Goal: Task Accomplishment & Management: Manage account settings

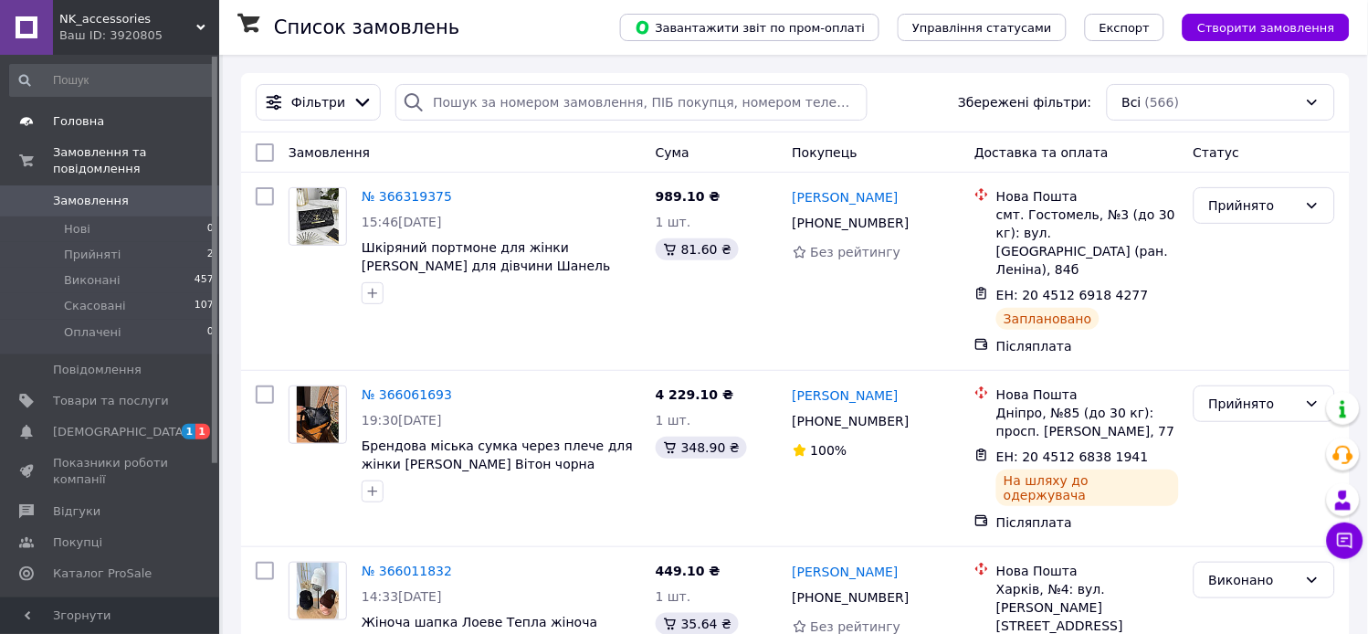
click at [61, 128] on span "Головна" at bounding box center [78, 121] width 51 height 16
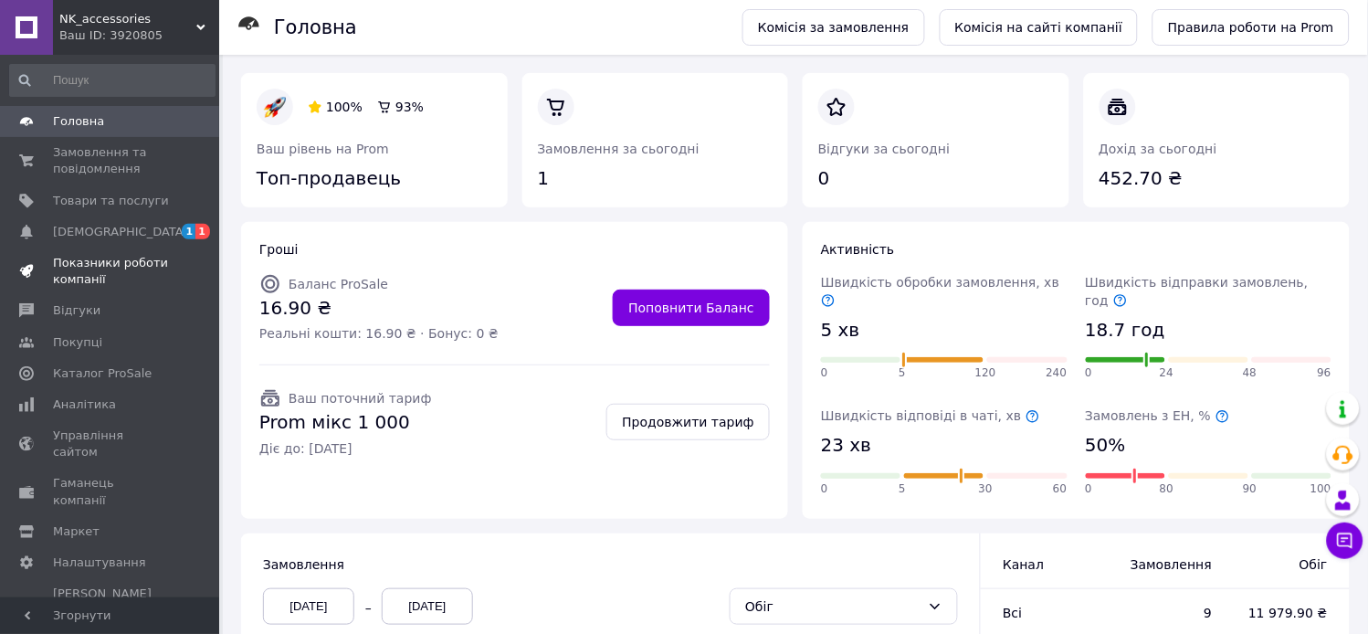
click at [106, 269] on span "Показники роботи компанії" at bounding box center [111, 271] width 116 height 33
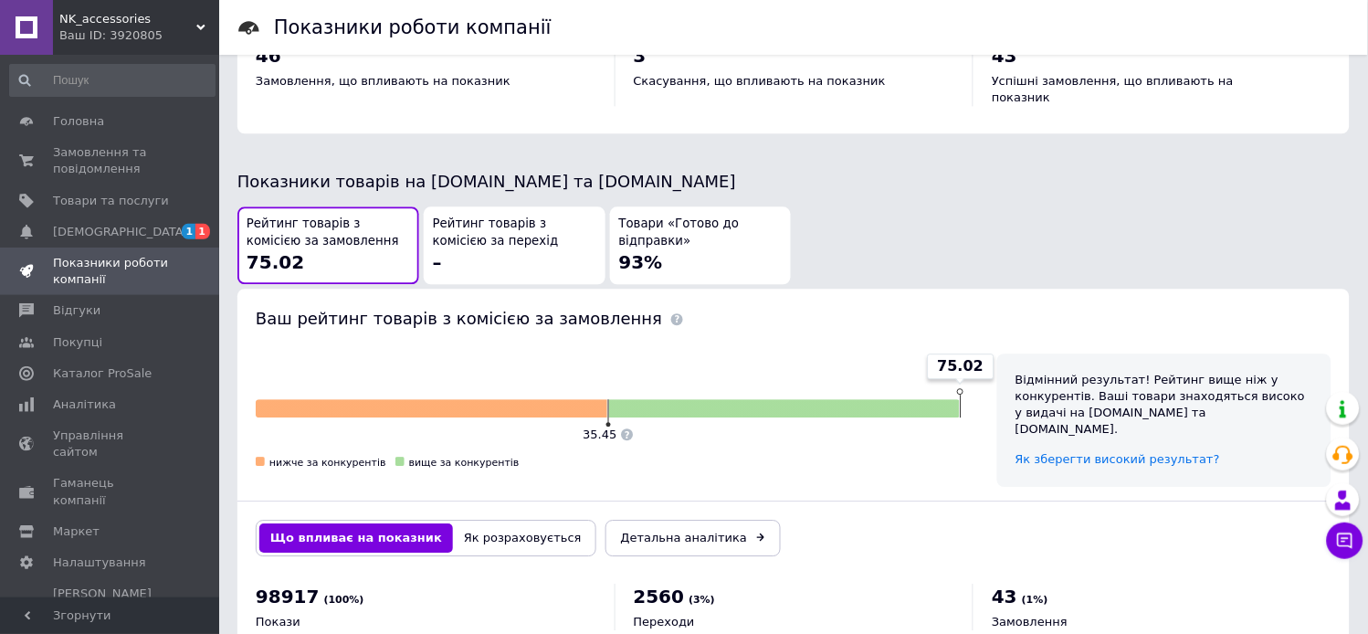
scroll to position [982, 0]
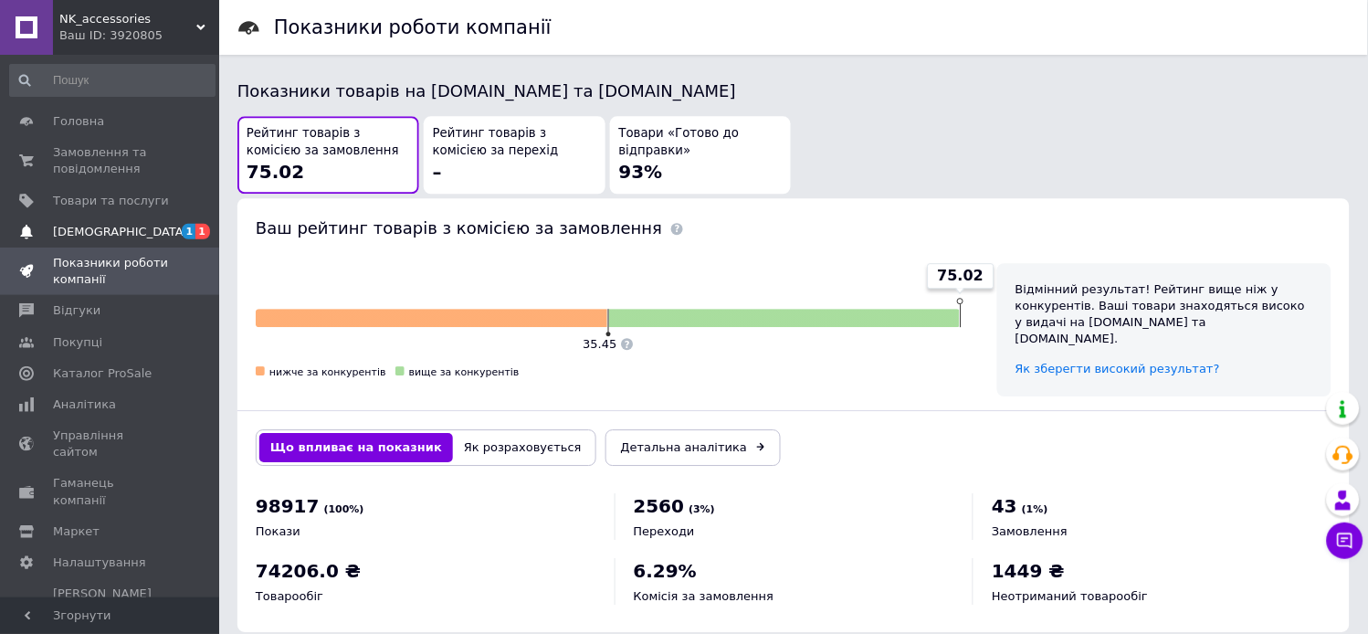
click at [117, 221] on link "[DEMOGRAPHIC_DATA] 1 1" at bounding box center [112, 231] width 225 height 31
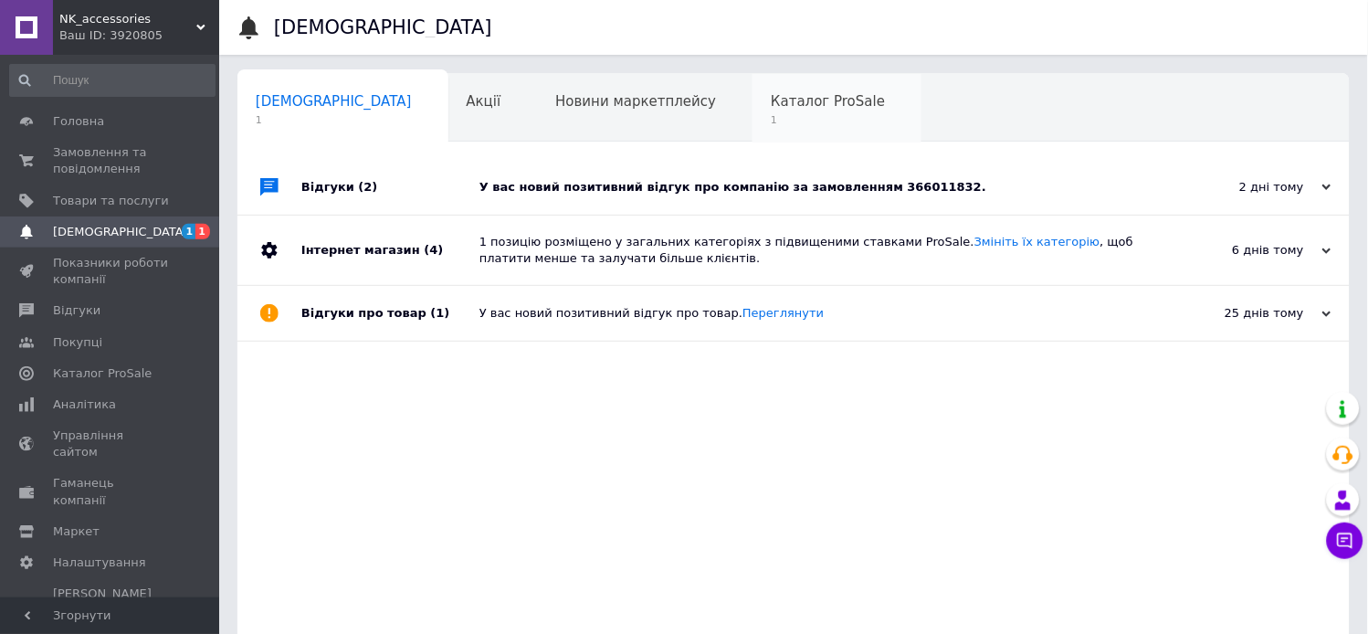
click at [771, 113] on span "1" at bounding box center [828, 120] width 114 height 14
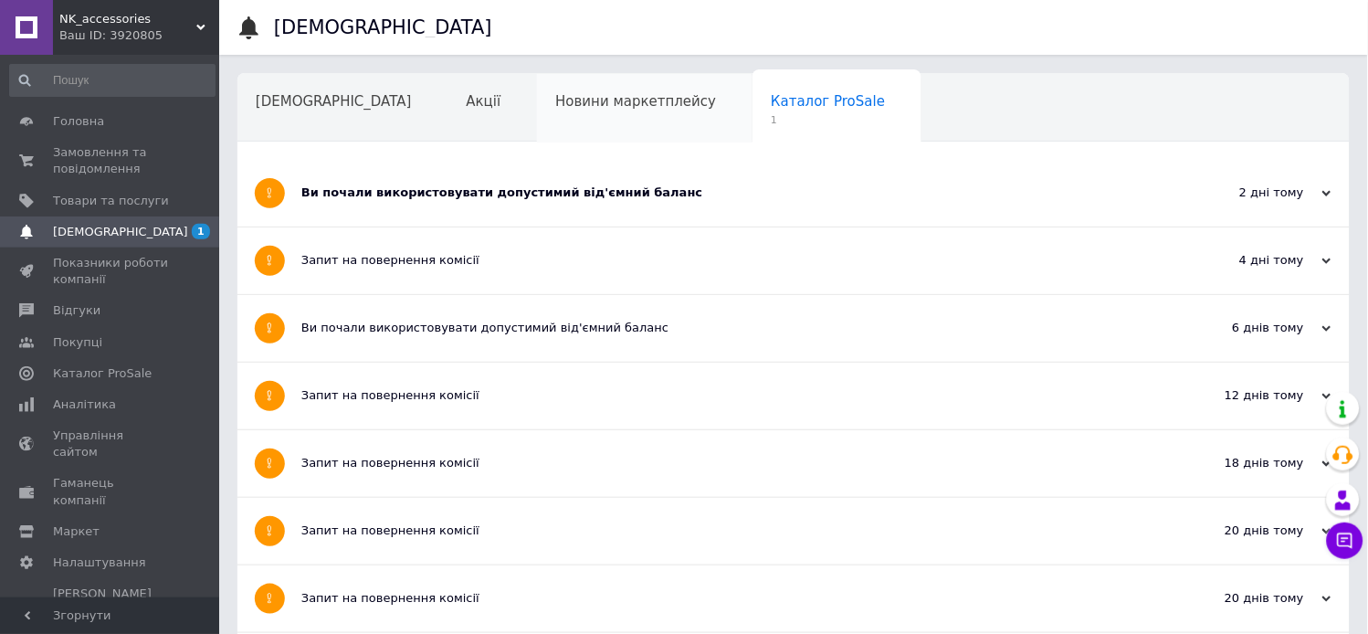
click at [560, 96] on span "Новини маркетплейсу" at bounding box center [635, 101] width 161 height 16
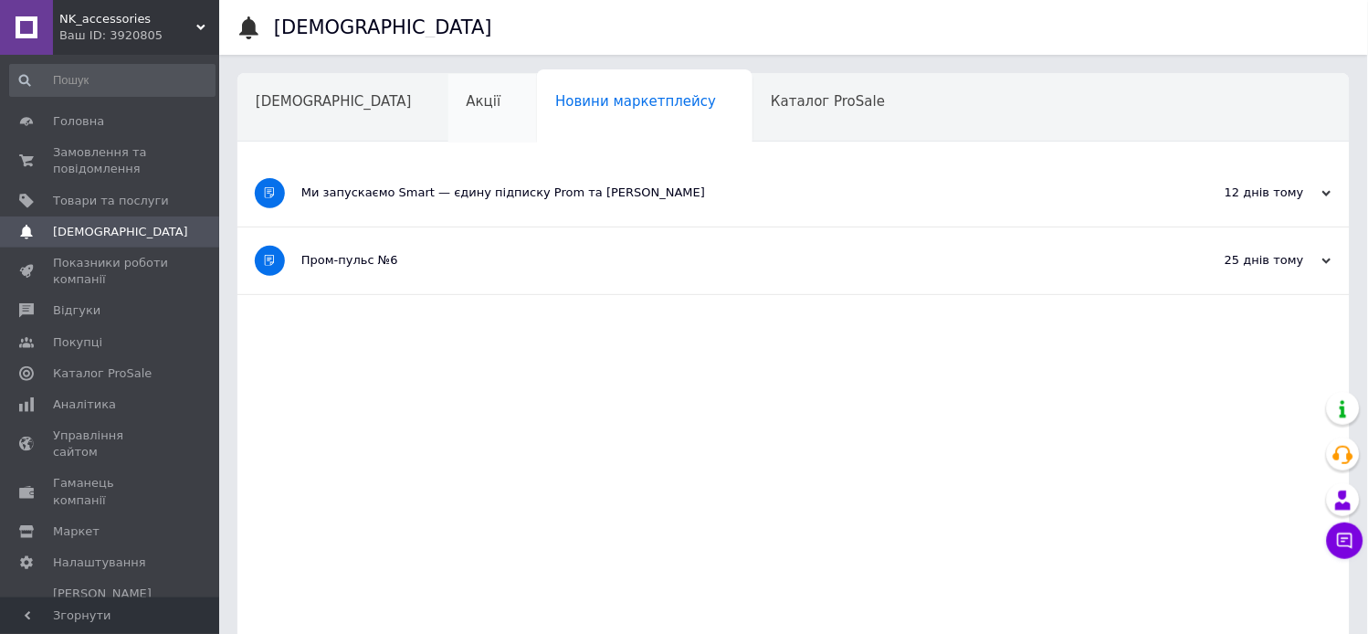
click at [448, 89] on div "Акції" at bounding box center [492, 108] width 89 height 69
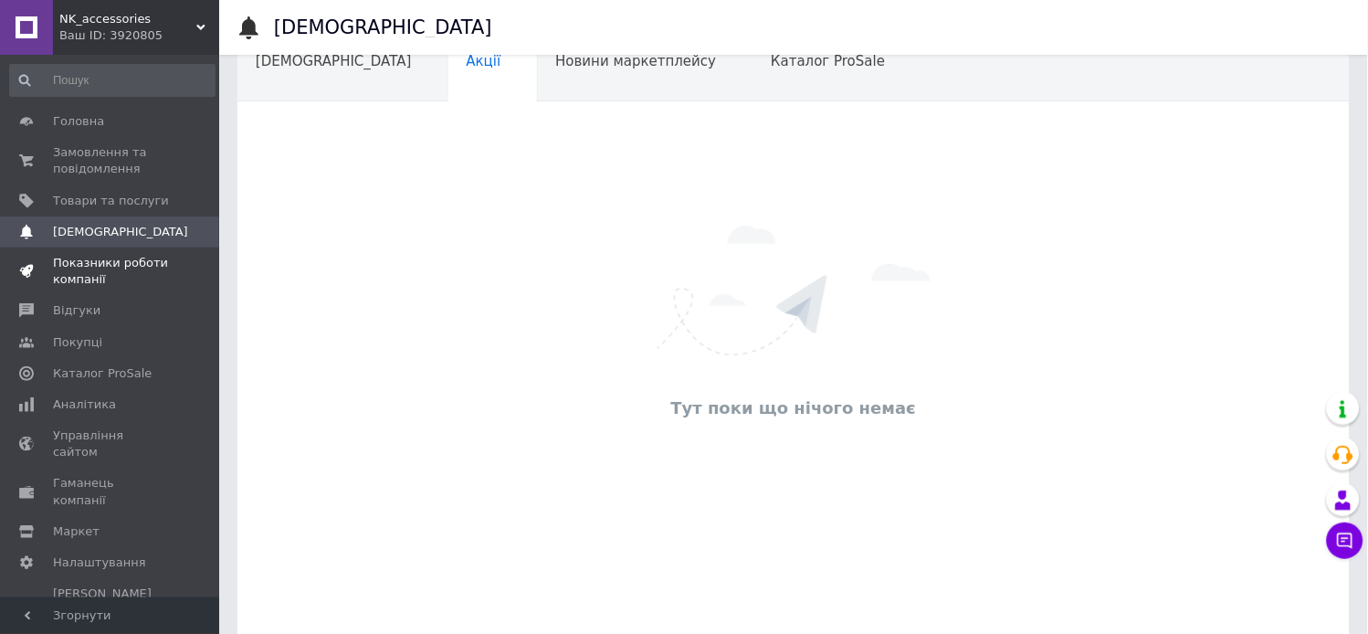
scroll to position [101, 0]
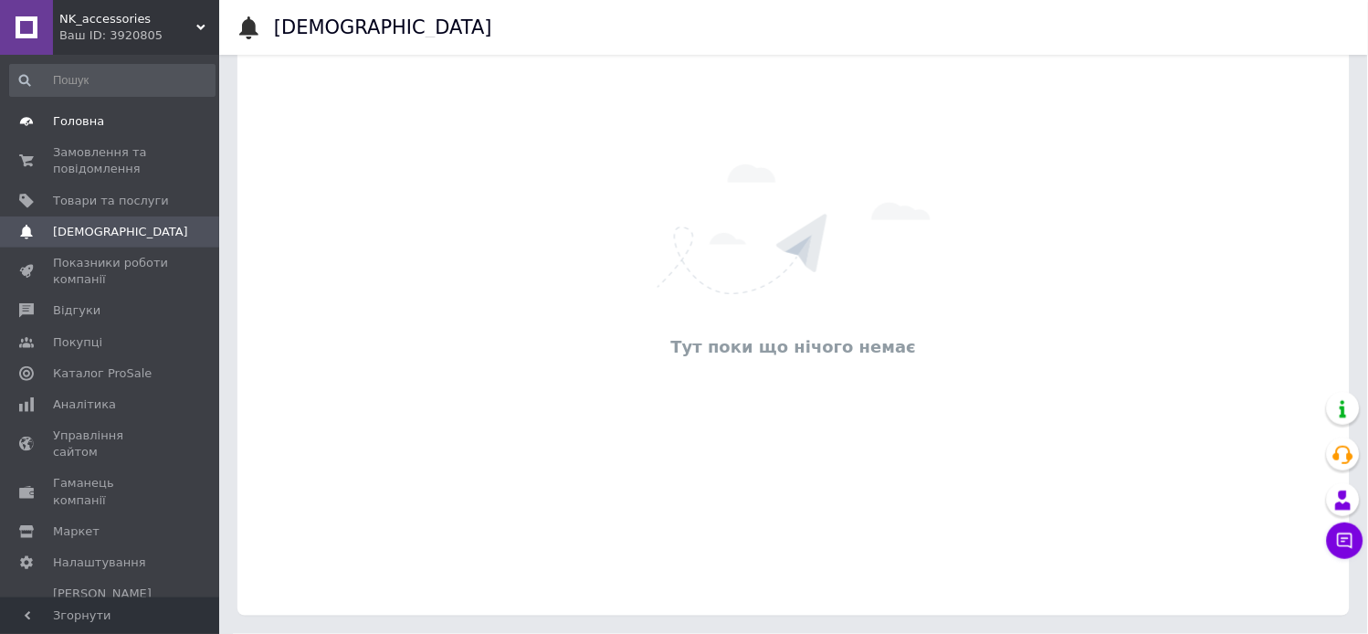
click at [60, 121] on span "Головна" at bounding box center [78, 121] width 51 height 16
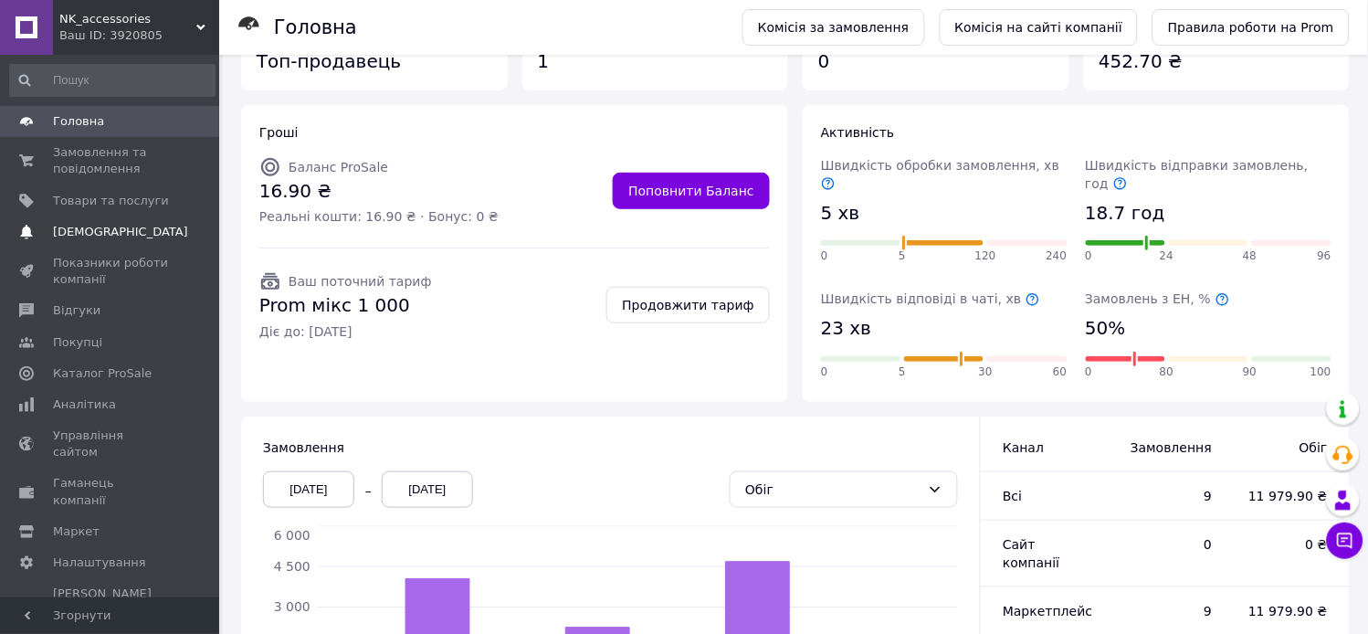
scroll to position [121, 0]
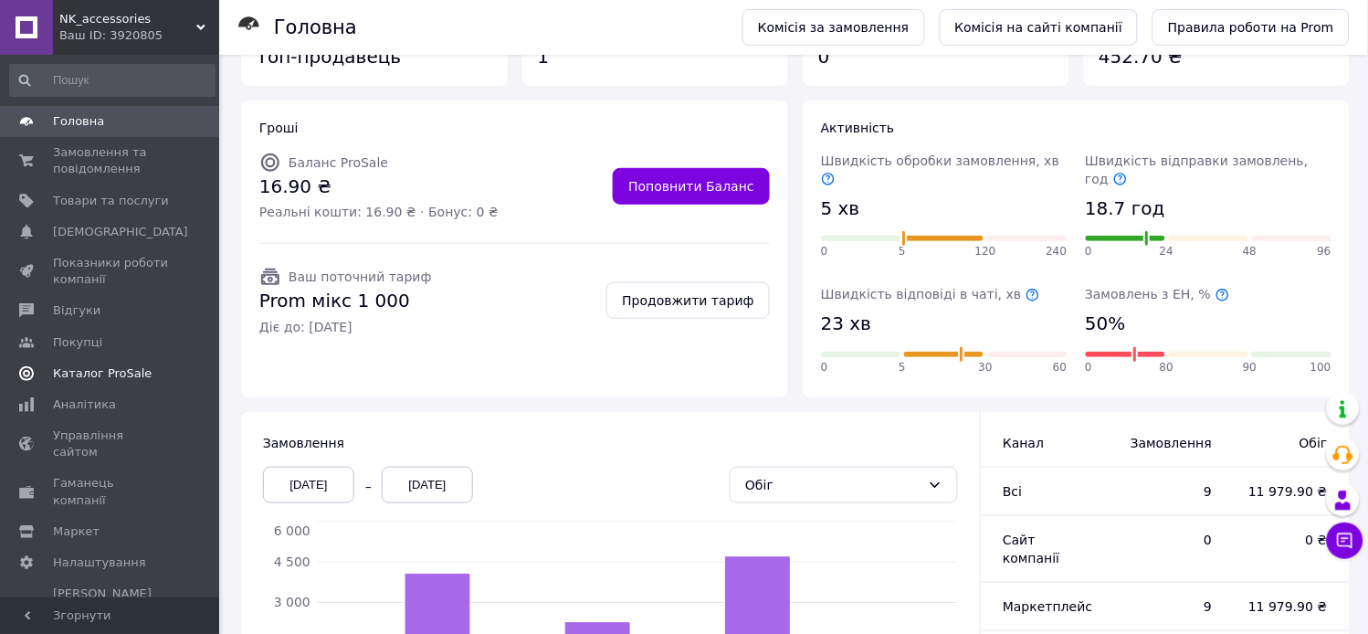
click at [86, 375] on span "Каталог ProSale" at bounding box center [102, 373] width 99 height 16
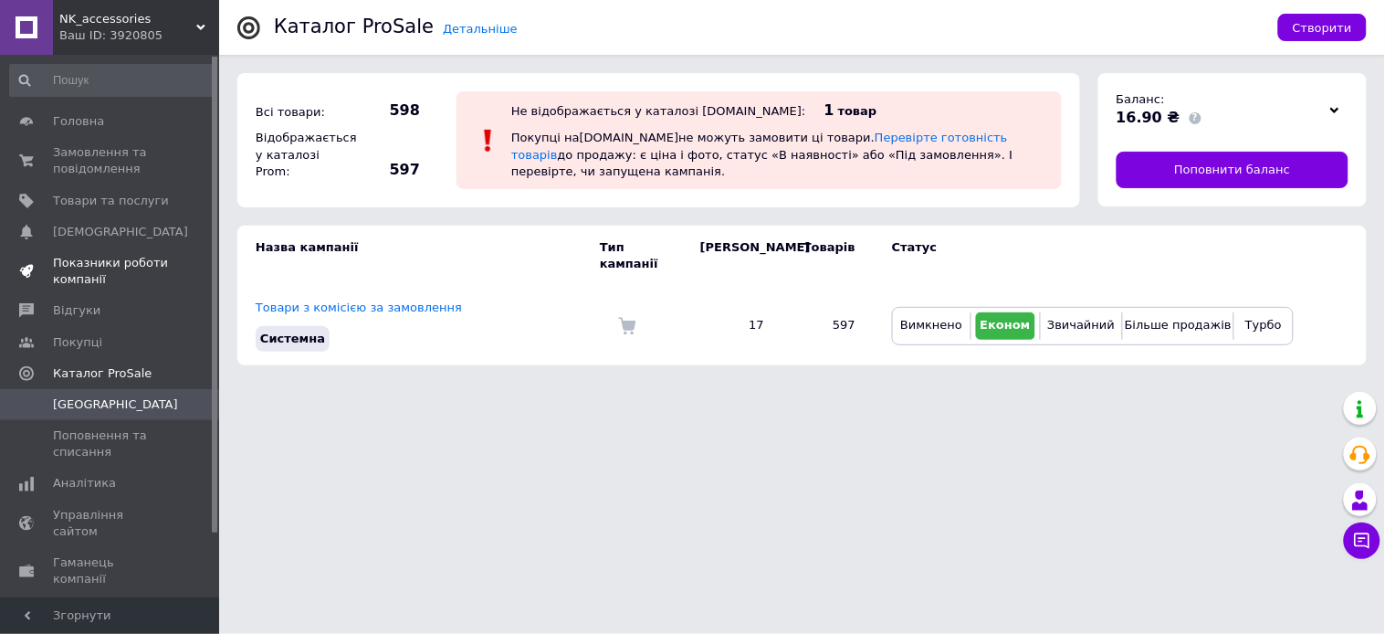
click at [79, 277] on span "Показники роботи компанії" at bounding box center [111, 271] width 116 height 33
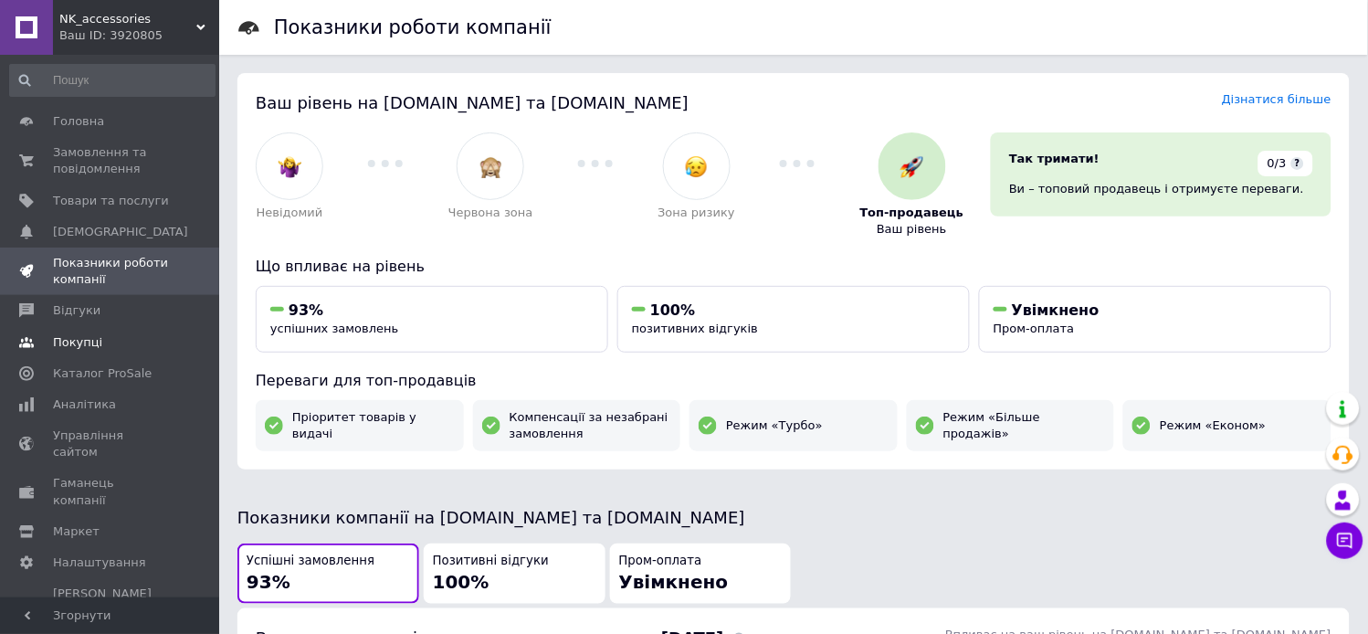
click at [74, 334] on span "Покупці" at bounding box center [77, 342] width 49 height 16
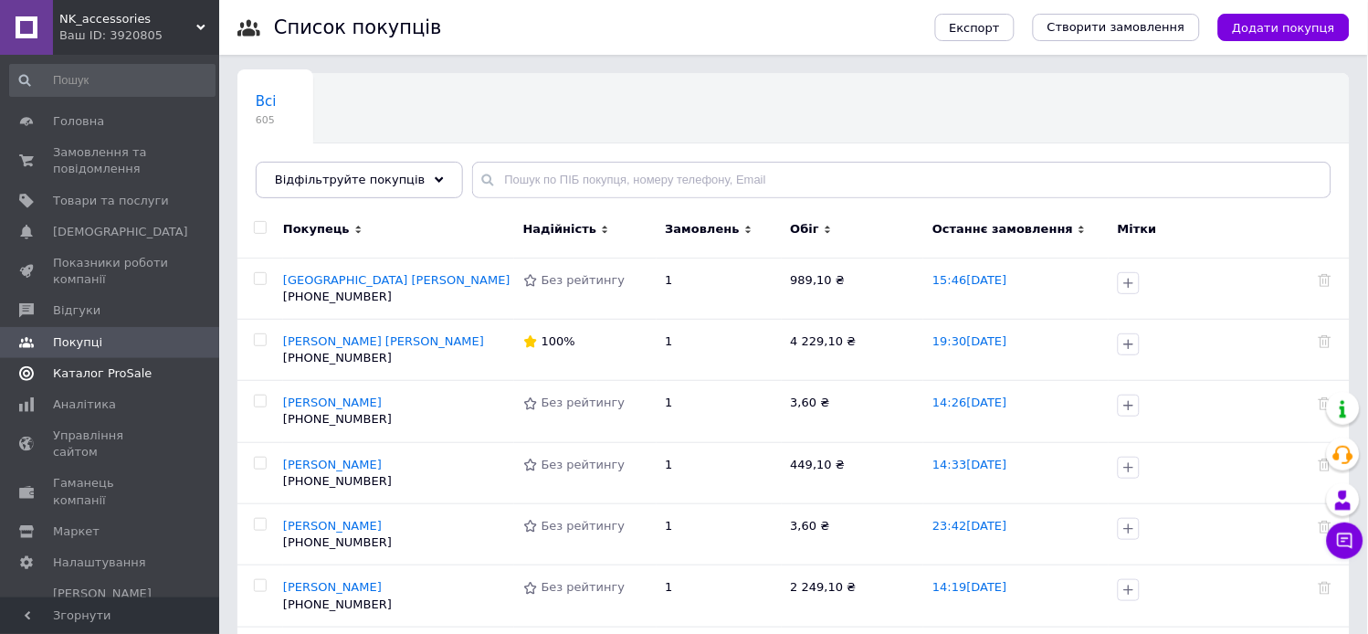
click at [78, 375] on span "Каталог ProSale" at bounding box center [102, 373] width 99 height 16
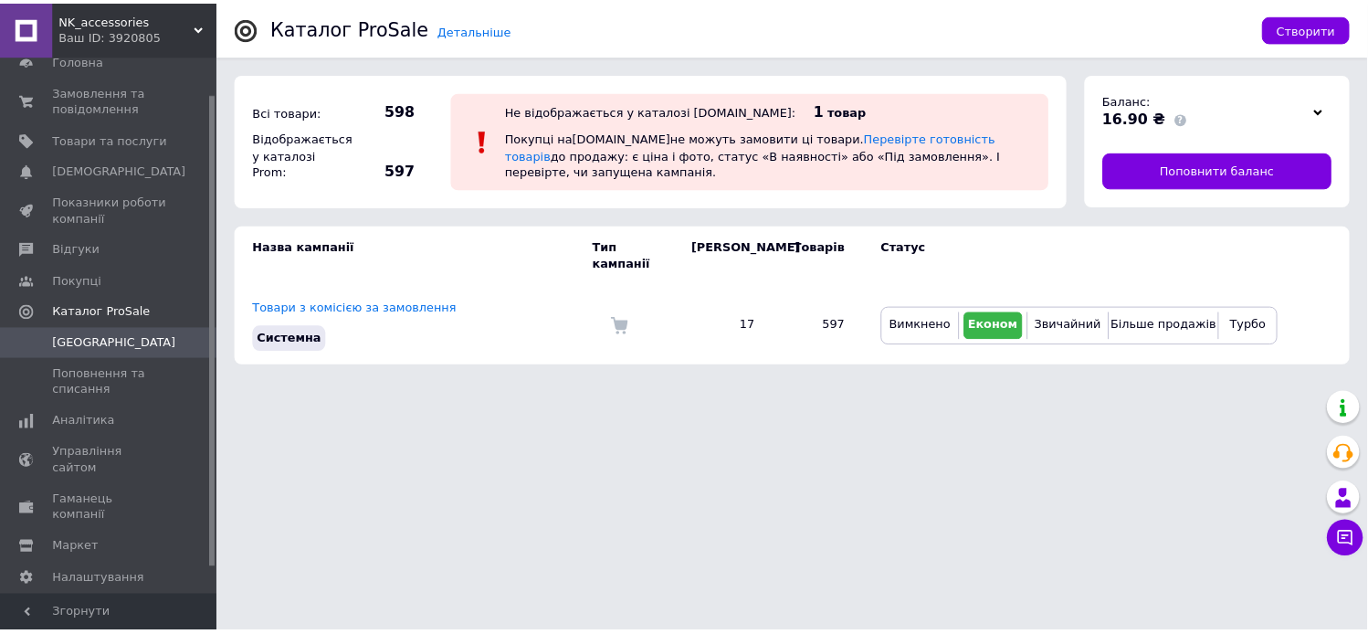
scroll to position [74, 0]
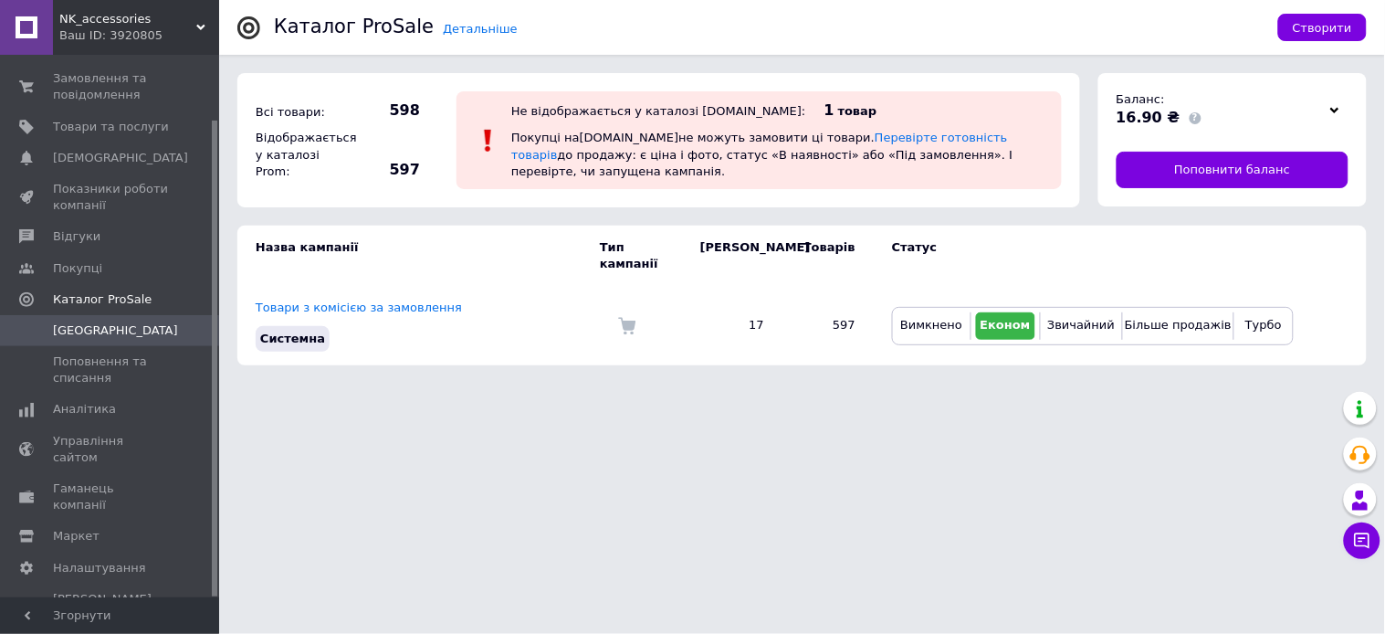
drag, startPoint x: 215, startPoint y: 487, endPoint x: 220, endPoint y: 570, distance: 83.2
click at [220, 383] on html "NK_accessories Ваш ID: 3920805 Сайт NK_accessories Кабінет покупця Перевірити с…" at bounding box center [692, 191] width 1385 height 383
drag, startPoint x: 213, startPoint y: 558, endPoint x: 214, endPoint y: 598, distance: 40.2
click at [214, 598] on div "NK_accessories Ваш ID: 3920805 Сайт NK_accessories Кабінет покупця Перевірити с…" at bounding box center [109, 317] width 219 height 634
click at [110, 125] on span "Товари та послуги" at bounding box center [111, 127] width 116 height 16
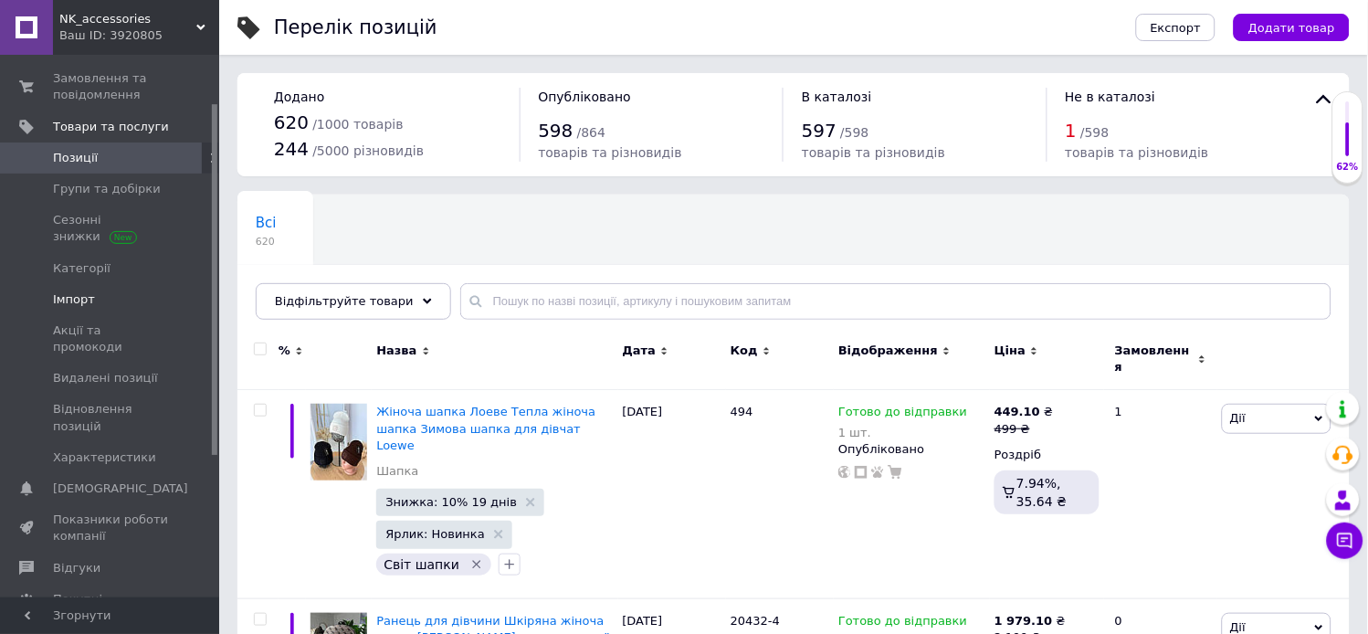
click at [70, 292] on span "Імпорт" at bounding box center [74, 299] width 42 height 16
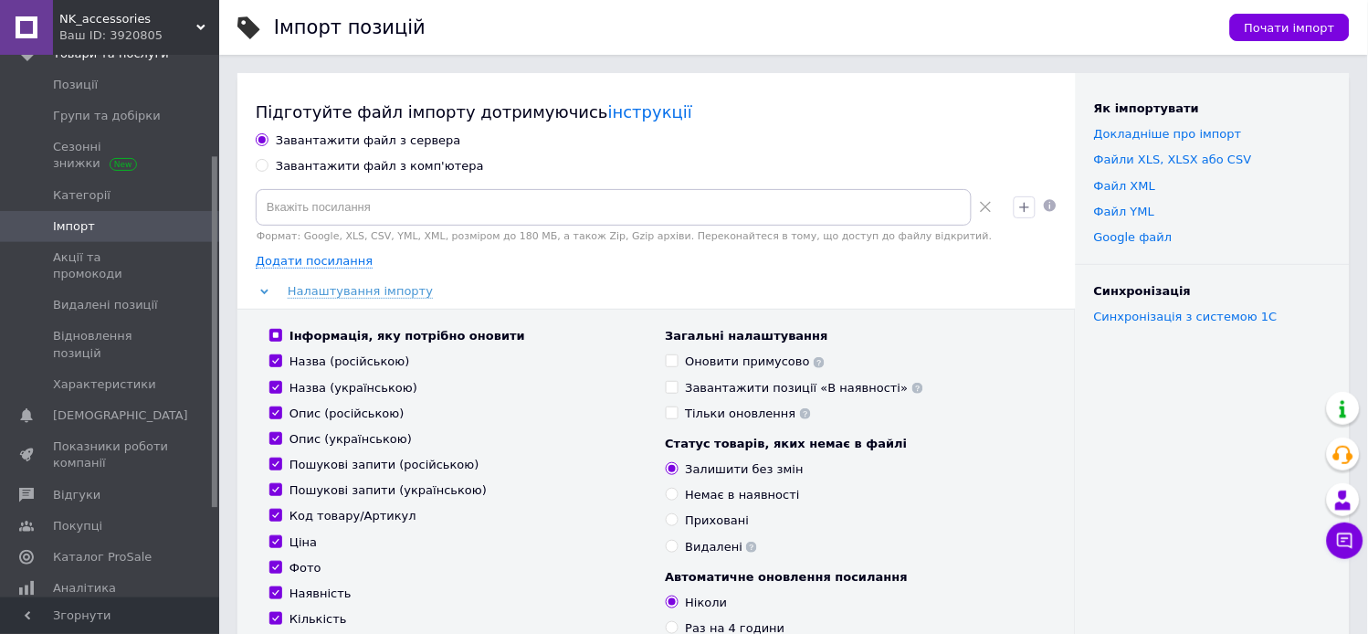
scroll to position [155, 0]
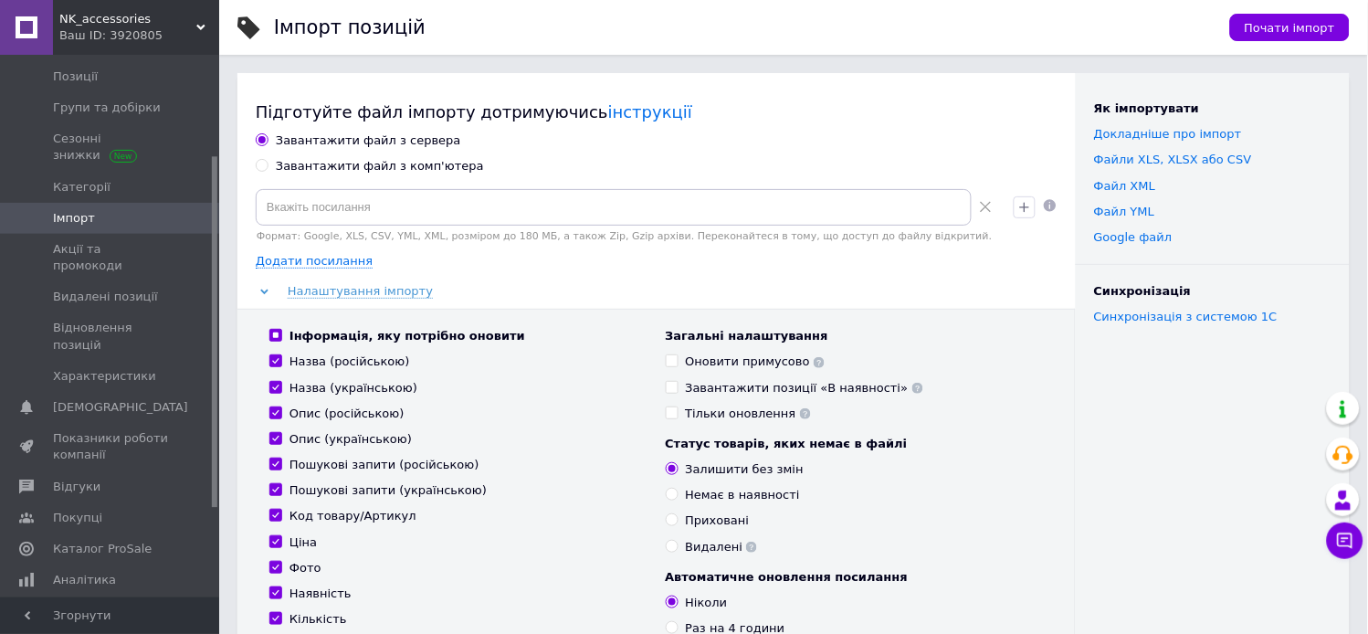
click at [788, 140] on div "Завантажити файл з сервера" at bounding box center [657, 140] width 802 height 16
click at [425, 197] on input at bounding box center [614, 207] width 716 height 37
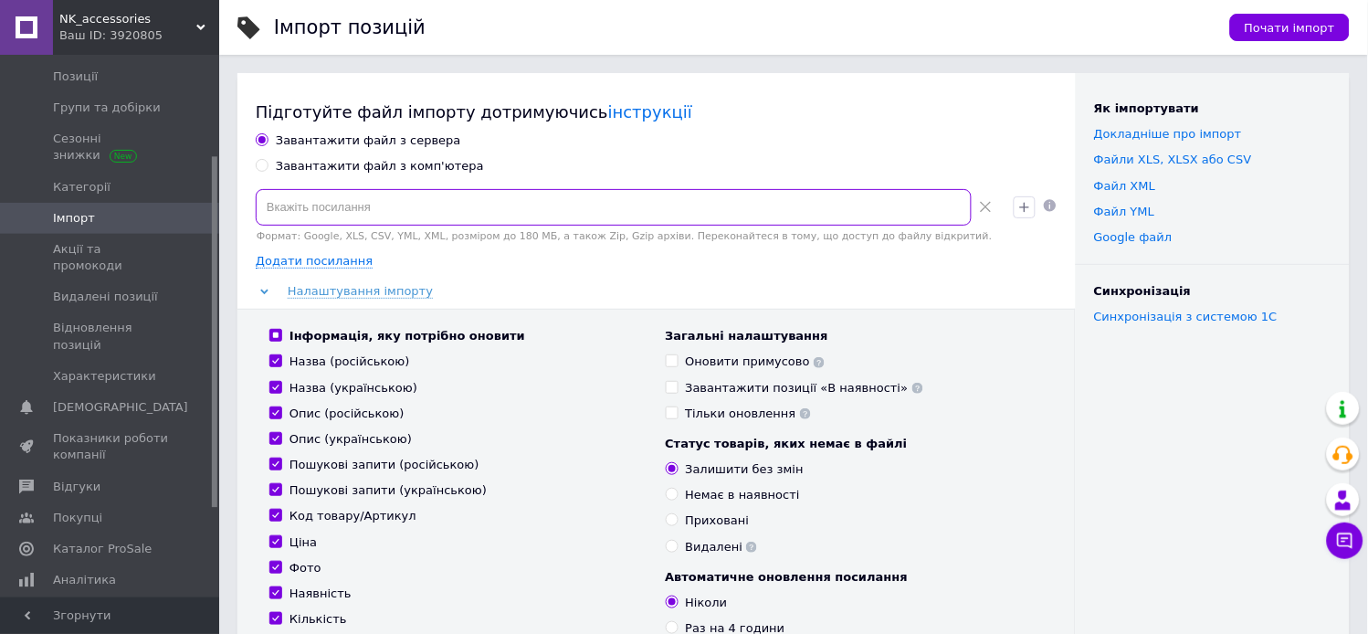
paste input "[URL][DOMAIN_NAME]"
type input "[URL][DOMAIN_NAME]"
click at [495, 257] on div "Додати посилання" at bounding box center [657, 261] width 802 height 16
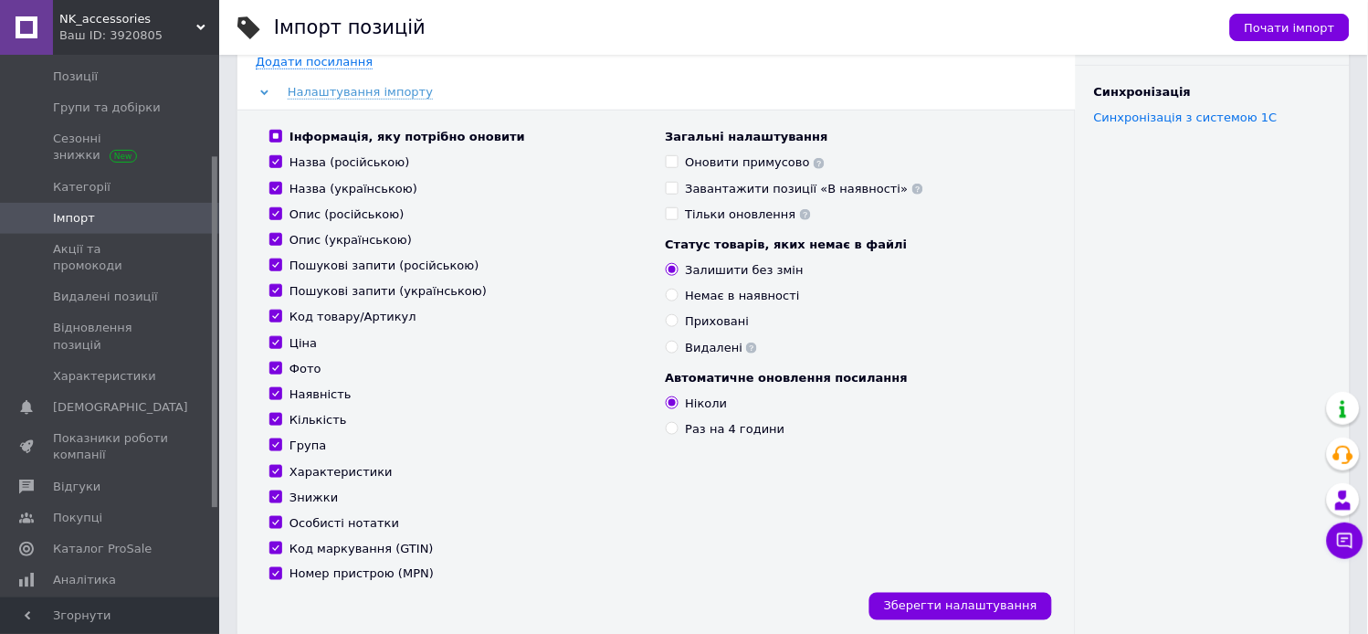
scroll to position [203, 0]
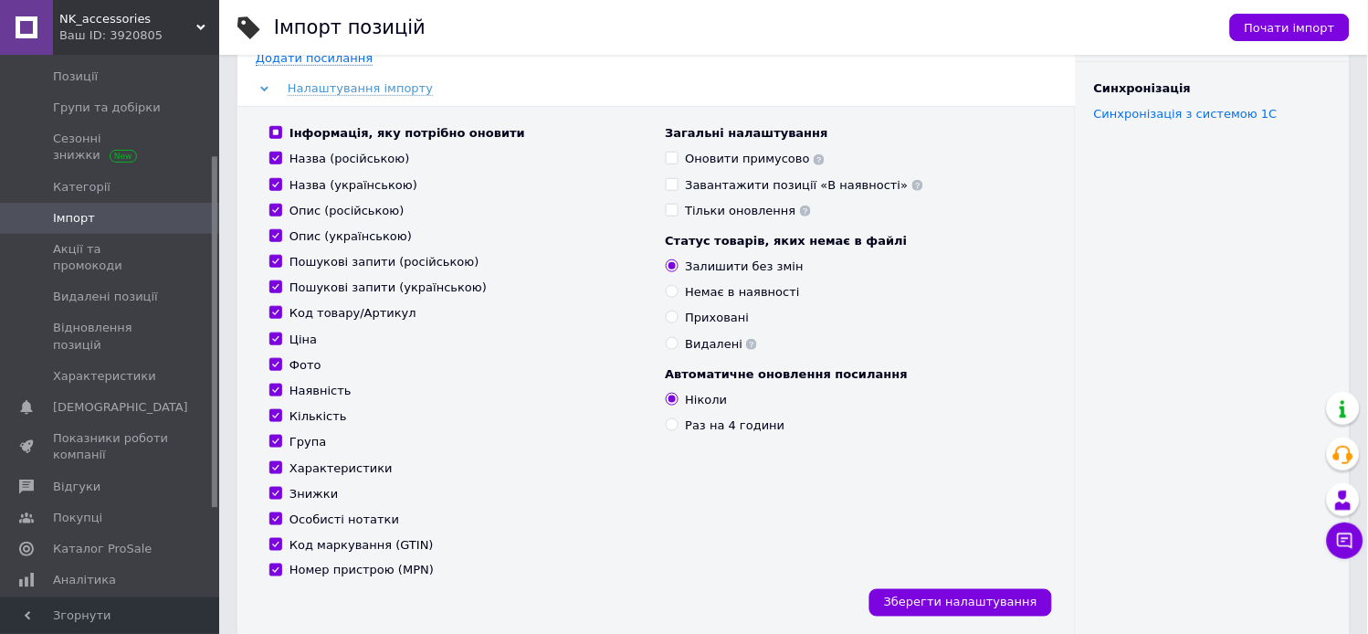
click at [275, 160] on input "Назва (російською)" at bounding box center [275, 158] width 12 height 12
checkbox input "false"
click at [274, 181] on input "Назва (українською)" at bounding box center [275, 184] width 12 height 12
checkbox input "false"
click at [270, 134] on input "Інформація, яку потрібно оновити" at bounding box center [275, 132] width 12 height 12
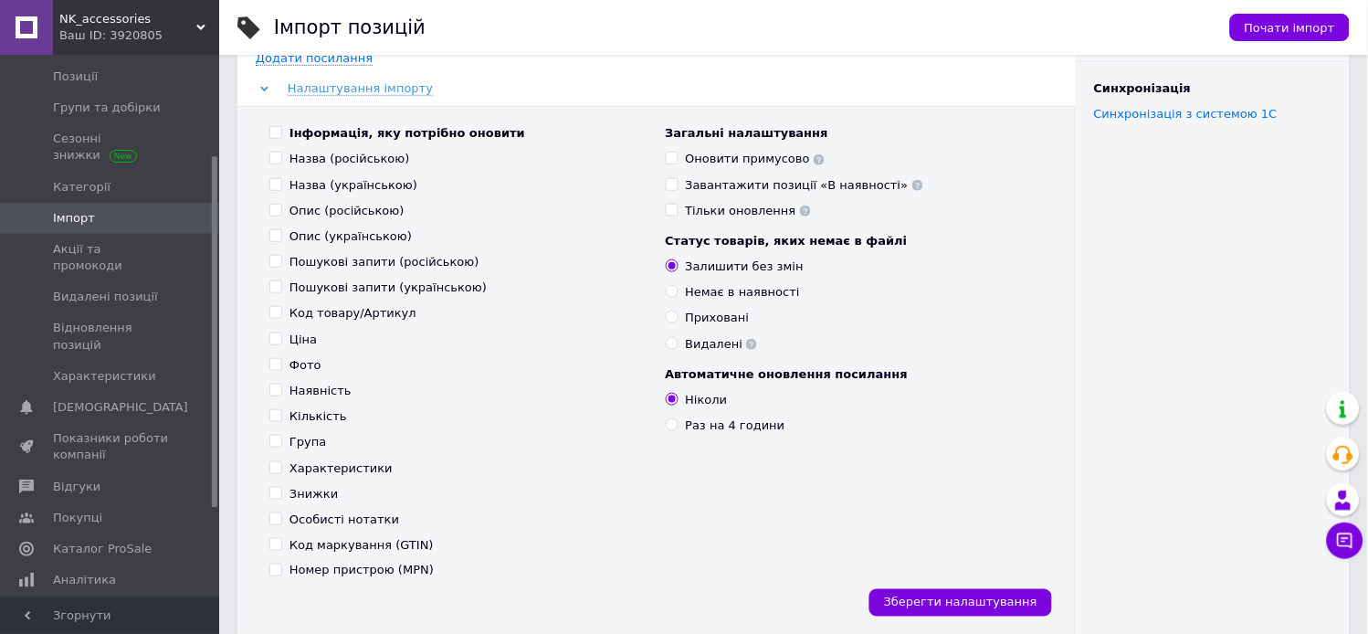
checkbox input "false"
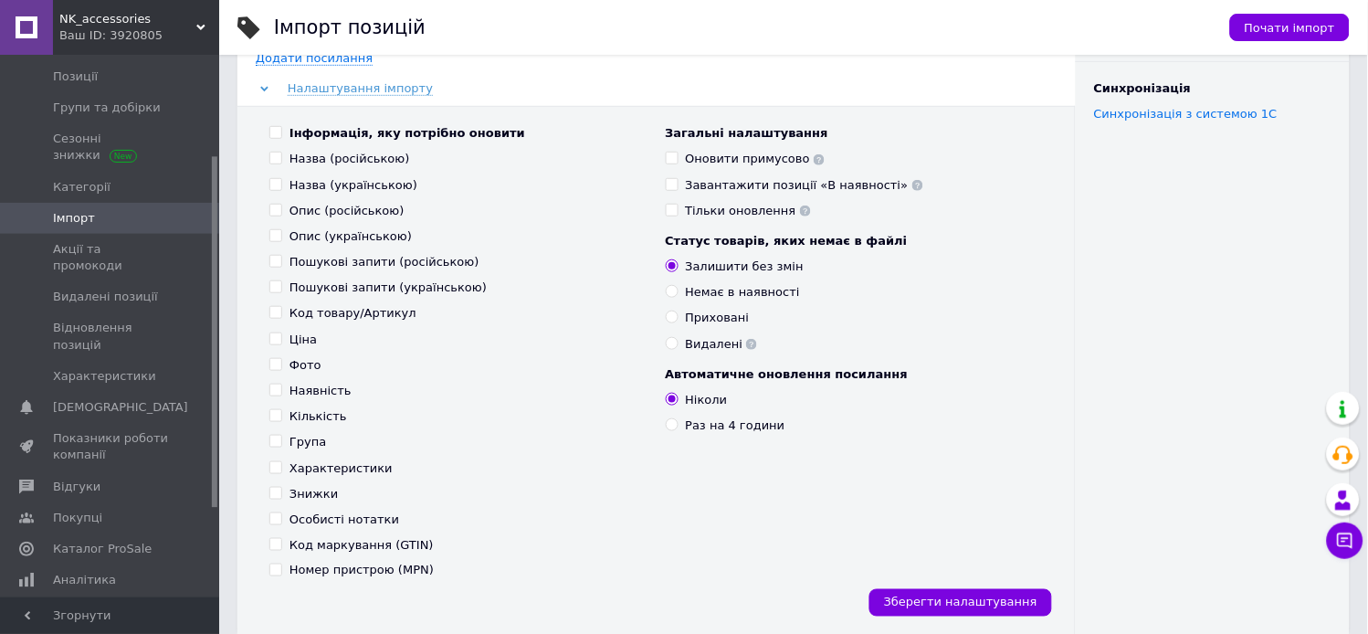
checkbox input "false"
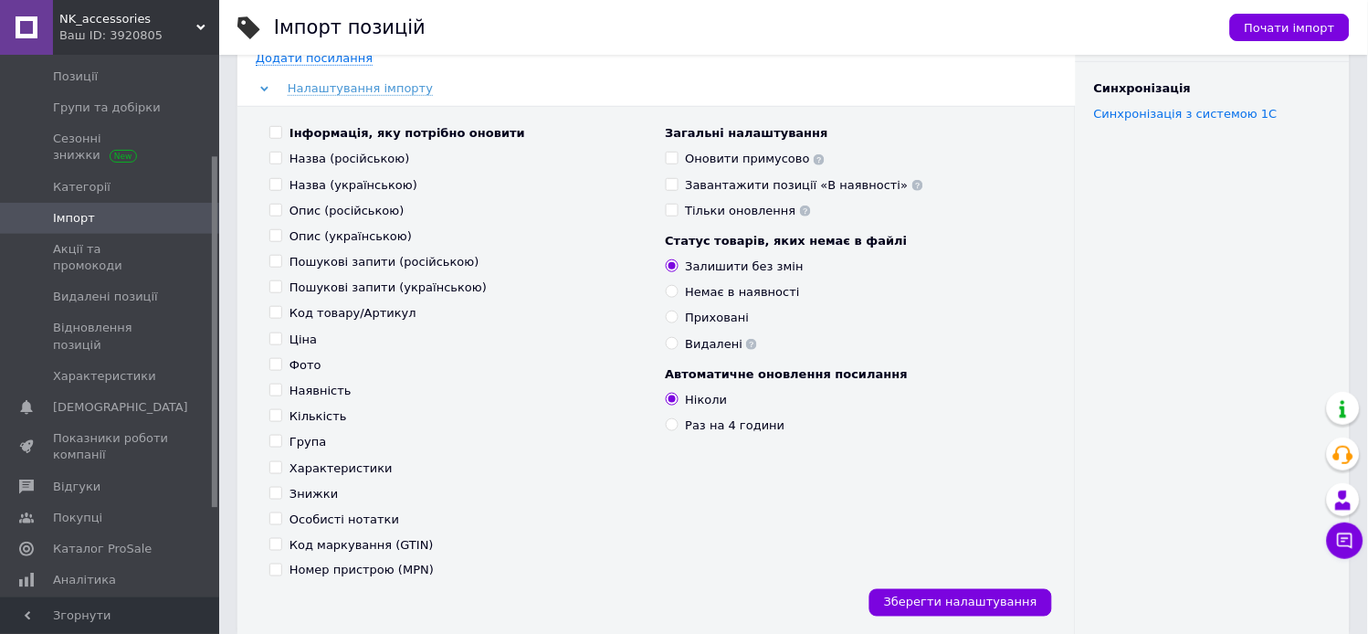
checkbox input "false"
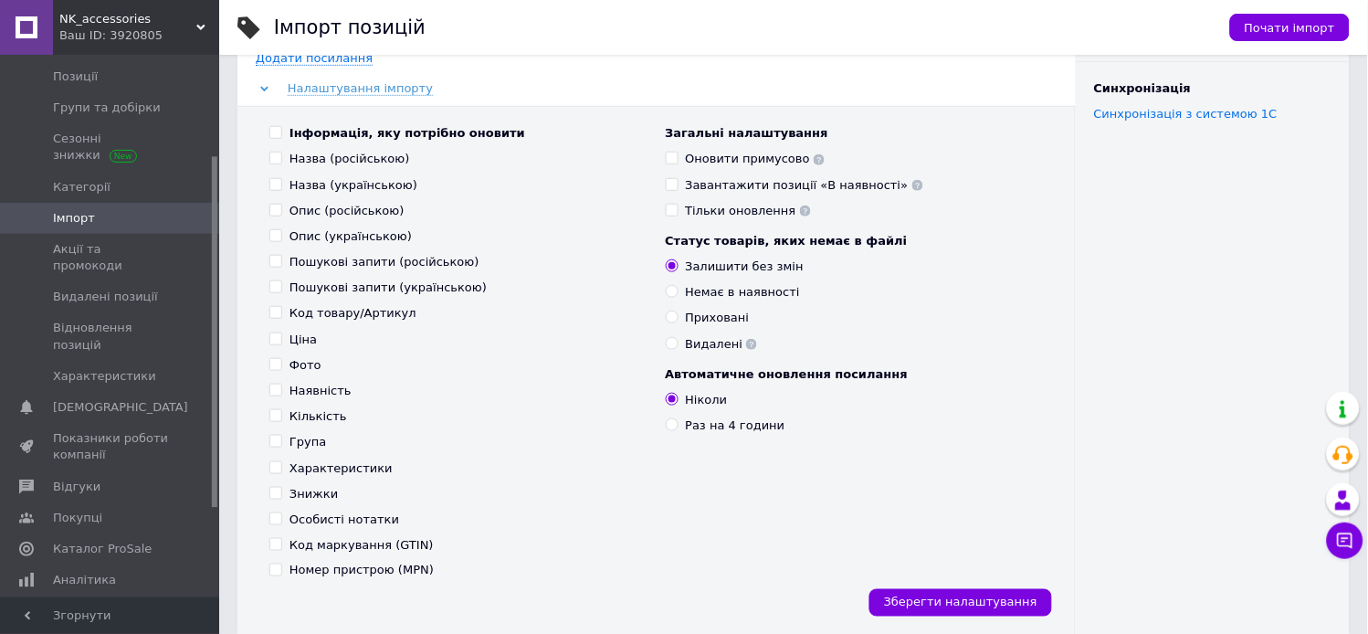
checkbox input "false"
click at [276, 391] on input "Наявність" at bounding box center [275, 389] width 12 height 12
checkbox input "true"
click at [277, 414] on input "Кількість" at bounding box center [275, 415] width 12 height 12
checkbox input "true"
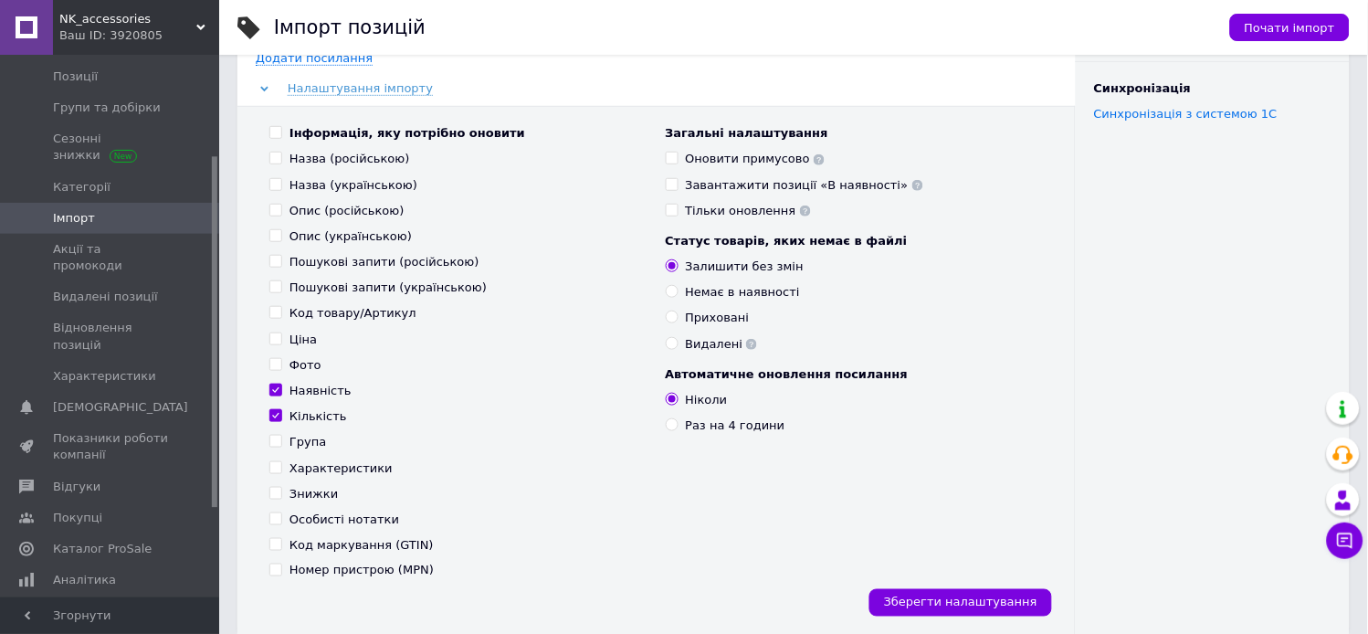
click at [829, 310] on div "Приховані" at bounding box center [855, 318] width 378 height 16
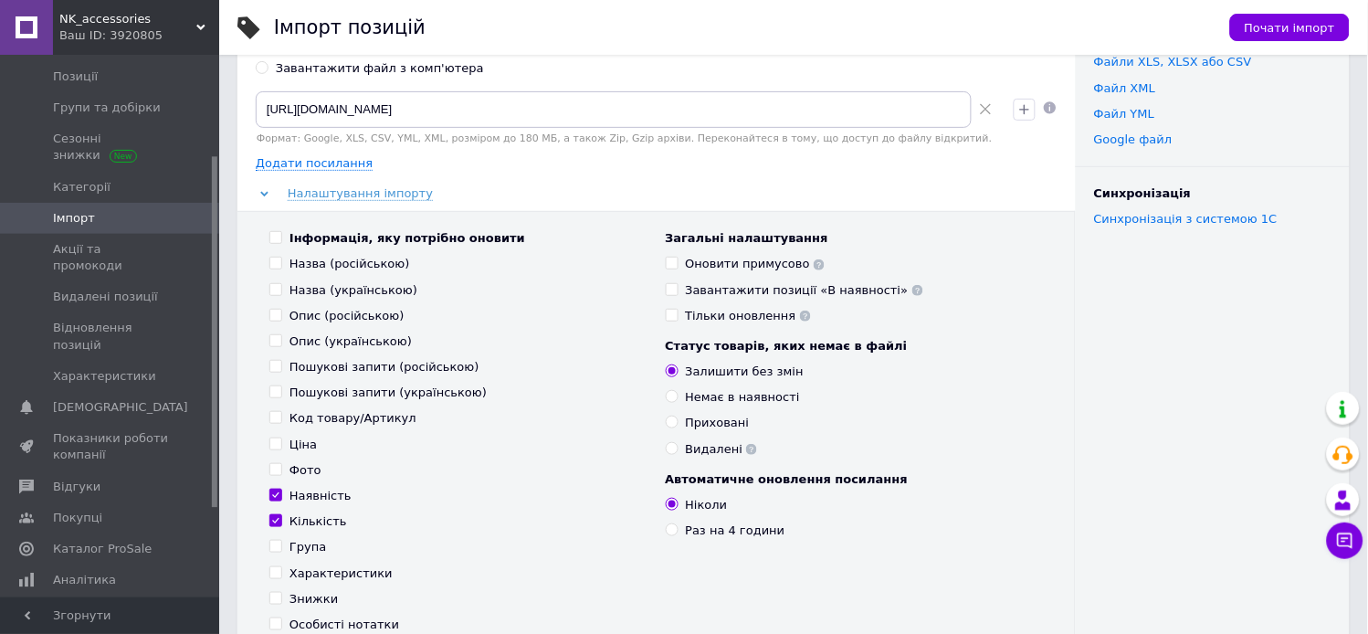
scroll to position [0, 0]
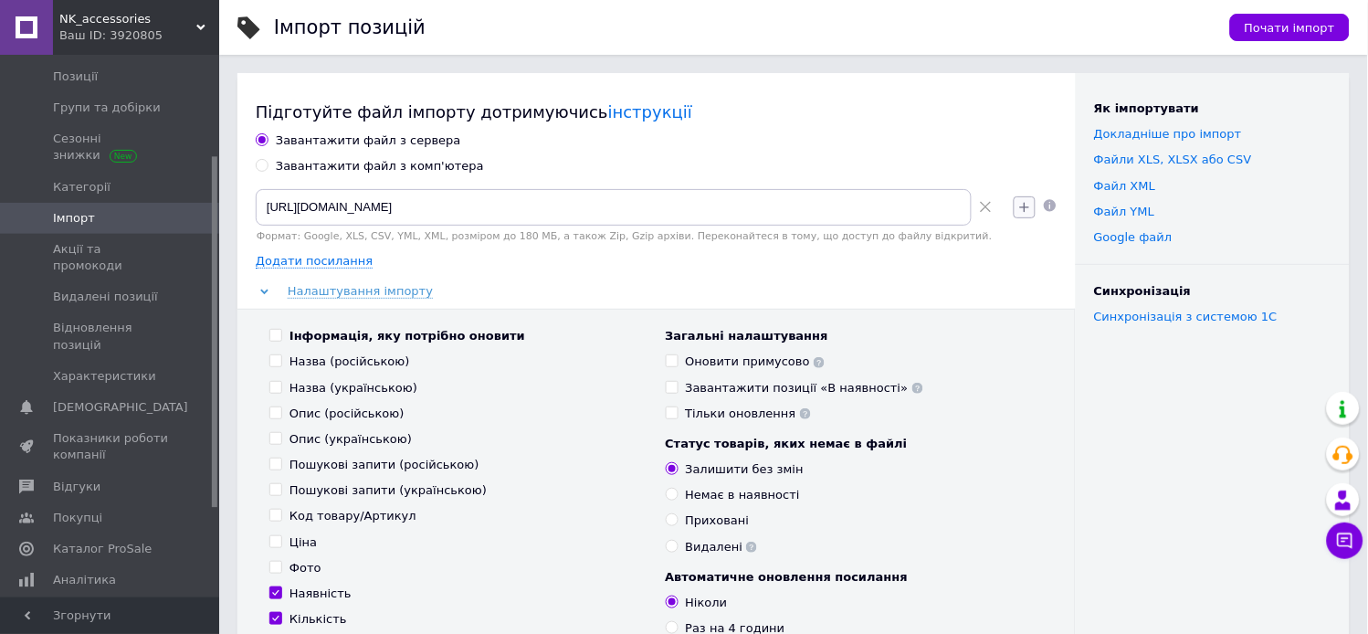
click at [1027, 203] on icon "button" at bounding box center [1024, 207] width 15 height 15
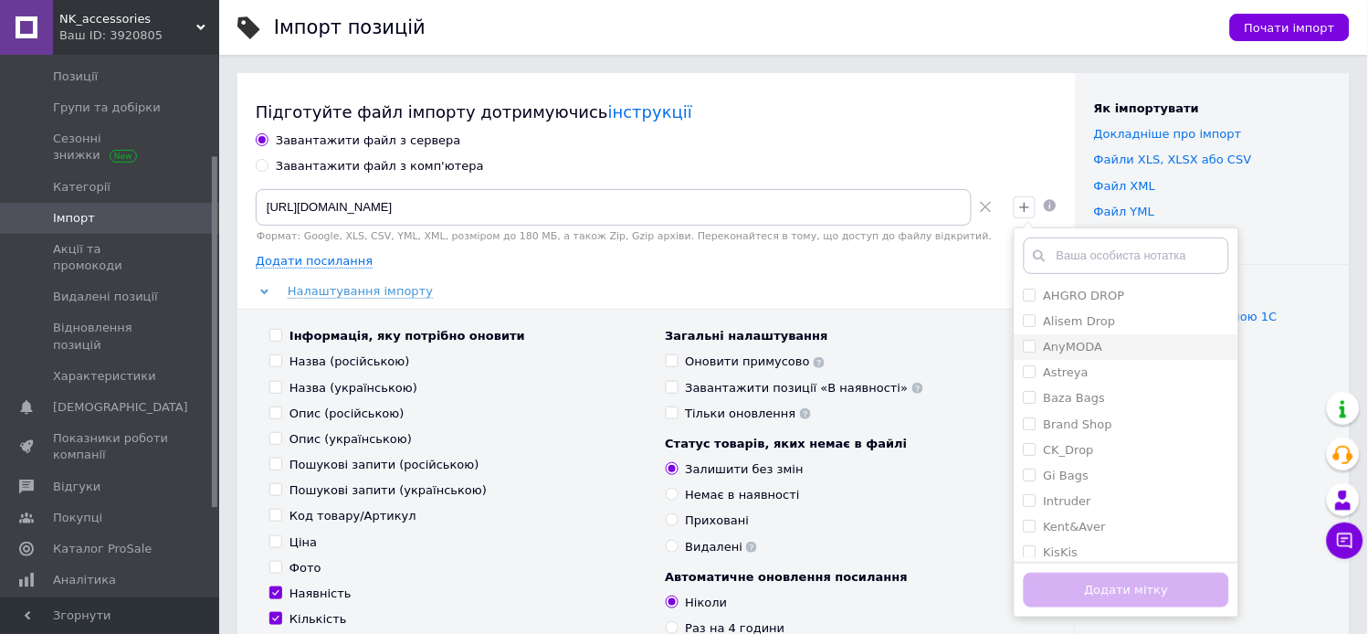
click at [1032, 349] on input "AnyMODA" at bounding box center [1030, 346] width 12 height 12
checkbox input "true"
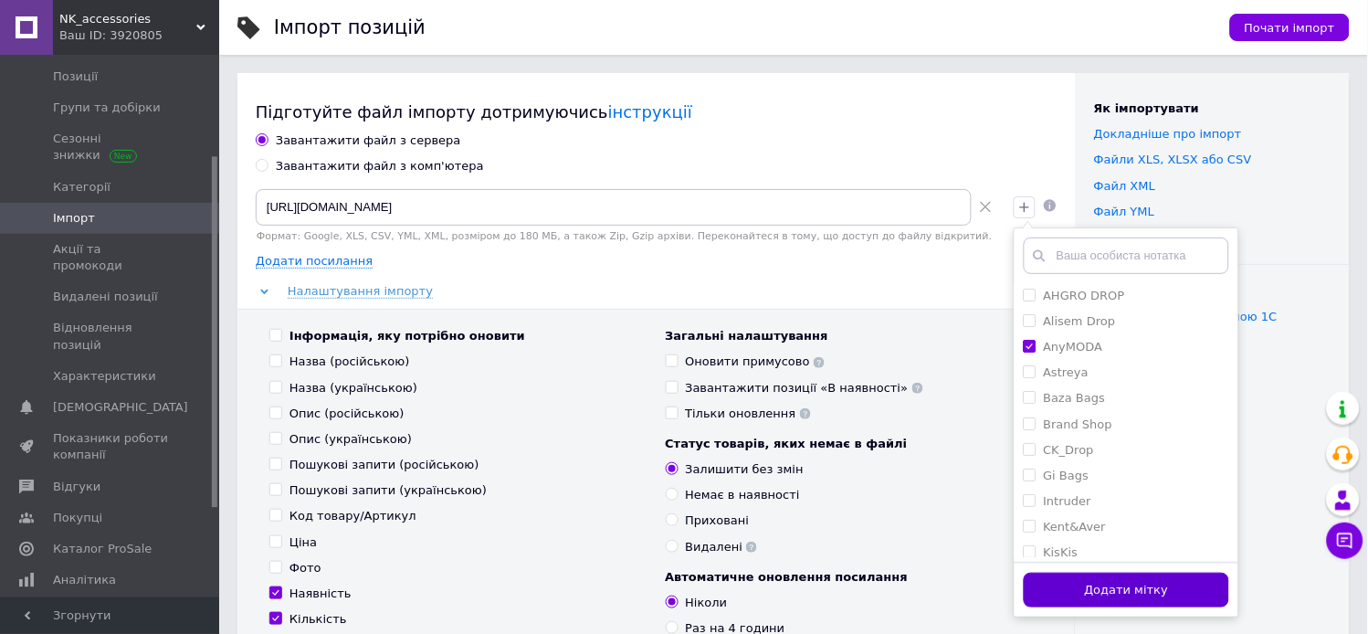
click at [1150, 583] on button "Додати мітку" at bounding box center [1126, 591] width 205 height 36
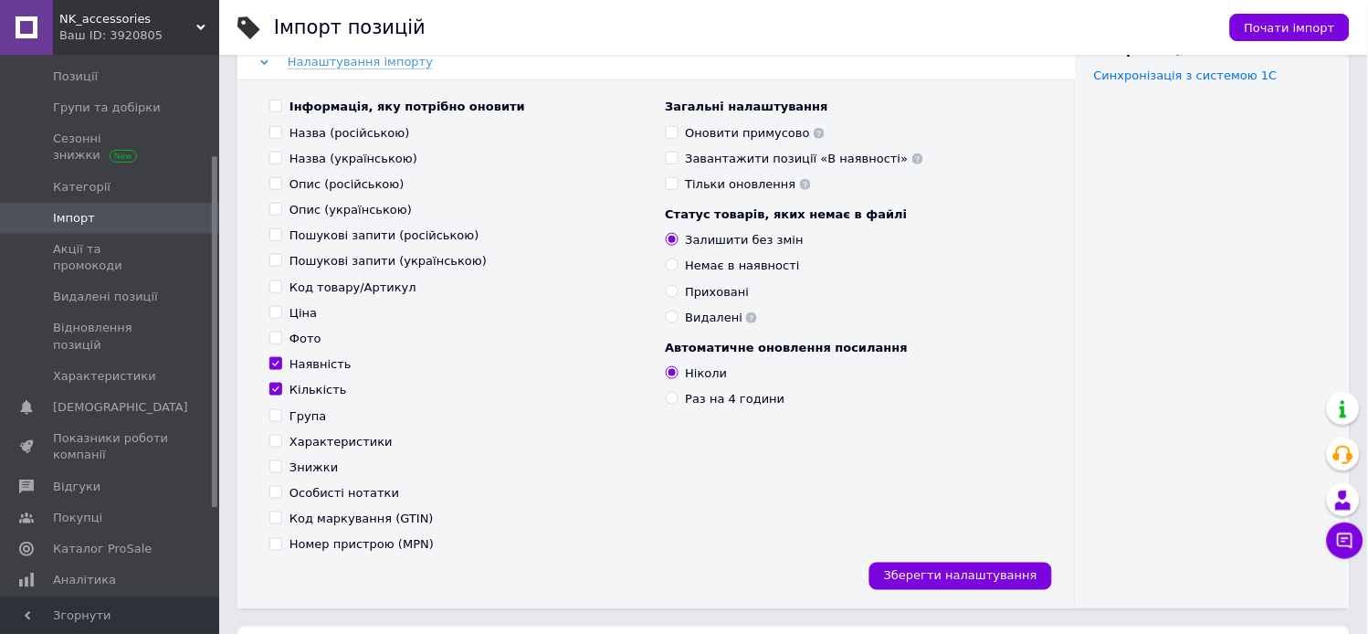
scroll to position [243, 0]
click at [1017, 567] on span "Зберегти налаштування" at bounding box center [960, 574] width 153 height 14
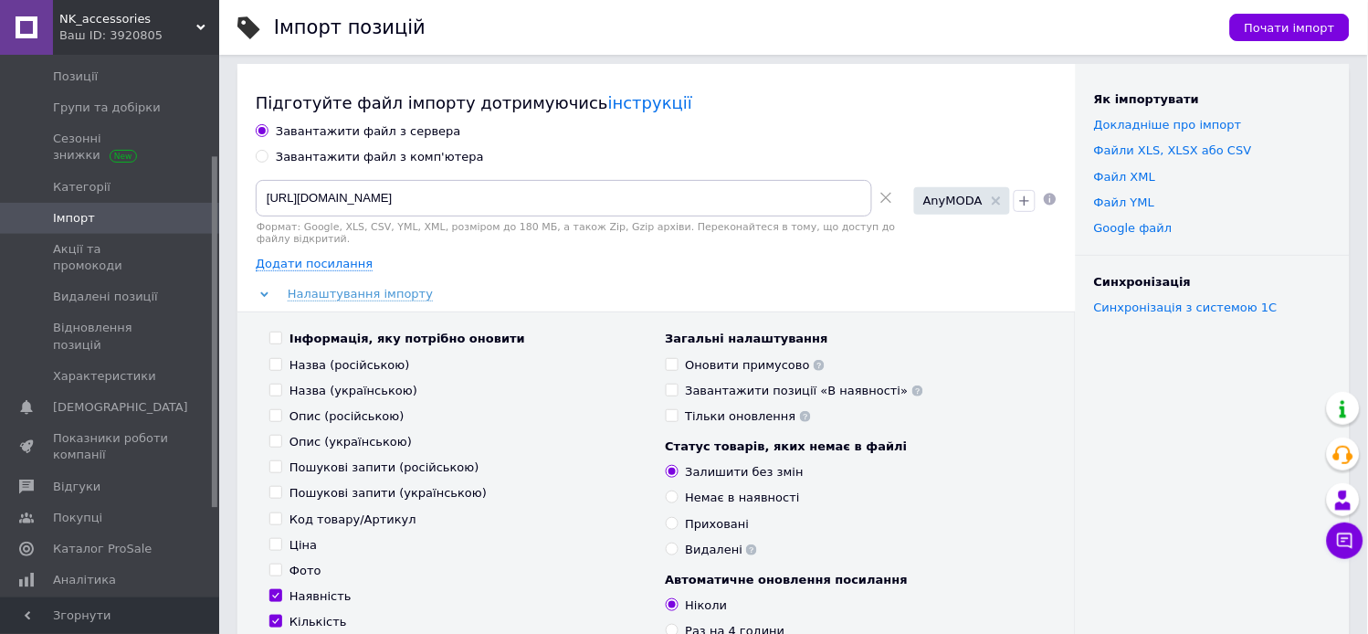
scroll to position [0, 0]
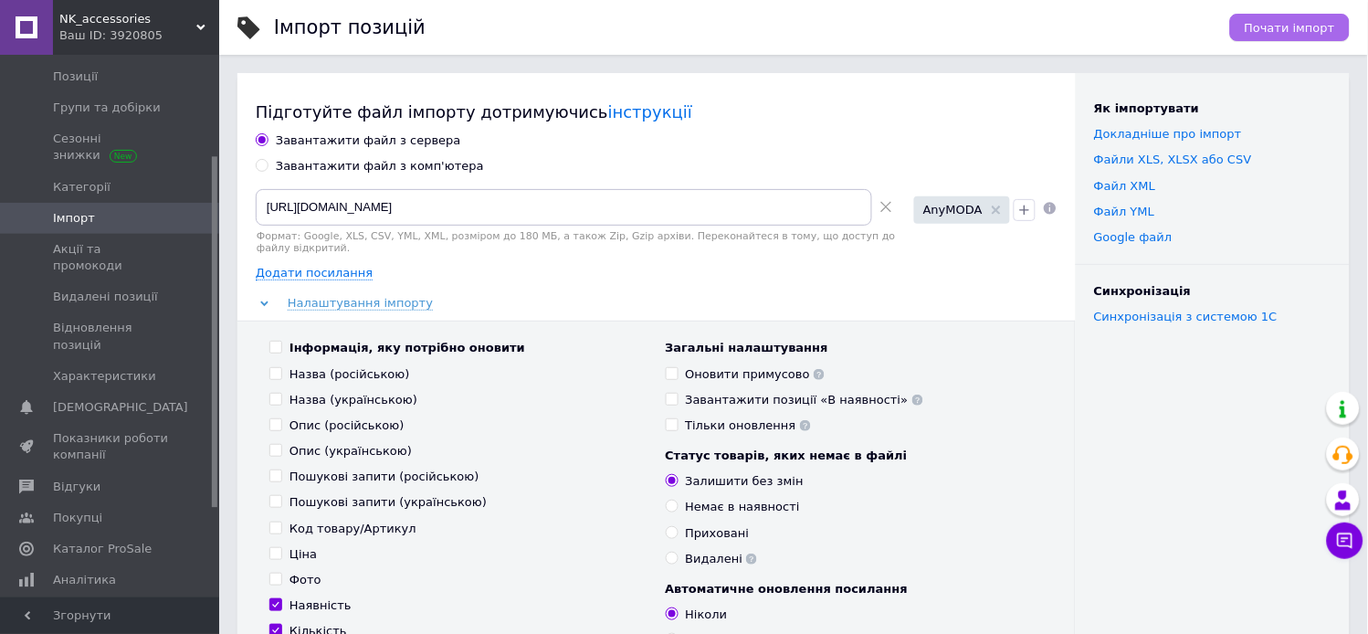
click at [1291, 38] on button "Почати імпорт" at bounding box center [1290, 27] width 120 height 27
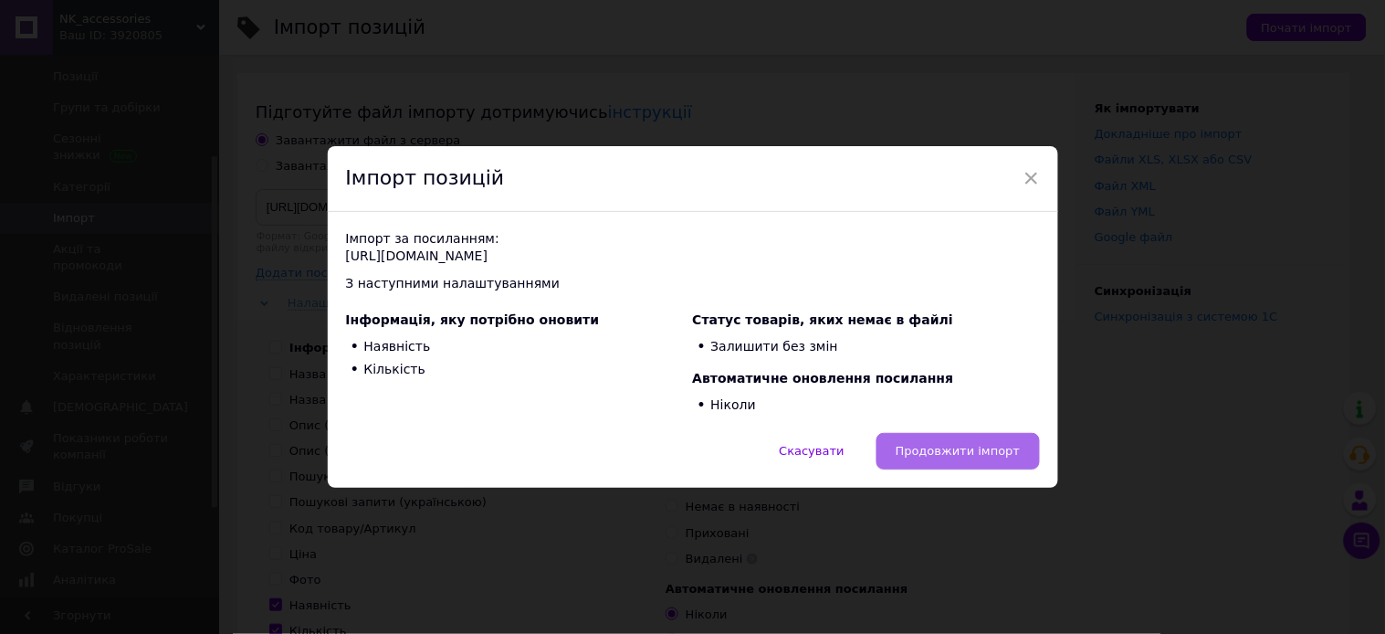
click at [963, 440] on button "Продовжити імпорт" at bounding box center [958, 451] width 163 height 37
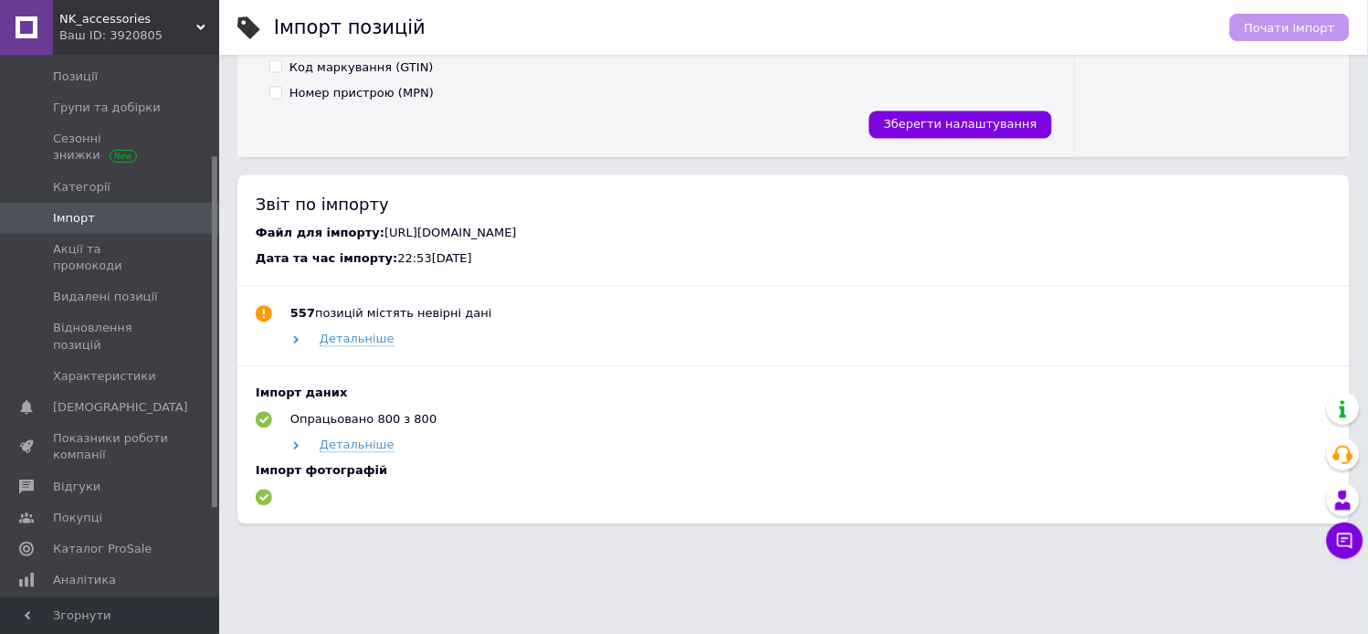
scroll to position [718, 0]
click at [352, 333] on span "Детальніше" at bounding box center [357, 339] width 75 height 15
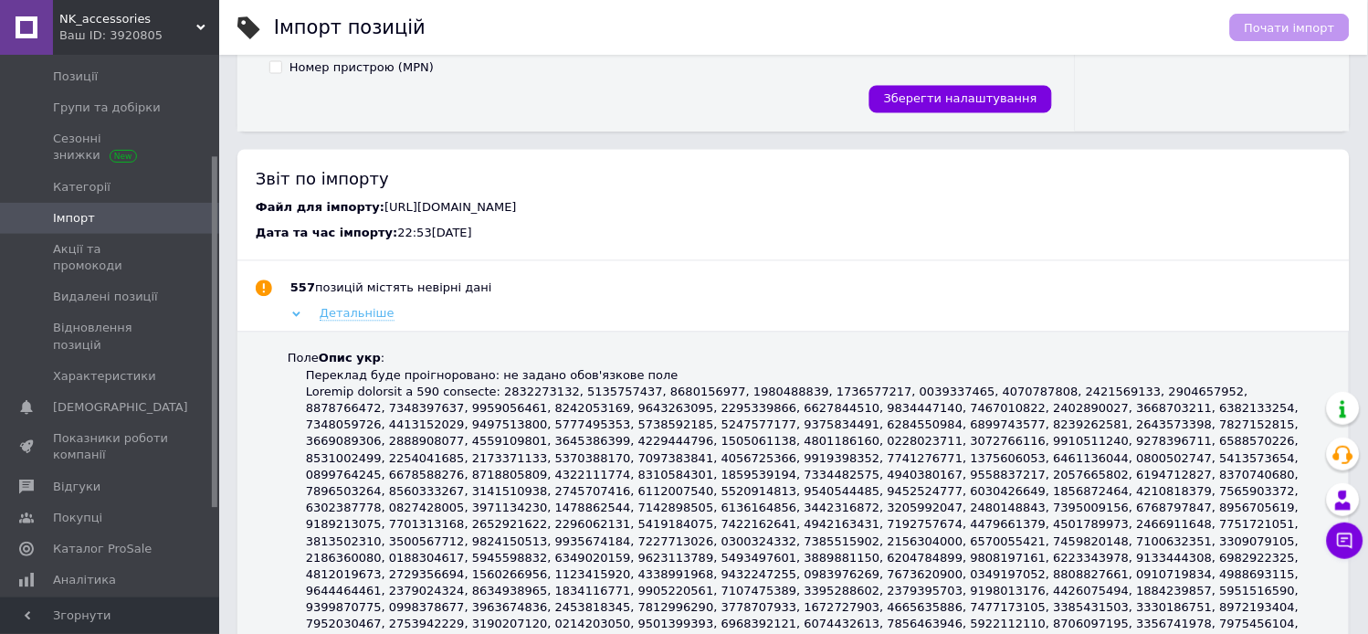
click at [352, 321] on span "Детальніше" at bounding box center [357, 314] width 75 height 15
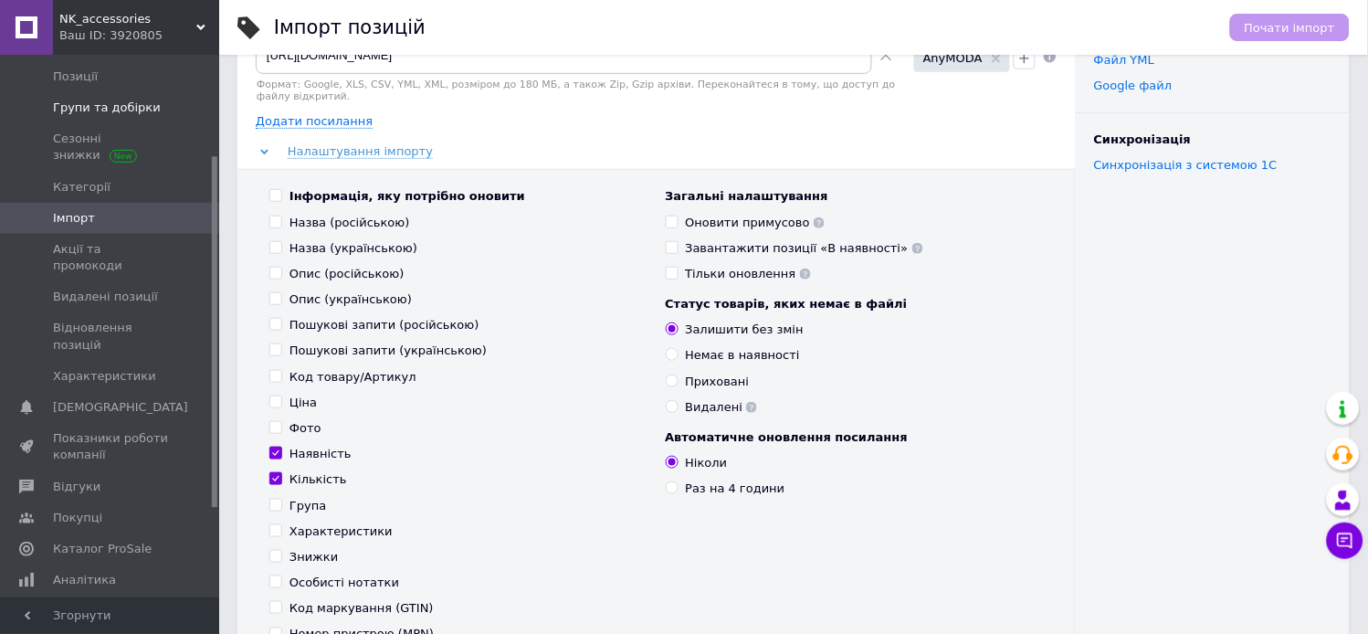
scroll to position [150, 0]
click at [107, 80] on span "Позиції" at bounding box center [111, 76] width 116 height 16
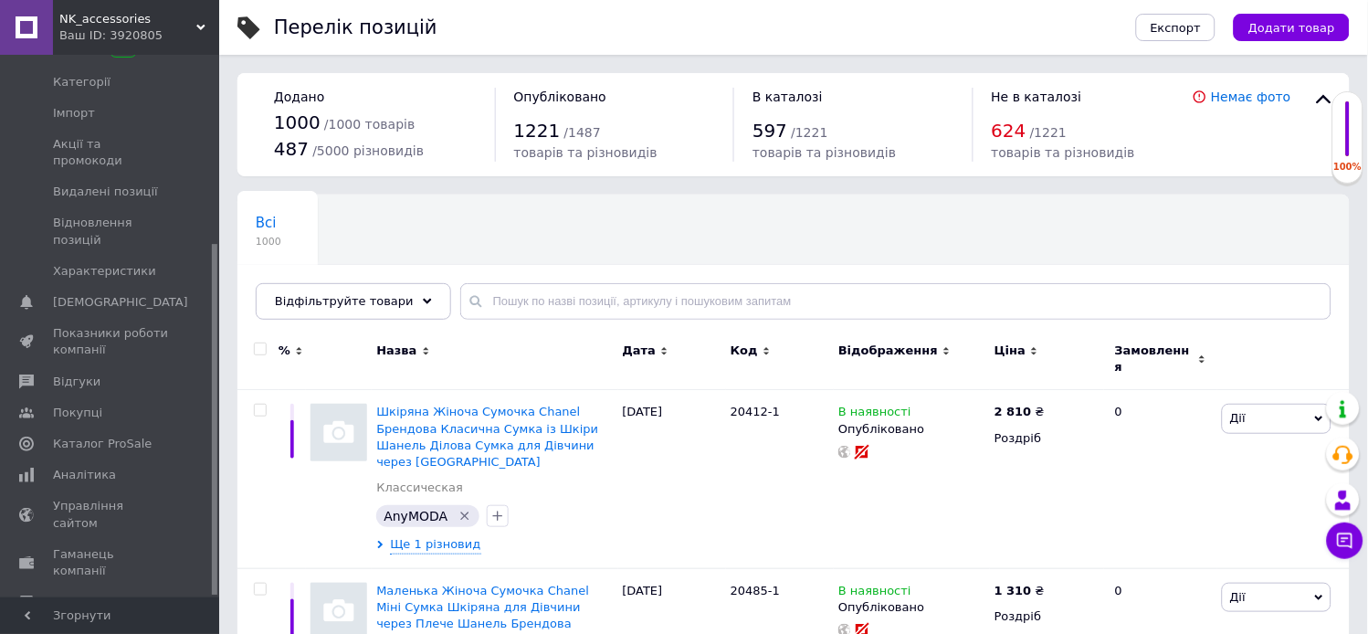
scroll to position [292, 0]
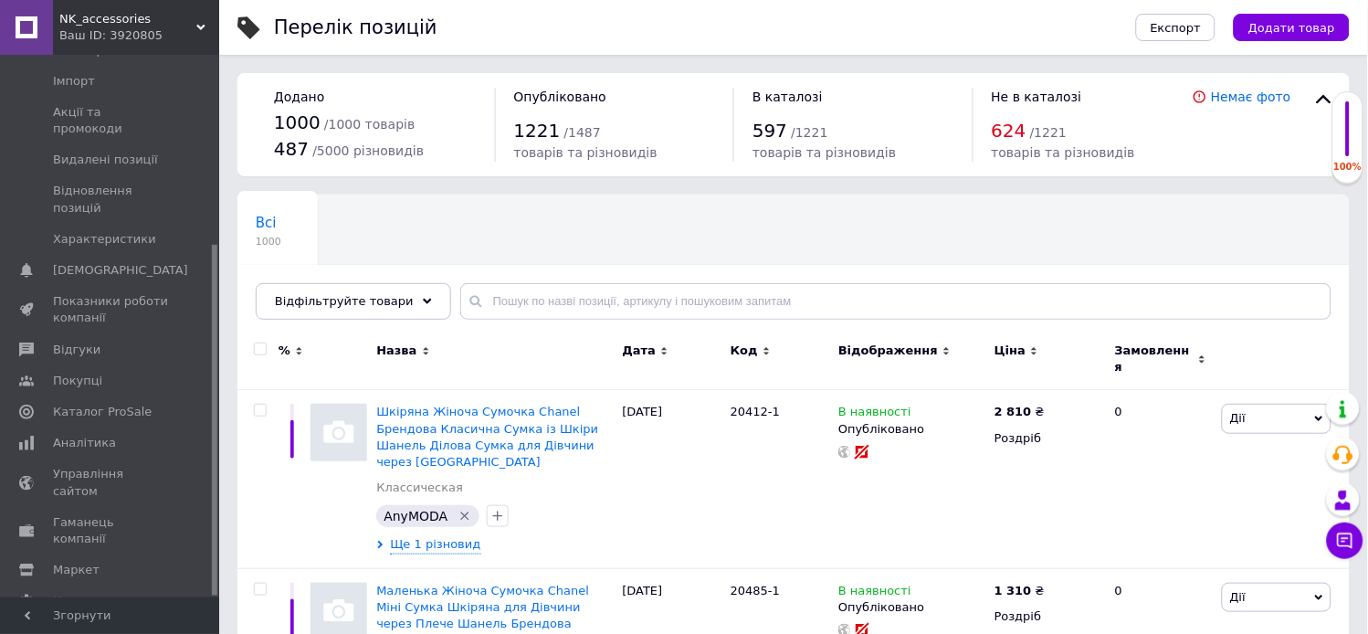
click at [508, 342] on div "Назва" at bounding box center [494, 350] width 236 height 16
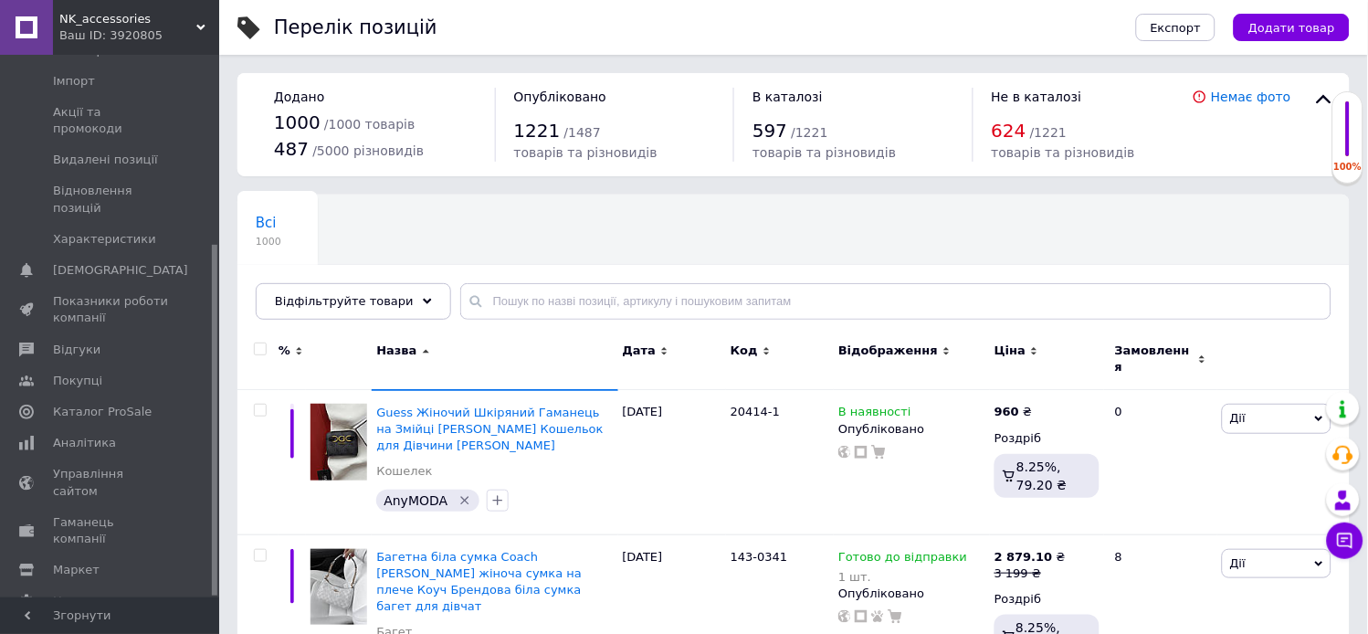
click at [216, 101] on div at bounding box center [214, 326] width 5 height 539
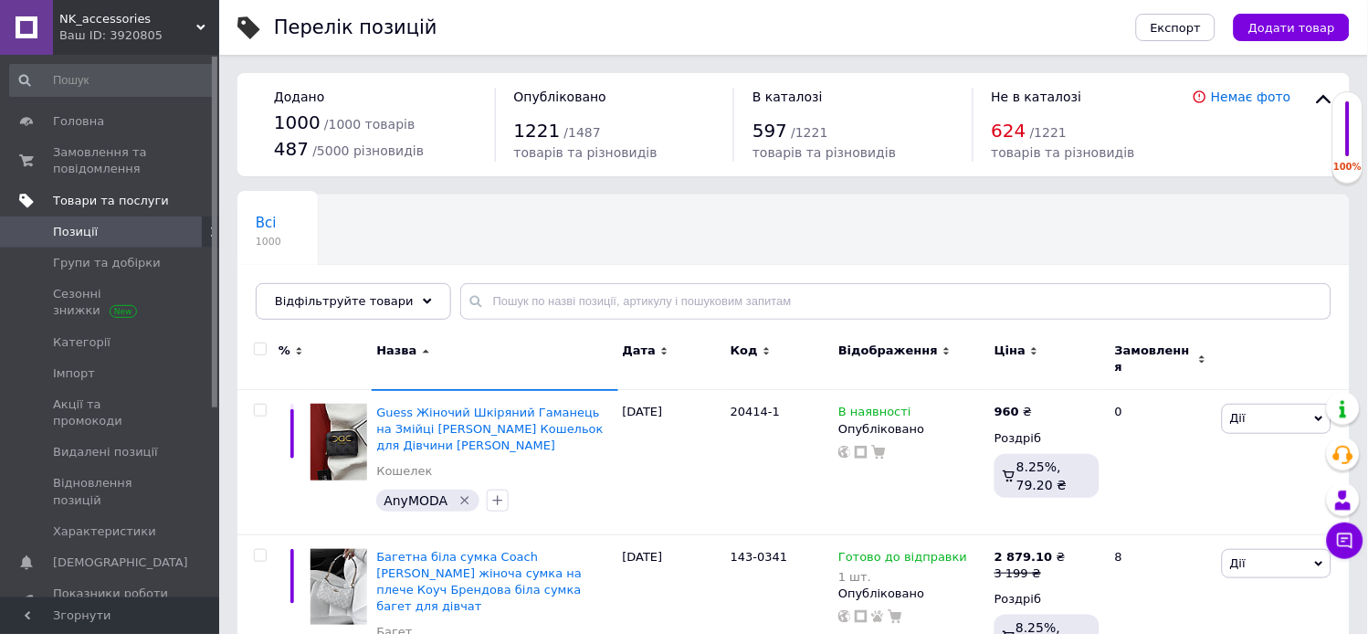
click at [89, 203] on span "Товари та послуги" at bounding box center [111, 201] width 116 height 16
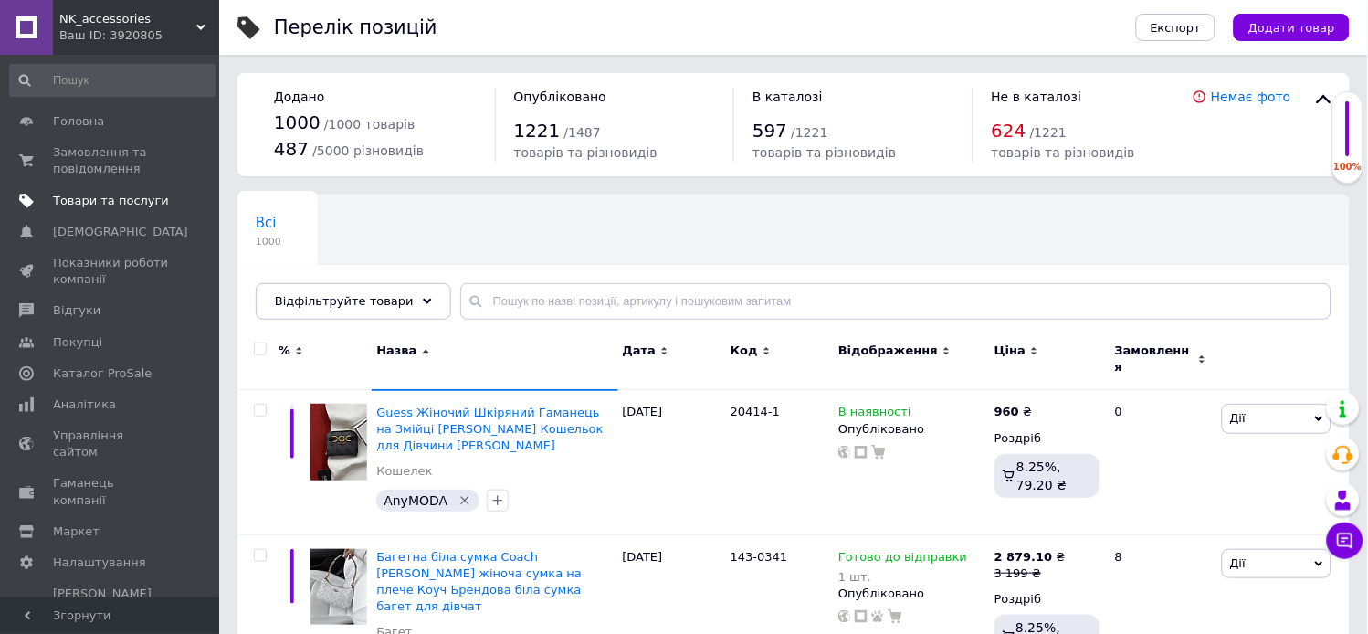
click at [89, 203] on span "Товари та послуги" at bounding box center [111, 201] width 116 height 16
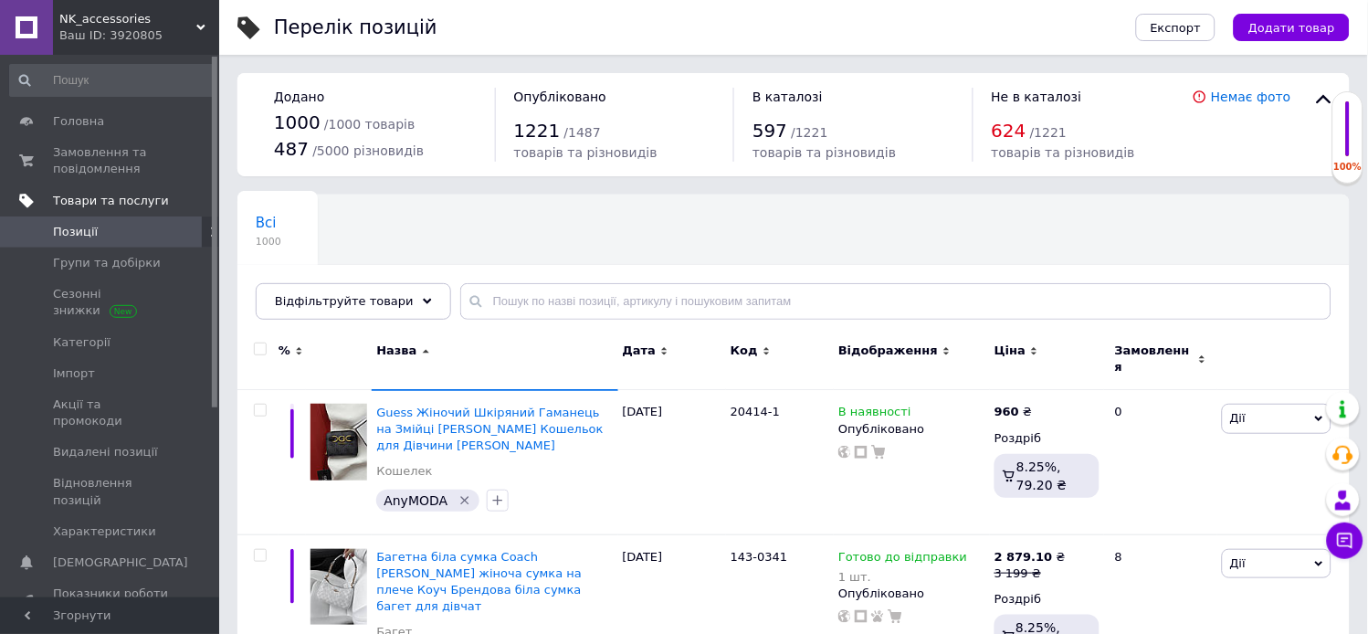
click at [89, 203] on span "Товари та послуги" at bounding box center [111, 201] width 116 height 16
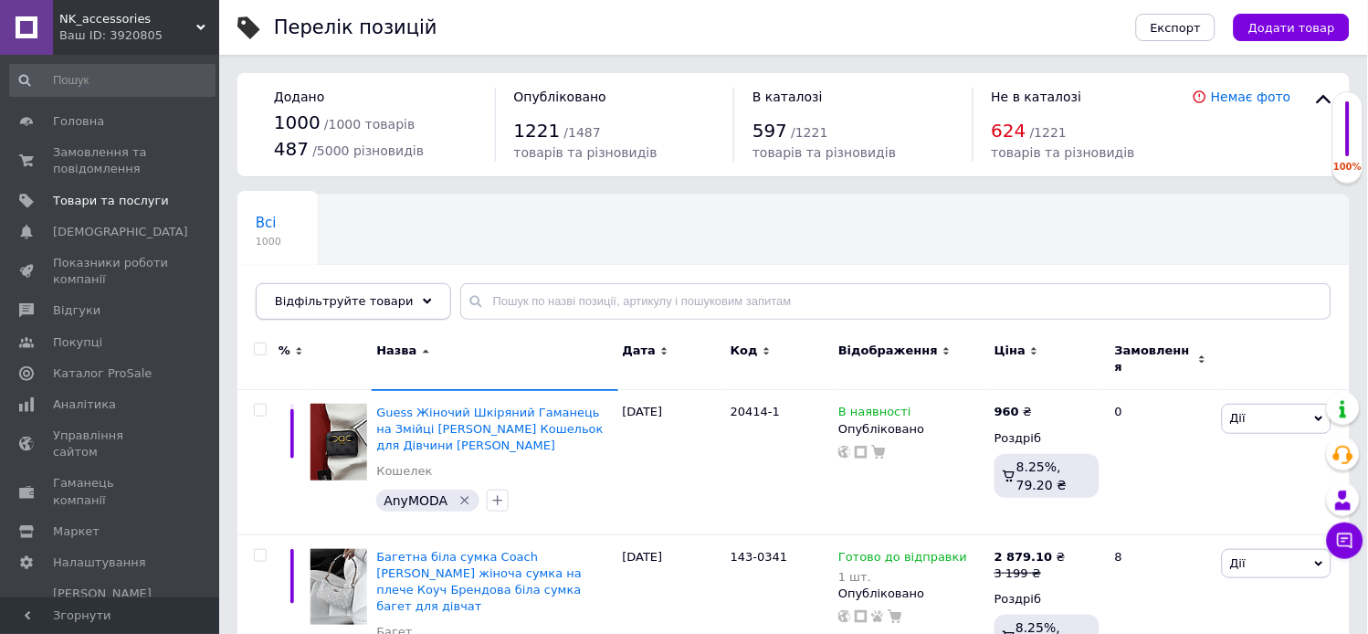
click at [363, 294] on span "Відфільтруйте товари" at bounding box center [344, 301] width 139 height 14
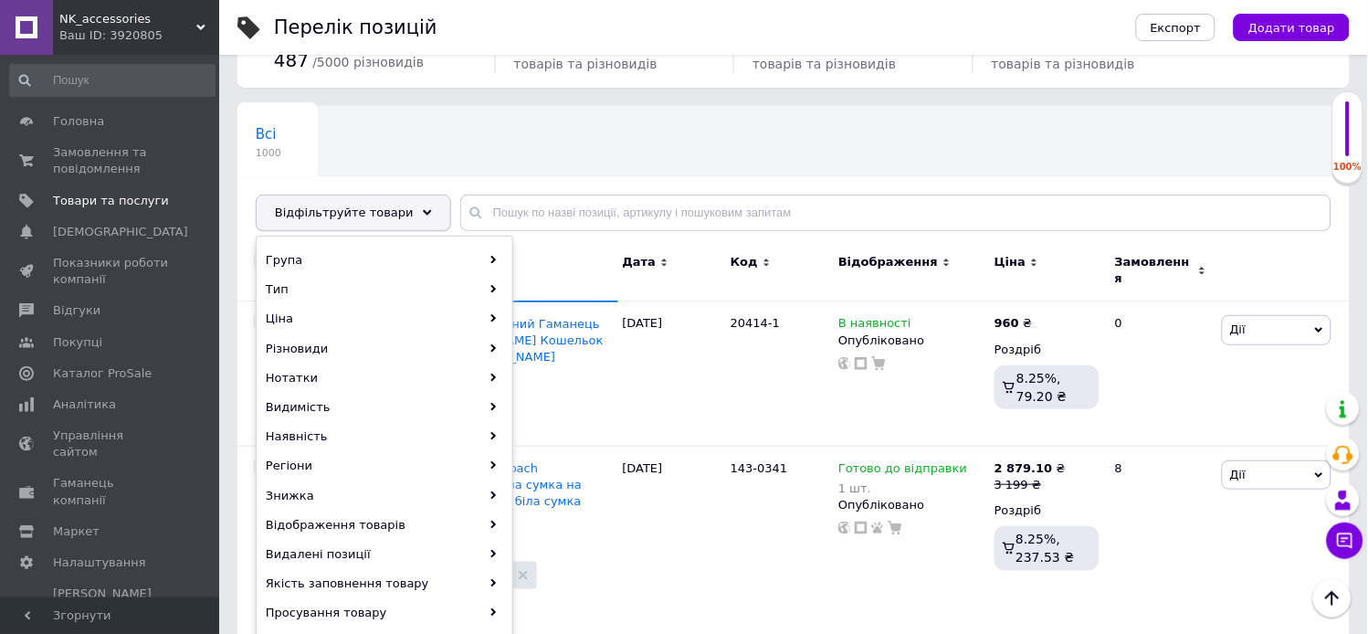
scroll to position [80, 0]
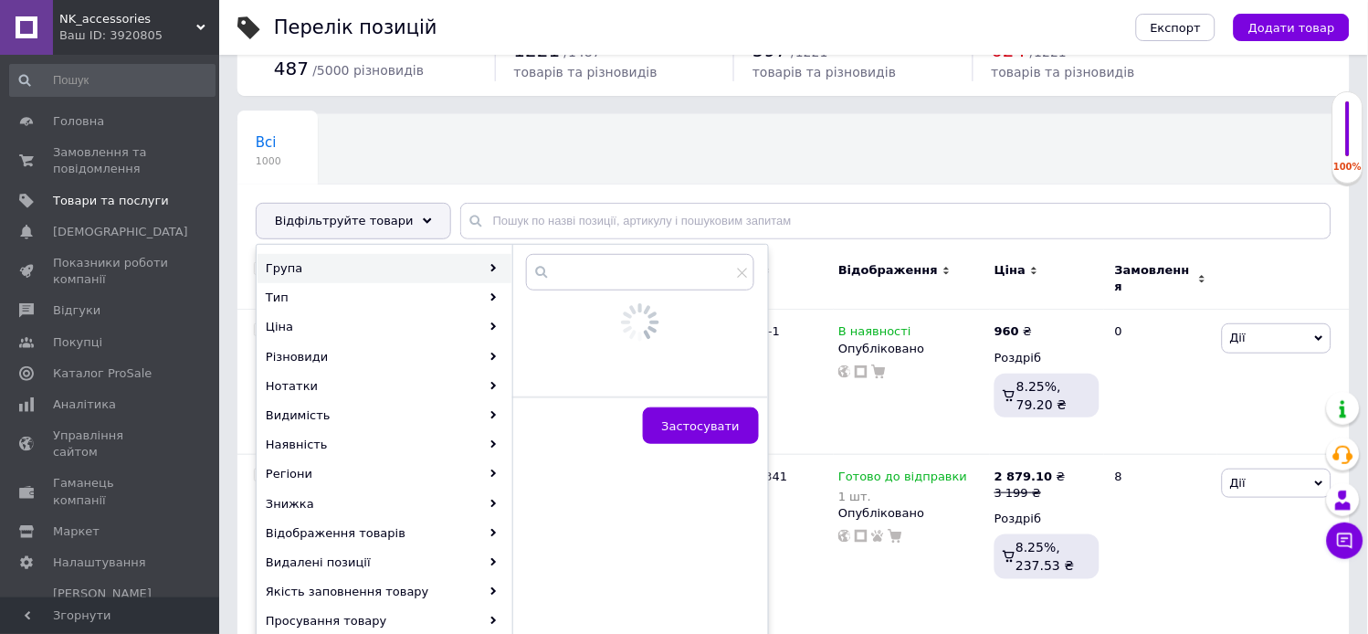
click at [580, 144] on div "Всі 1000 Ok Відфільтровано... Зберегти" at bounding box center [793, 185] width 1112 height 151
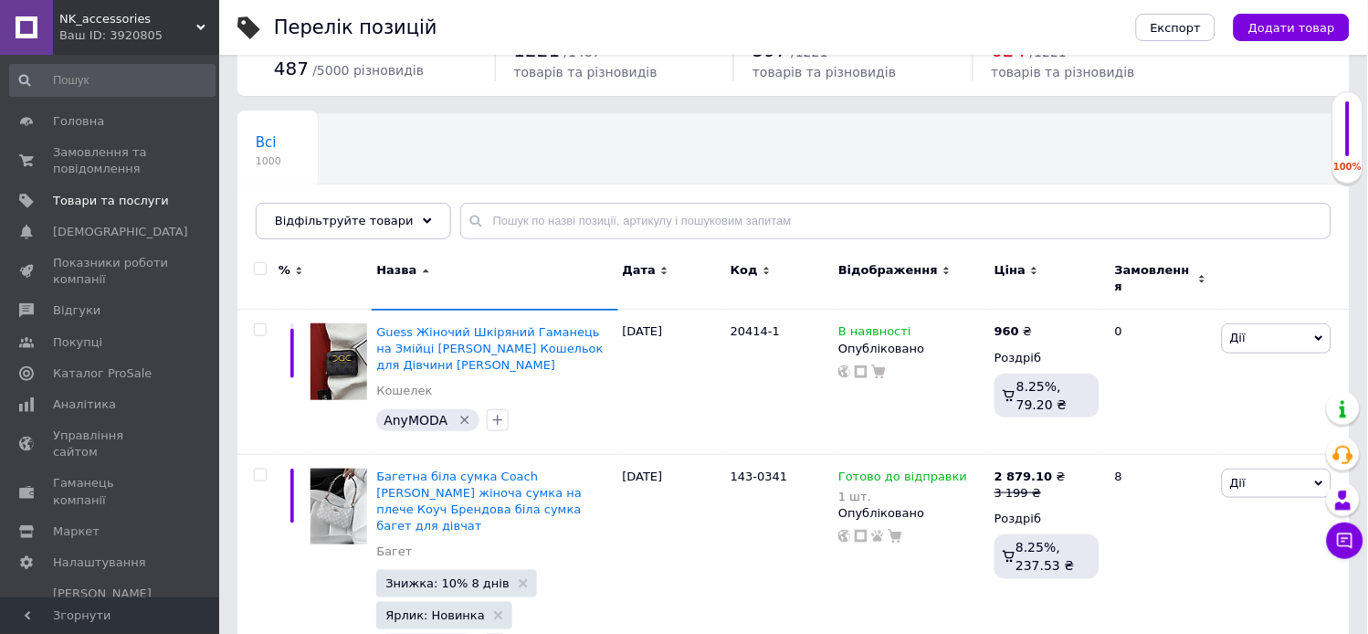
click at [488, 287] on div "Назва" at bounding box center [495, 278] width 246 height 61
click at [431, 272] on div "Назва" at bounding box center [494, 270] width 236 height 16
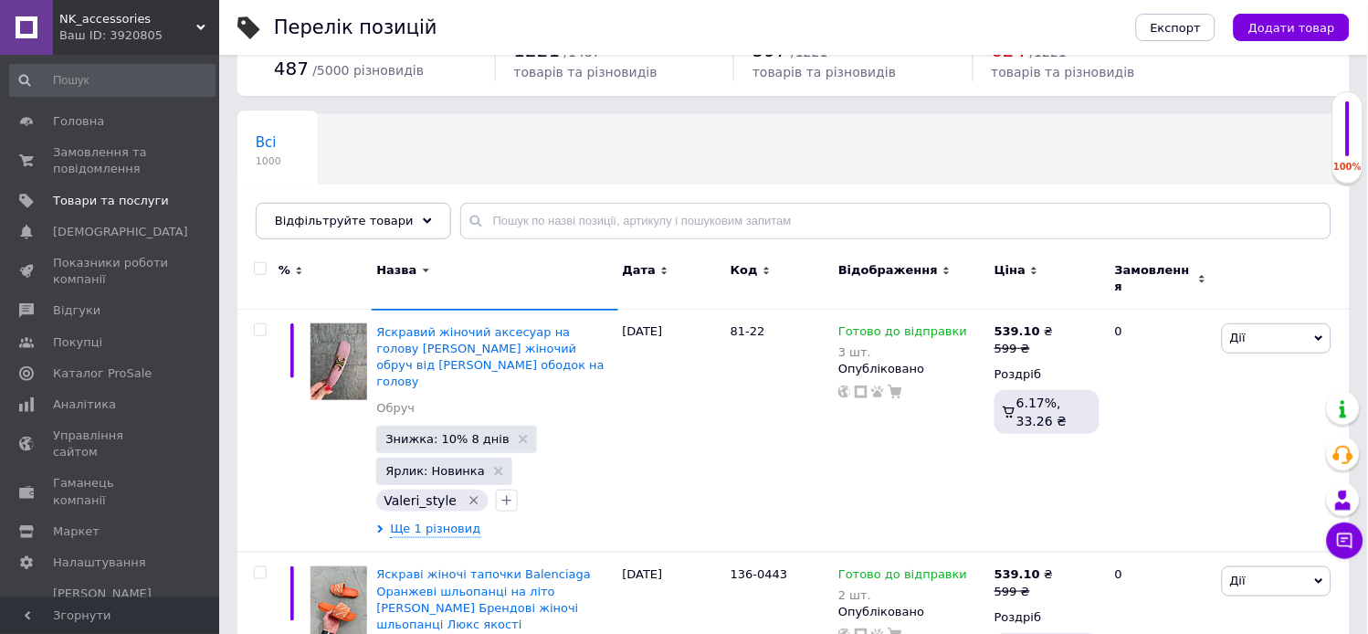
click at [431, 272] on div "Назва" at bounding box center [494, 270] width 236 height 16
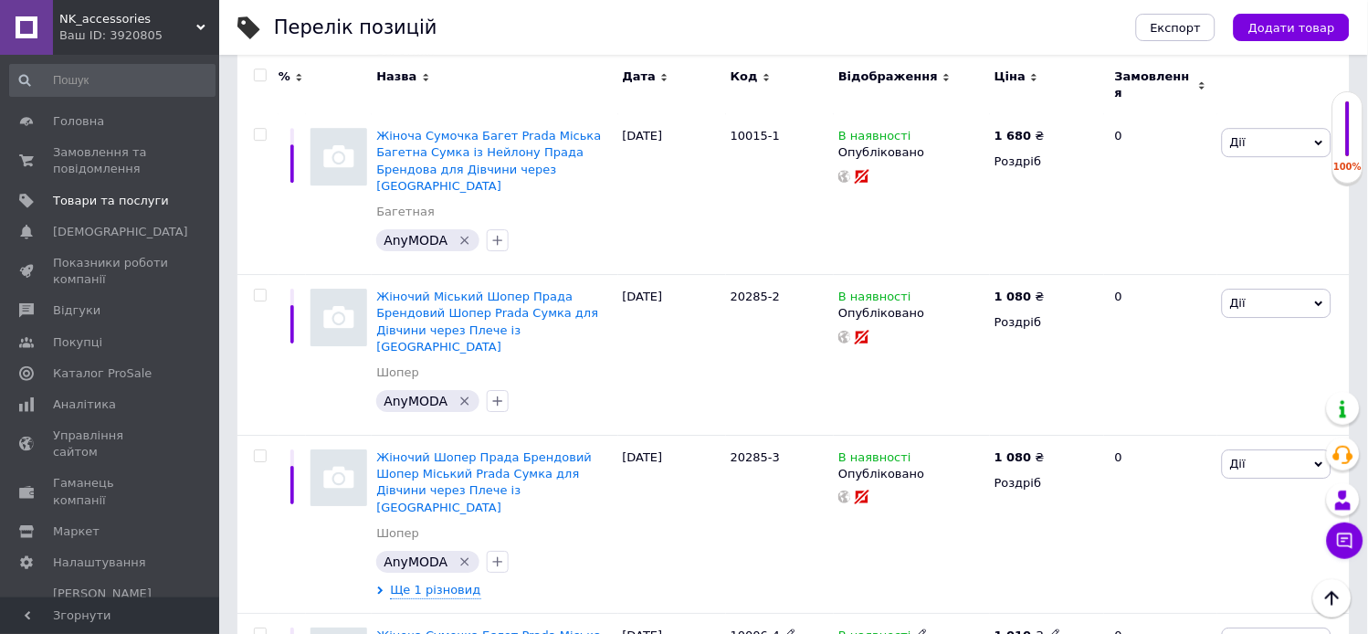
scroll to position [2965, 0]
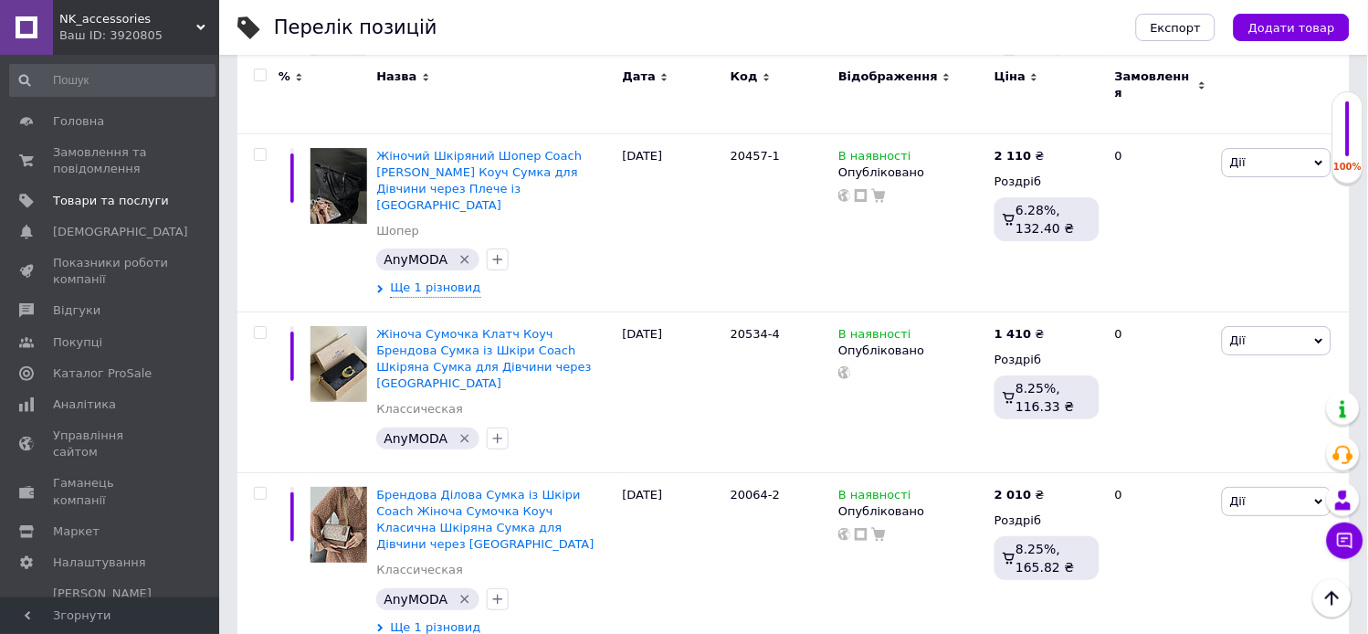
scroll to position [2933, 0]
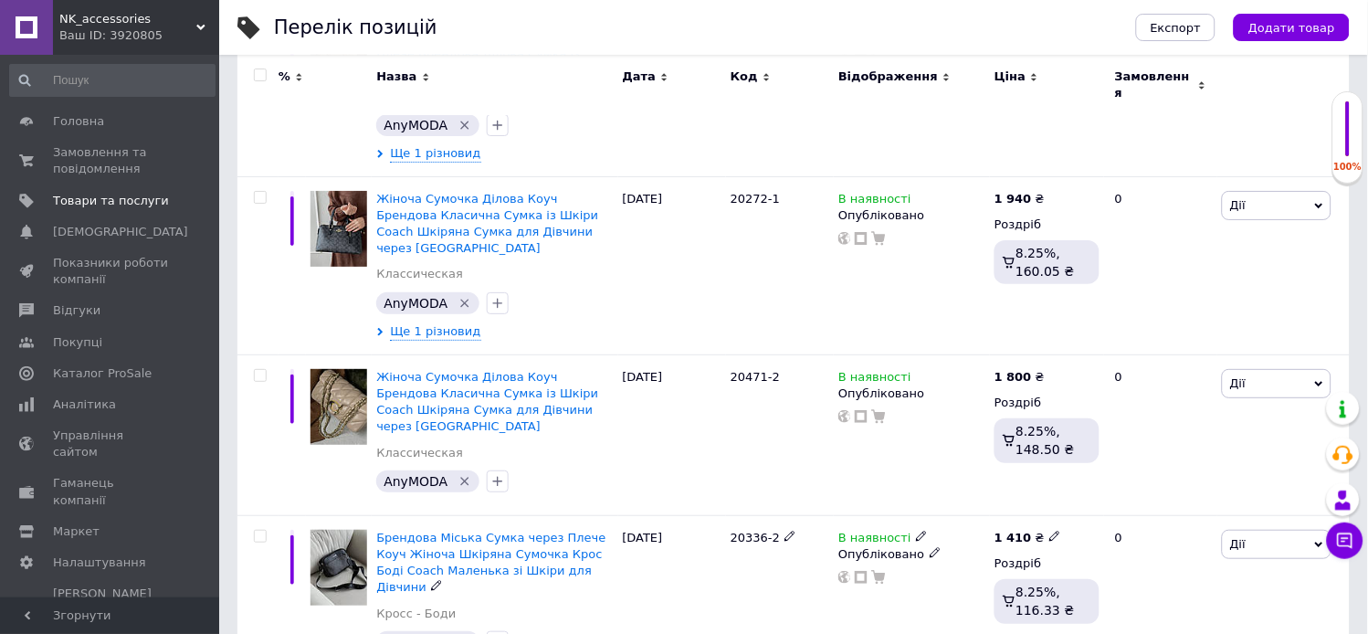
scroll to position [3052, 0]
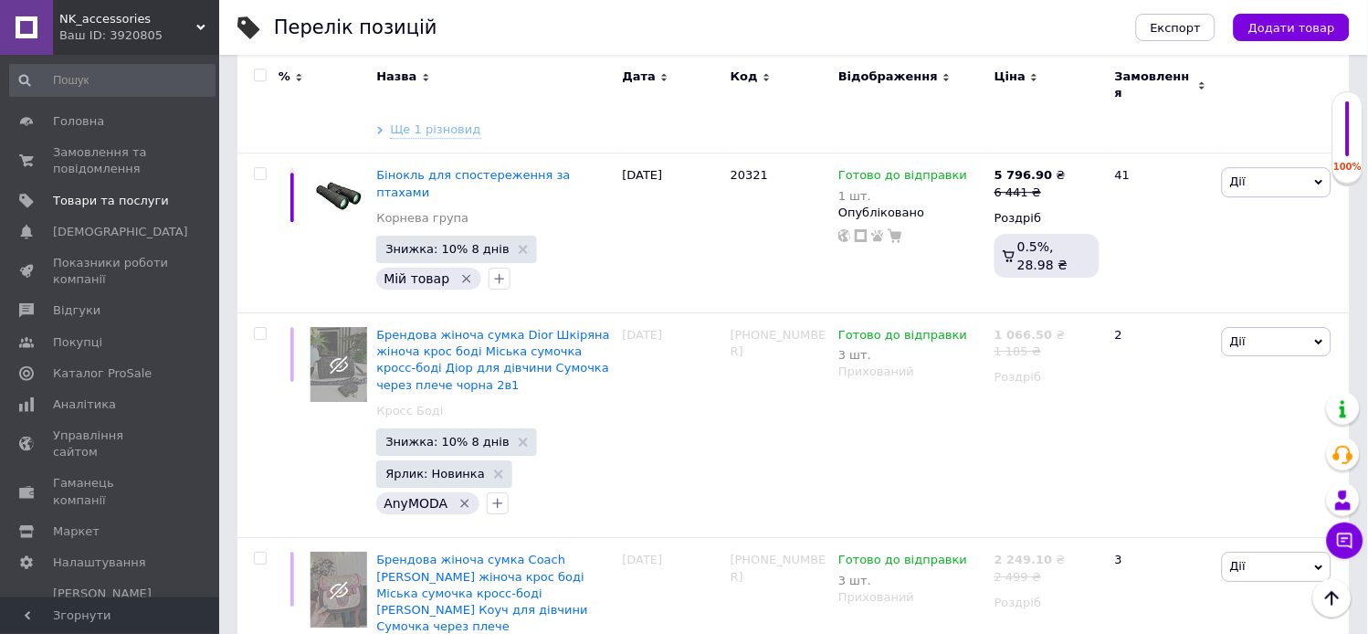
scroll to position [4211, 0]
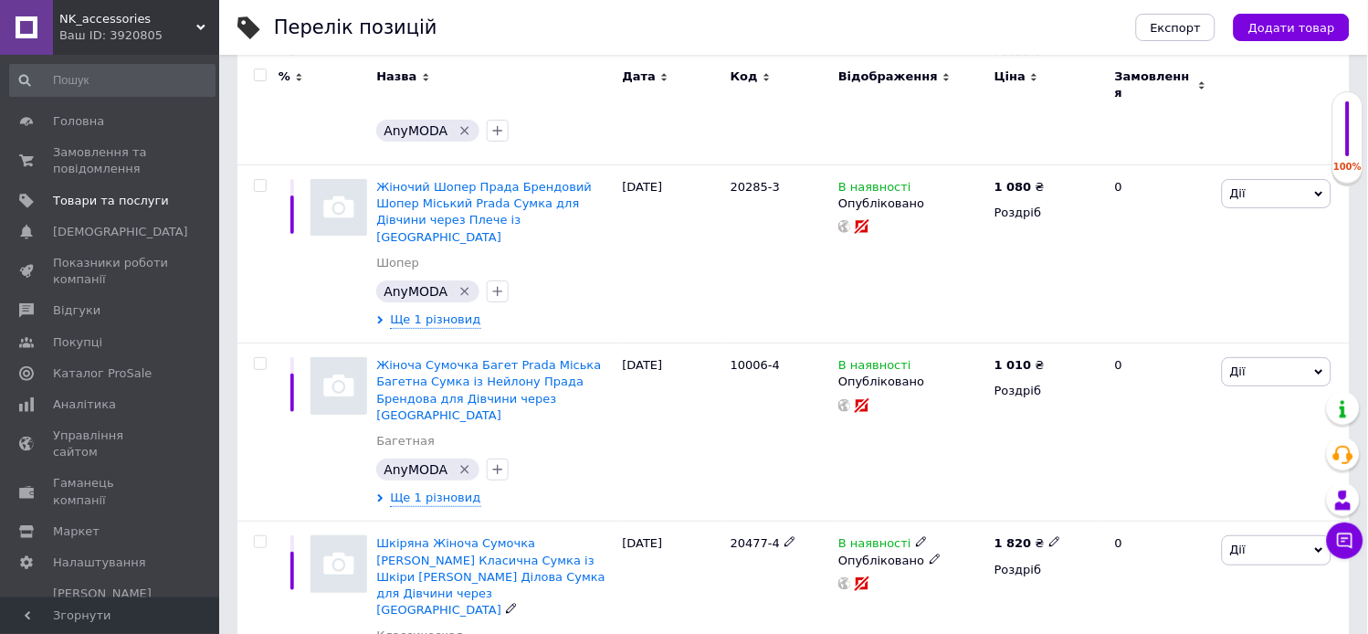
scroll to position [2965, 0]
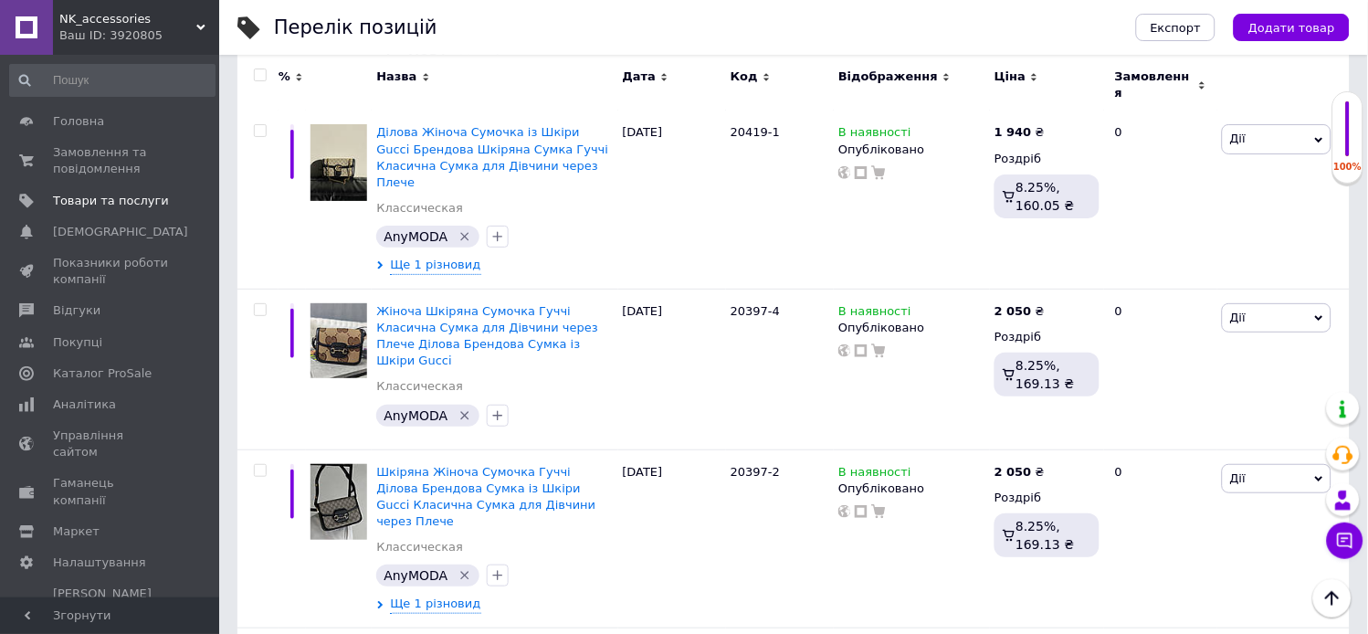
scroll to position [3048, 0]
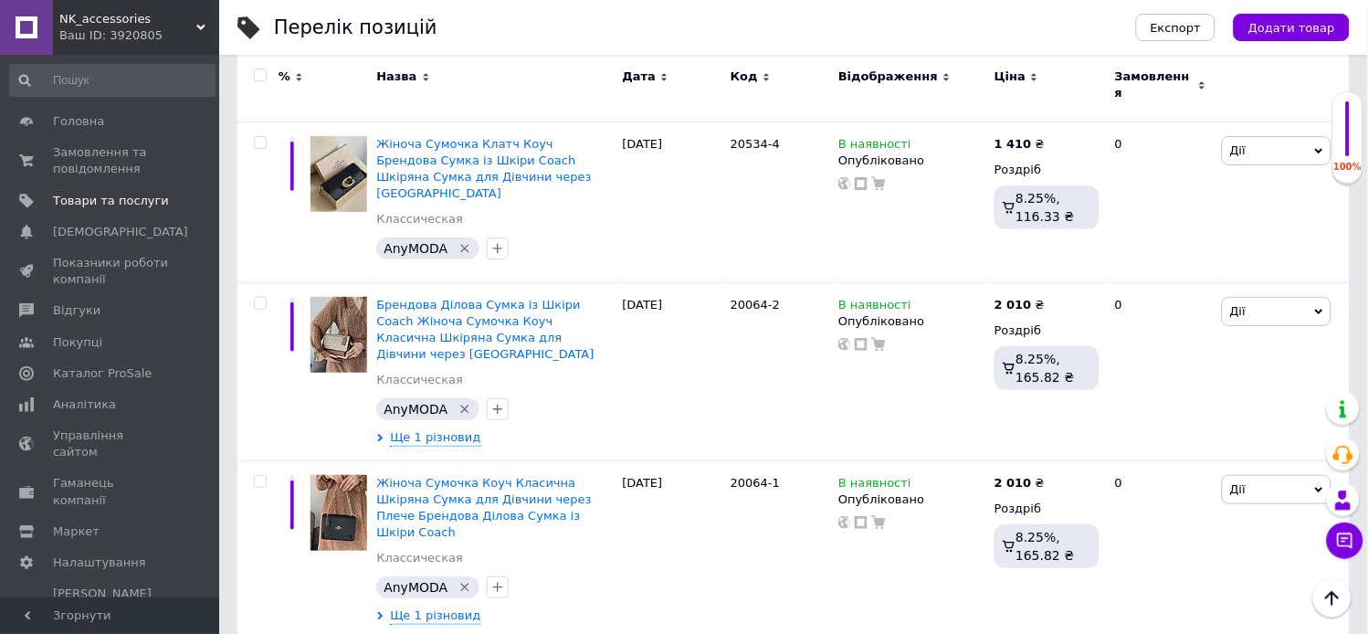
scroll to position [2933, 0]
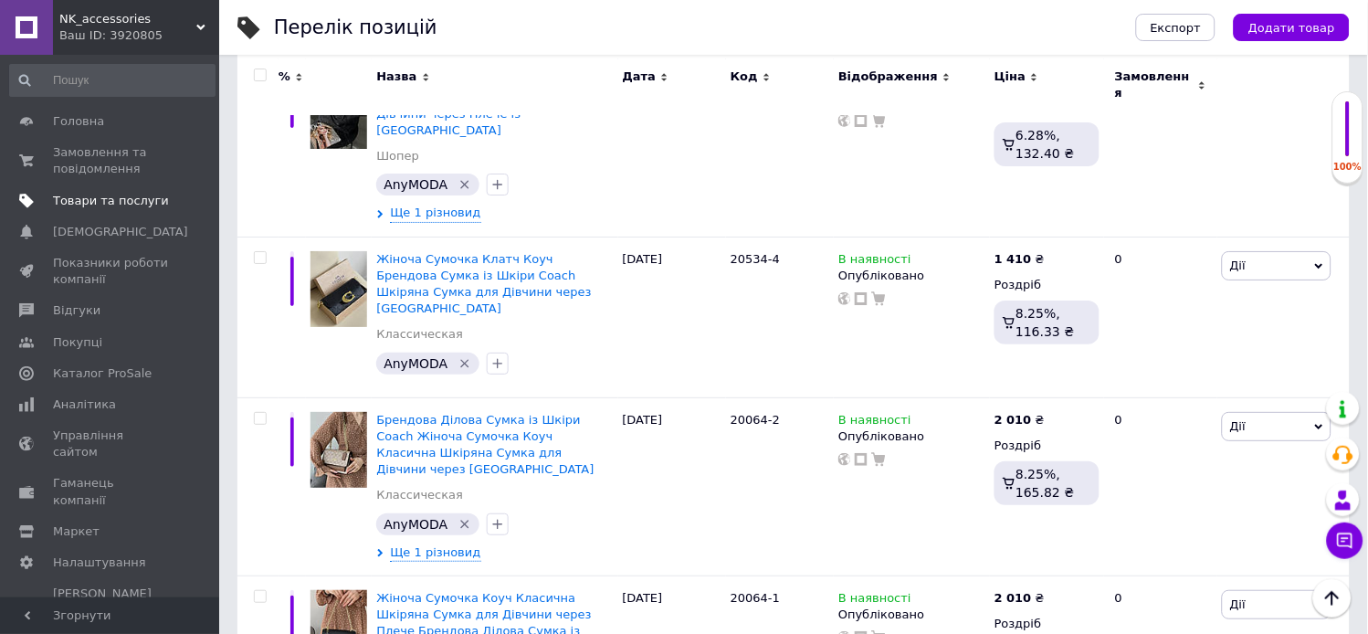
click at [137, 193] on span "Товари та послуги" at bounding box center [111, 201] width 116 height 16
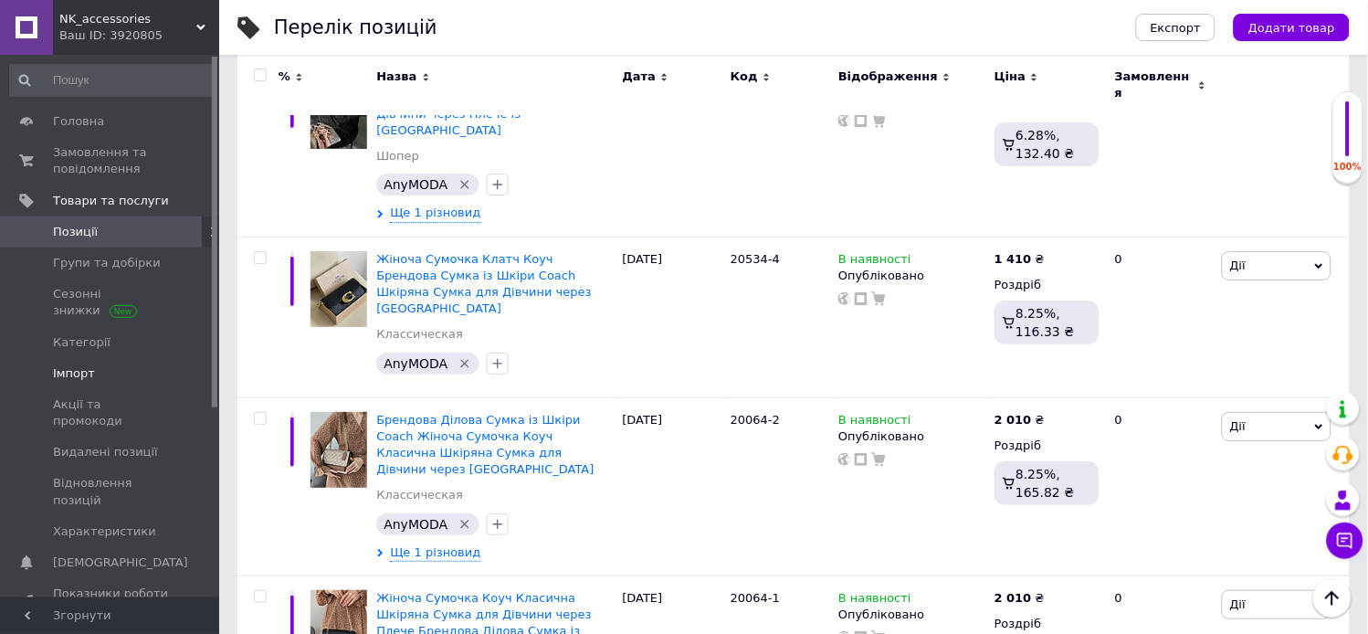
click at [58, 368] on span "Імпорт" at bounding box center [74, 373] width 42 height 16
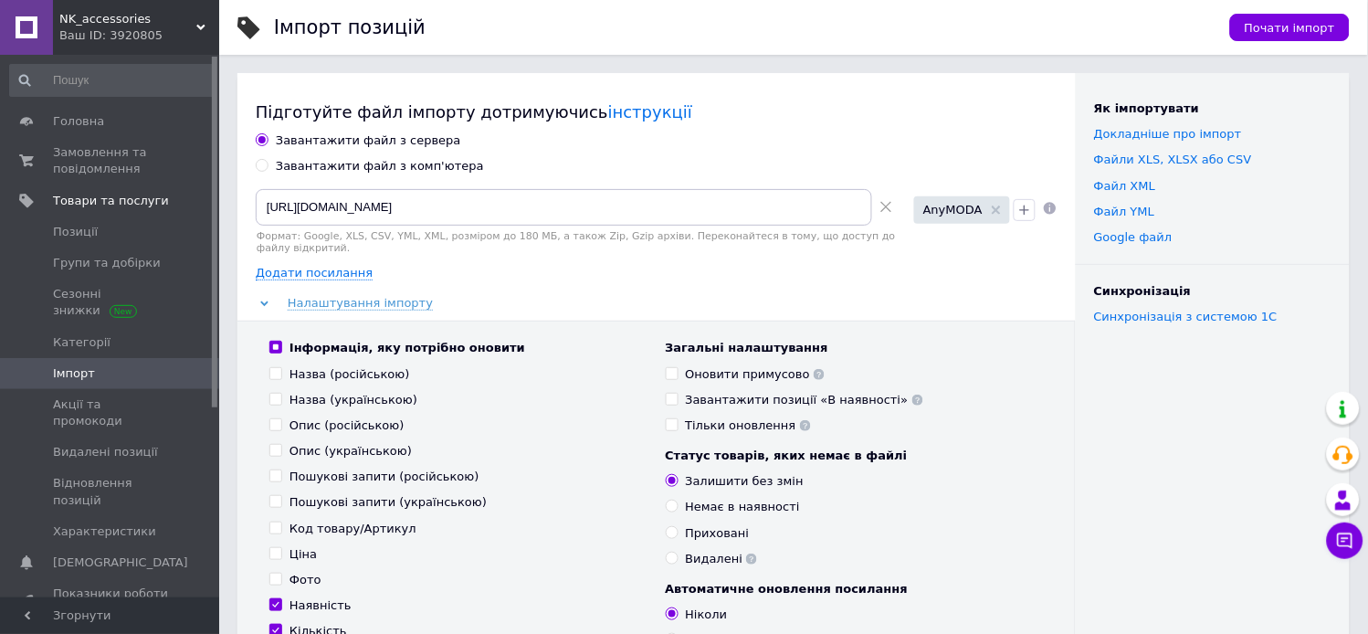
scroll to position [40, 0]
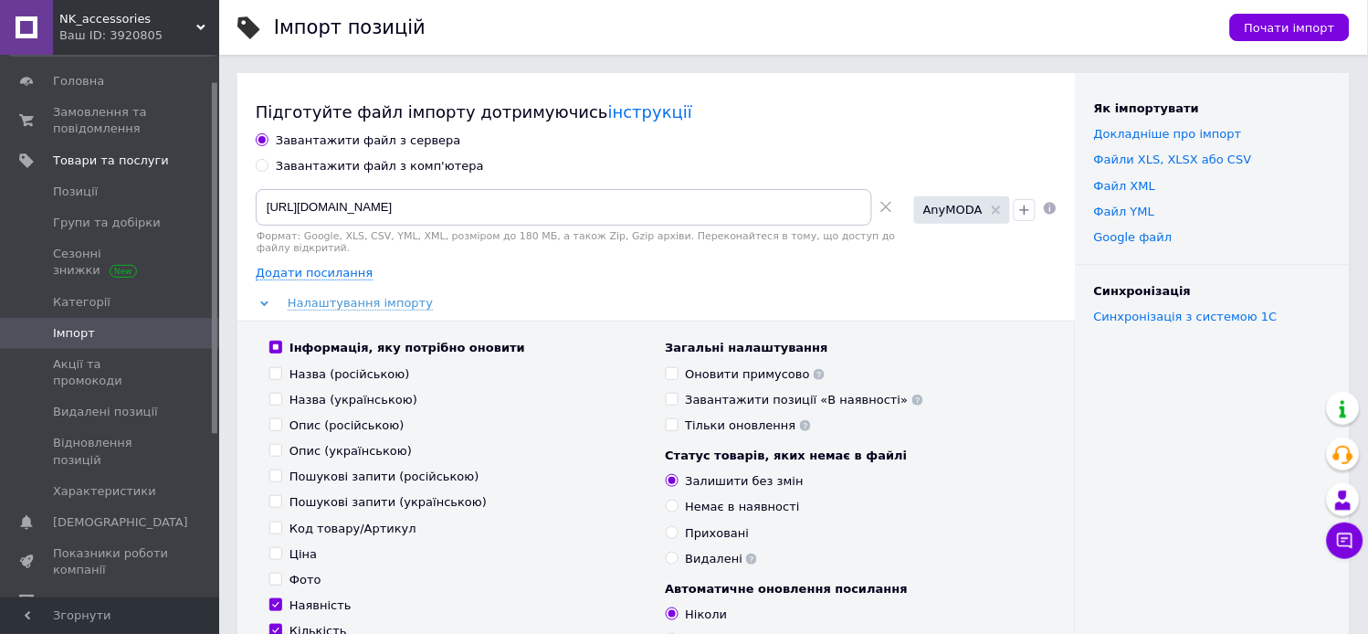
click at [498, 265] on div "Додати посилання" at bounding box center [657, 273] width 802 height 16
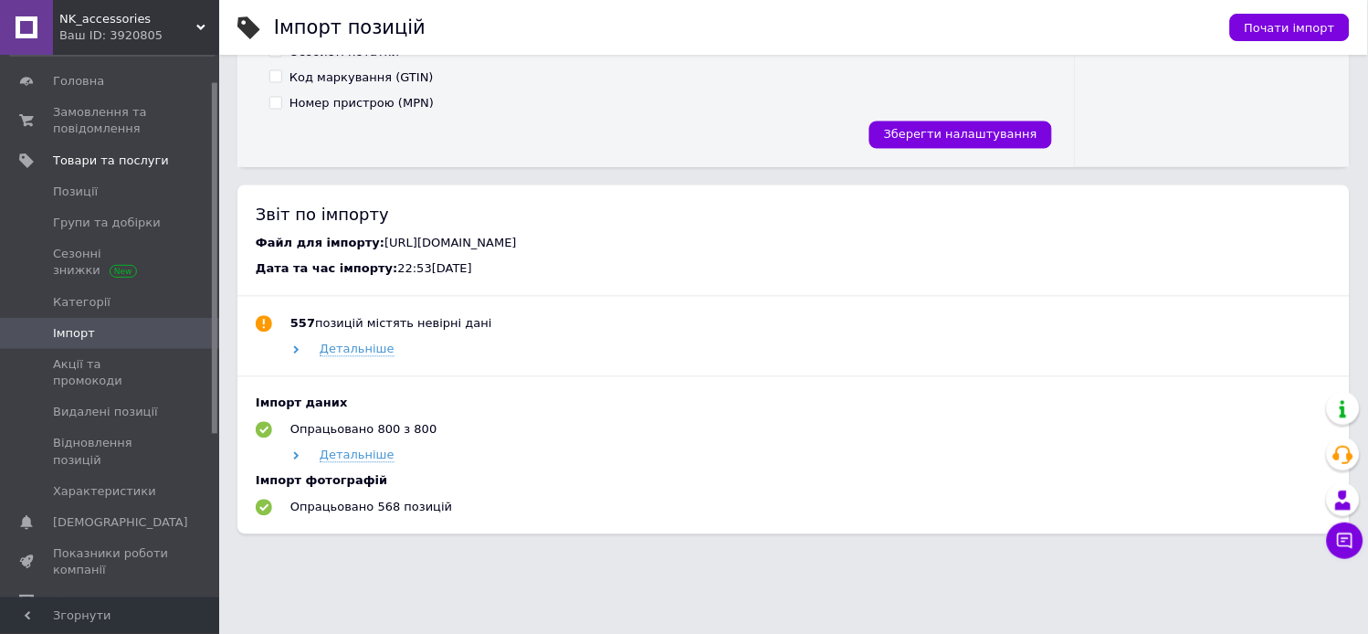
scroll to position [718, 0]
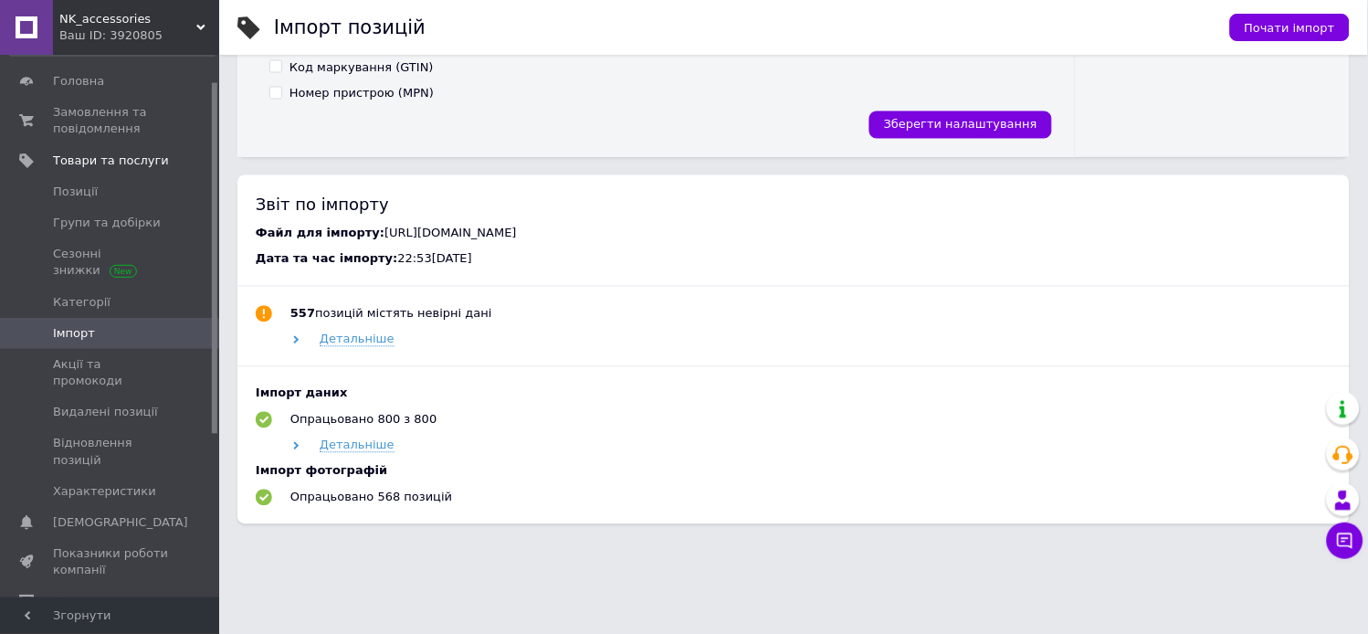
click at [294, 439] on div "Детальніше" at bounding box center [810, 445] width 1044 height 16
click at [336, 438] on span "Детальніше" at bounding box center [357, 445] width 75 height 15
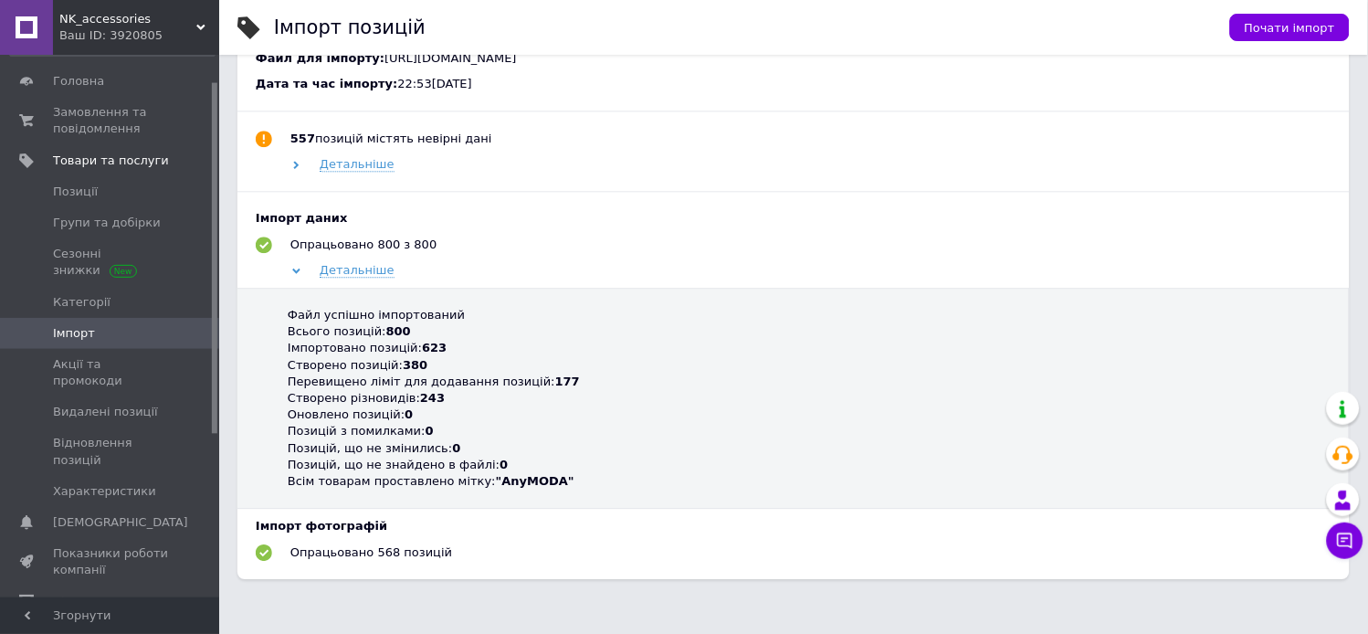
scroll to position [826, 0]
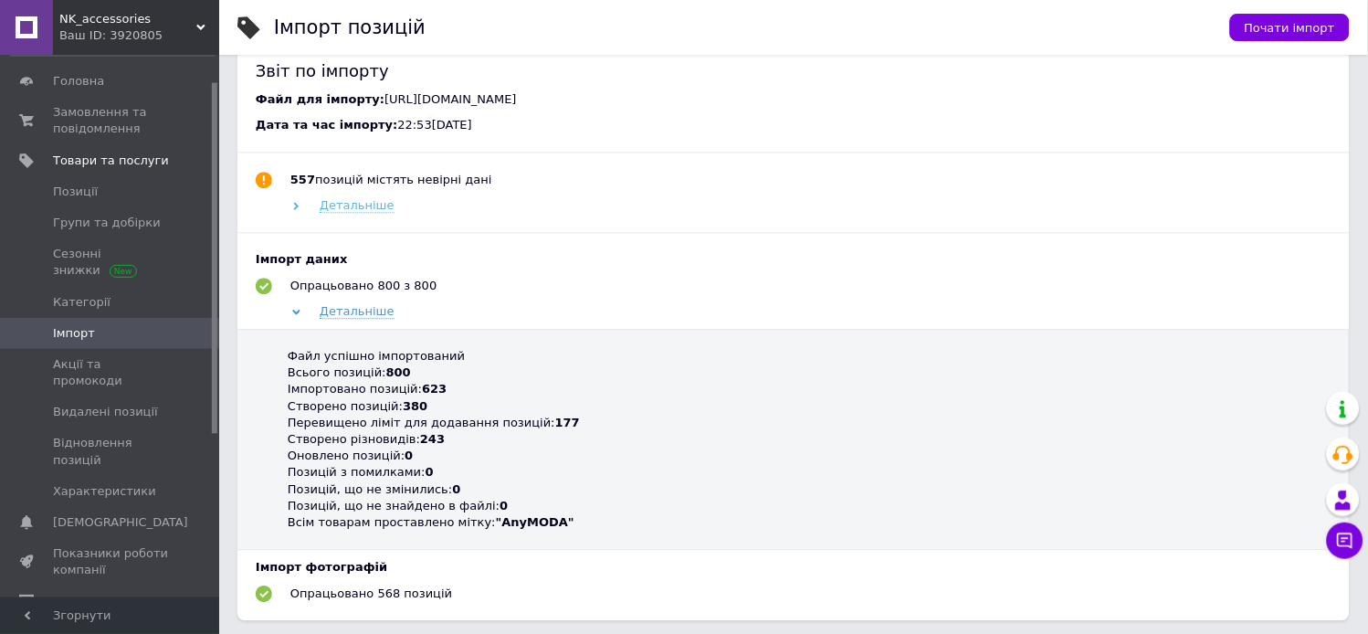
click at [358, 213] on span "Детальніше" at bounding box center [357, 205] width 75 height 15
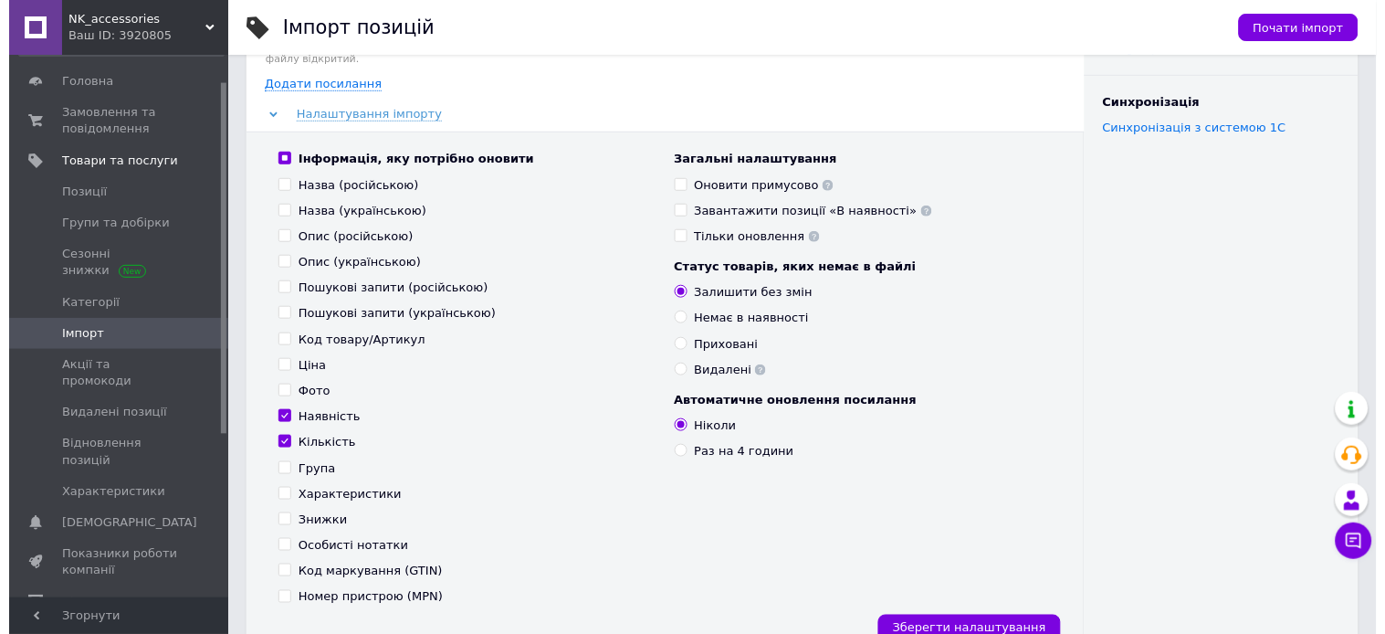
scroll to position [0, 0]
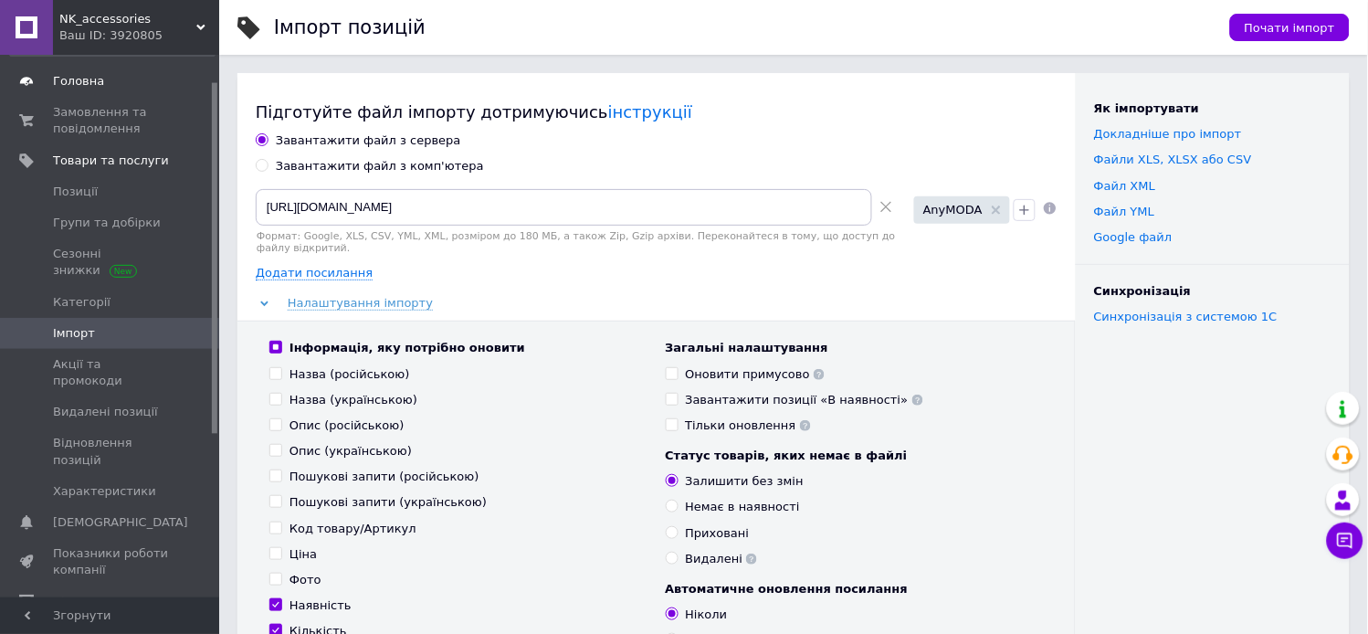
click at [78, 74] on span "Головна" at bounding box center [78, 81] width 51 height 16
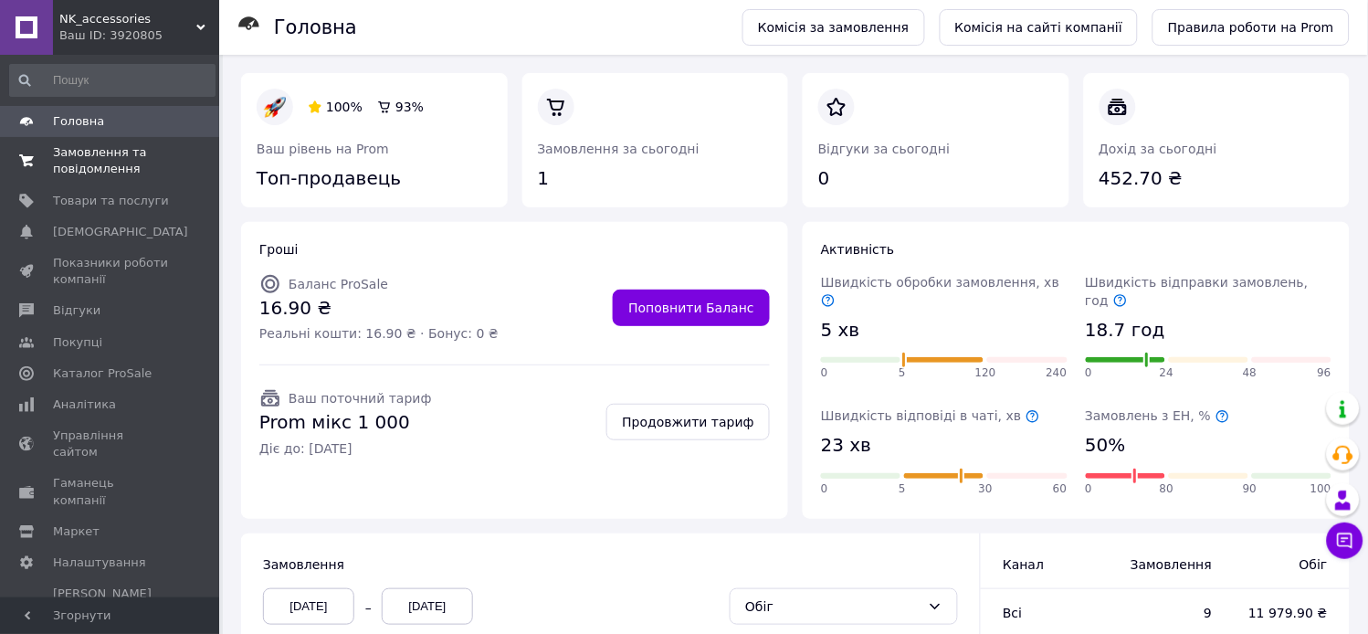
click at [79, 164] on span "Замовлення та повідомлення" at bounding box center [111, 160] width 116 height 33
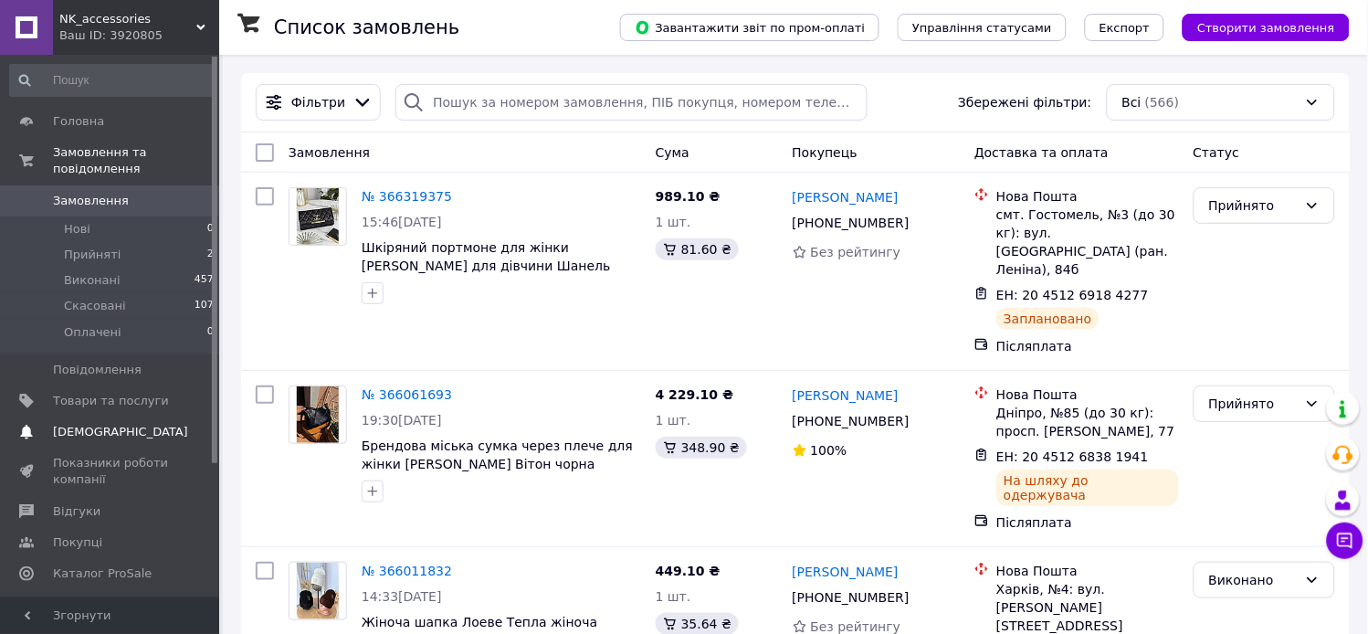
click at [103, 424] on span "[DEMOGRAPHIC_DATA]" at bounding box center [120, 432] width 135 height 16
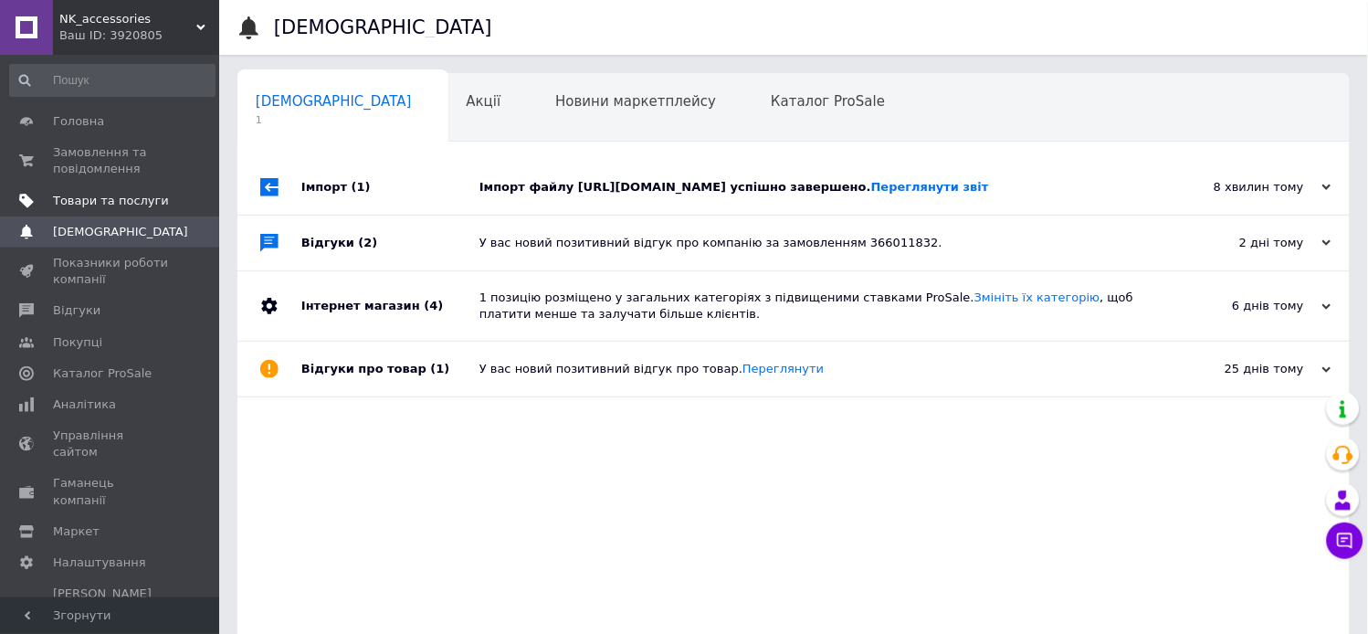
click at [131, 204] on span "Товари та послуги" at bounding box center [111, 201] width 116 height 16
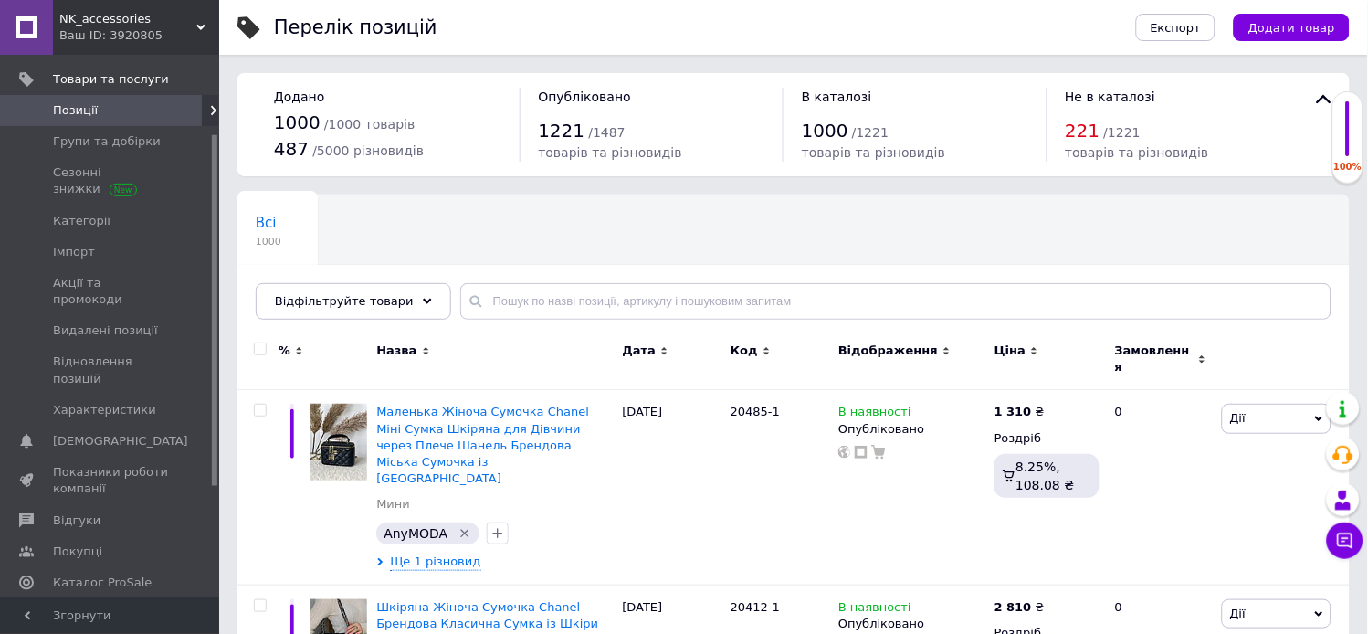
scroll to position [203, 0]
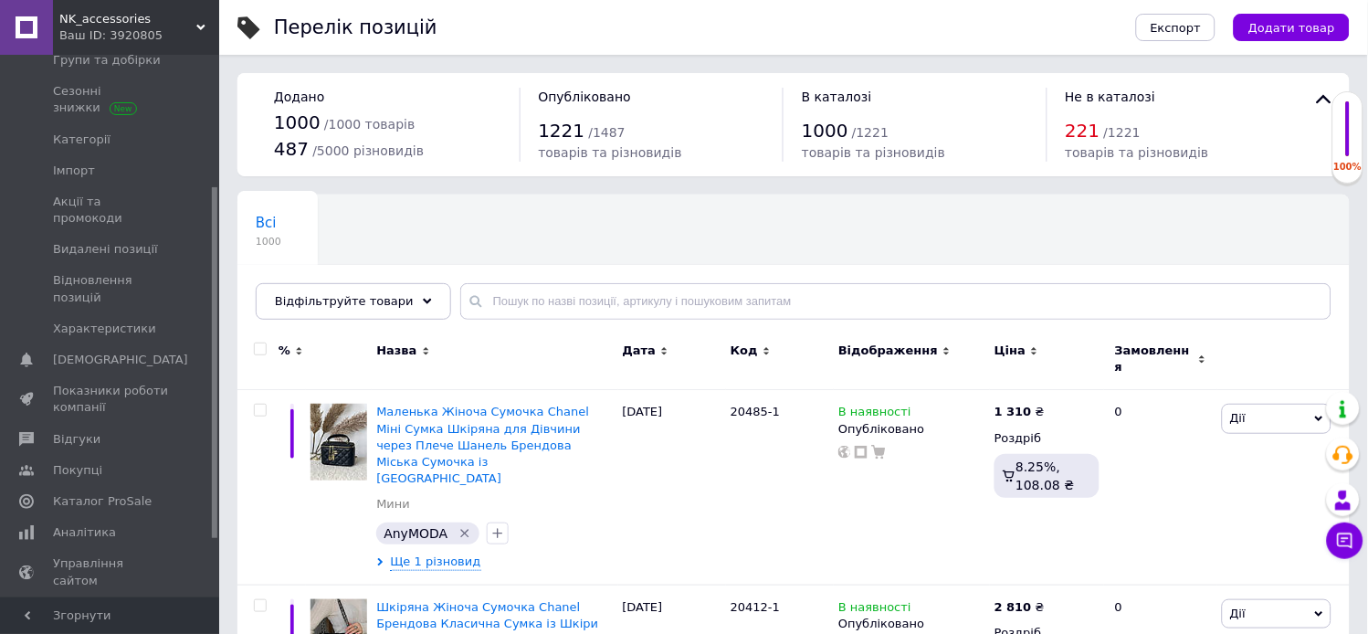
click at [511, 345] on div "Назва" at bounding box center [494, 350] width 236 height 16
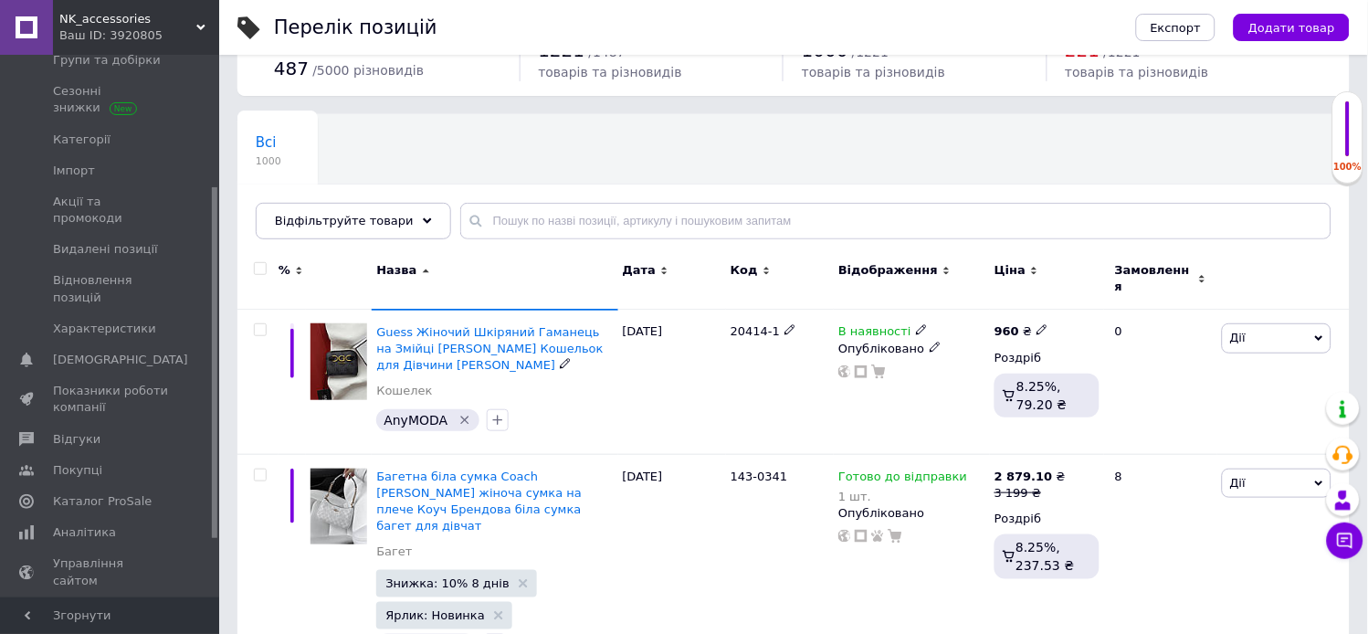
scroll to position [40, 0]
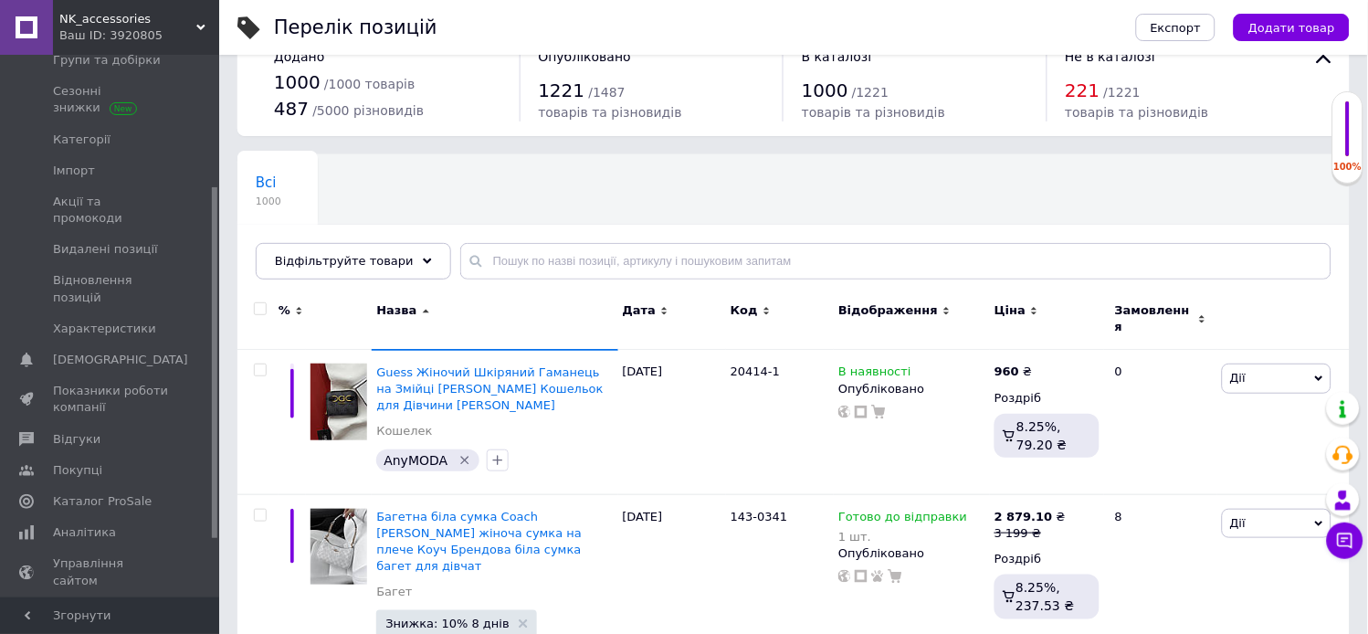
click at [528, 305] on div "Назва" at bounding box center [494, 310] width 236 height 16
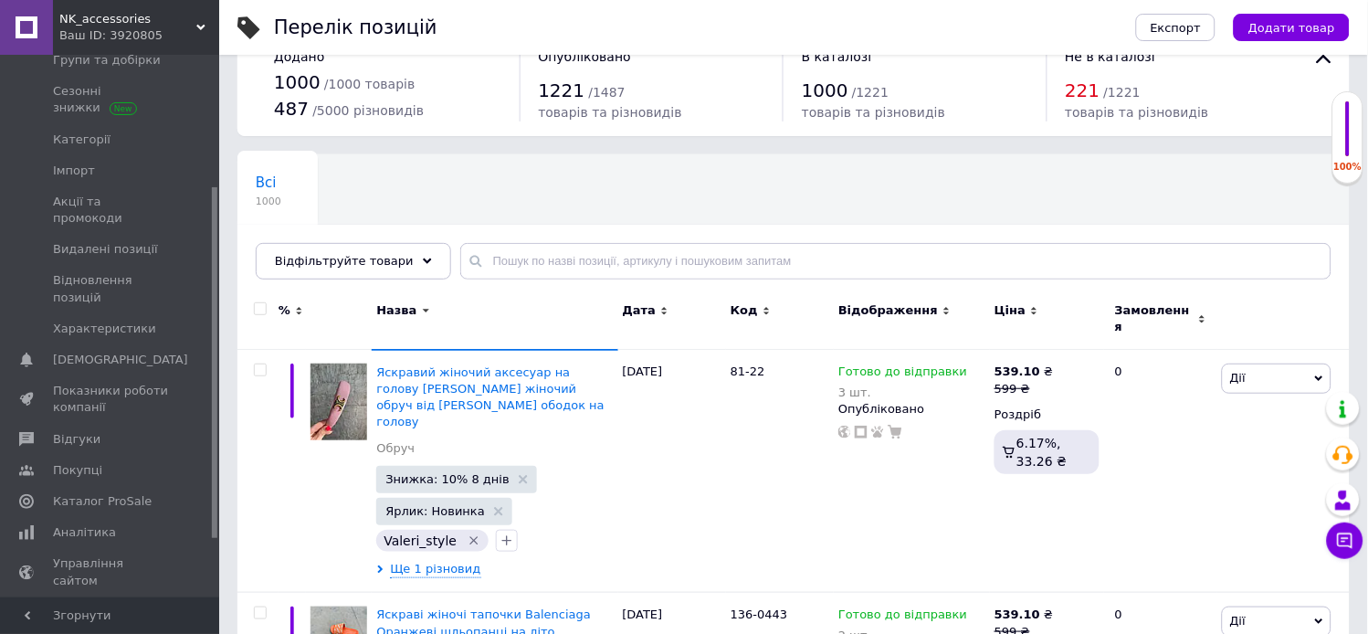
click at [528, 305] on div "Назва" at bounding box center [494, 310] width 236 height 16
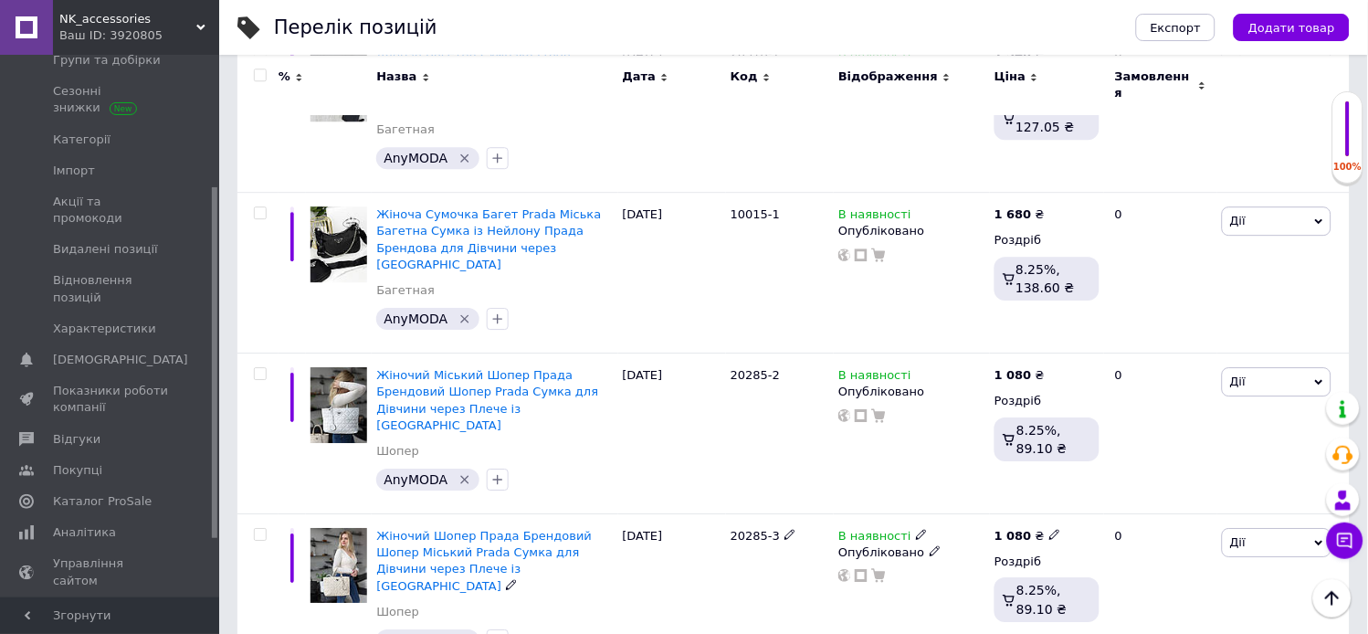
scroll to position [2965, 0]
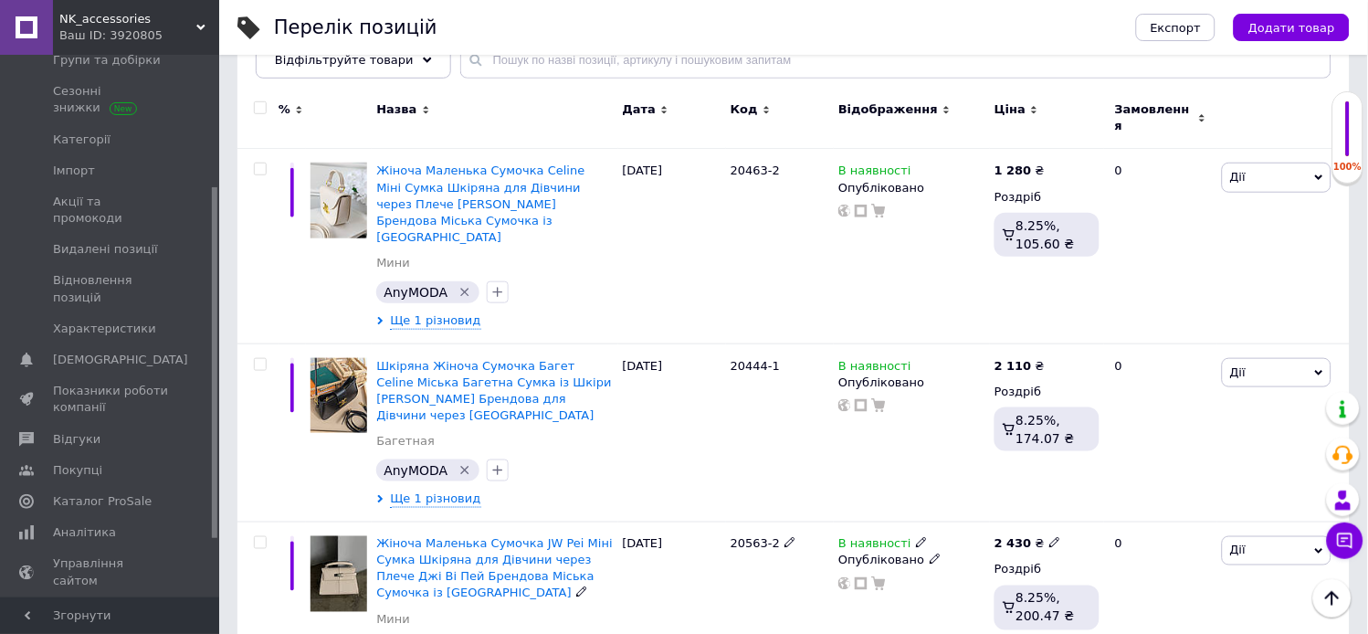
scroll to position [203, 0]
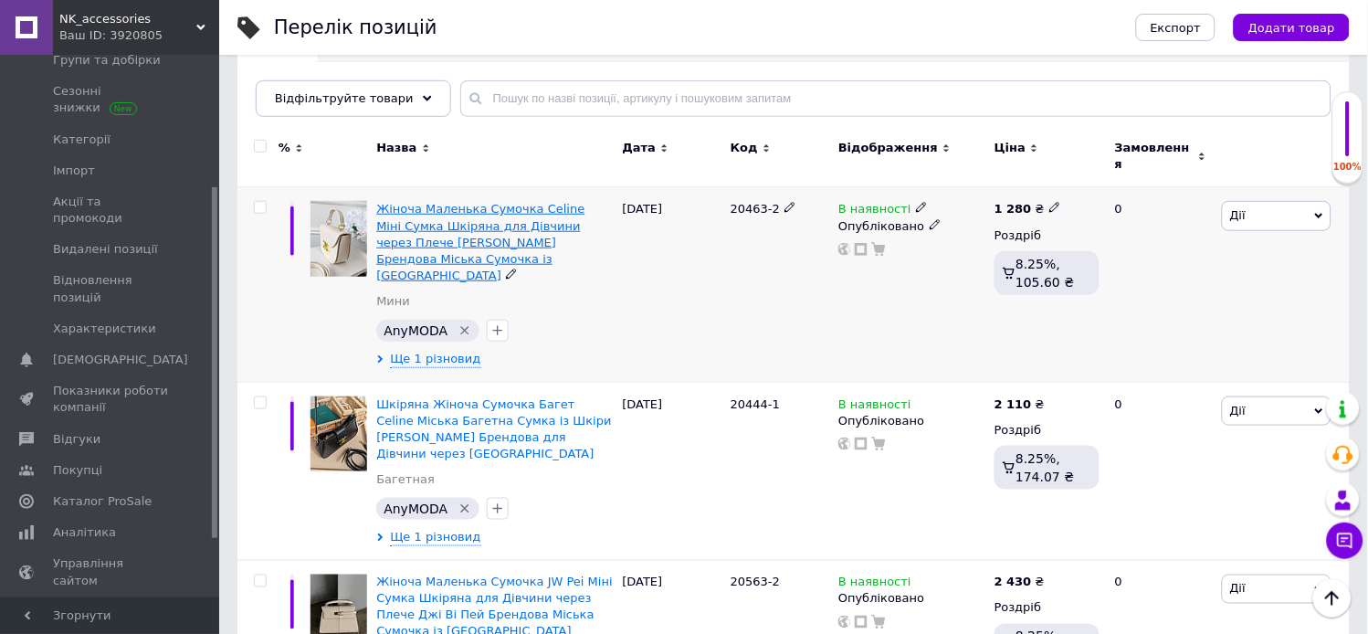
click at [457, 215] on span "Жіноча Маленька Сумочка Celine Міні Сумка Шкіряна для Дівчини через Плече [PERS…" at bounding box center [480, 242] width 208 height 80
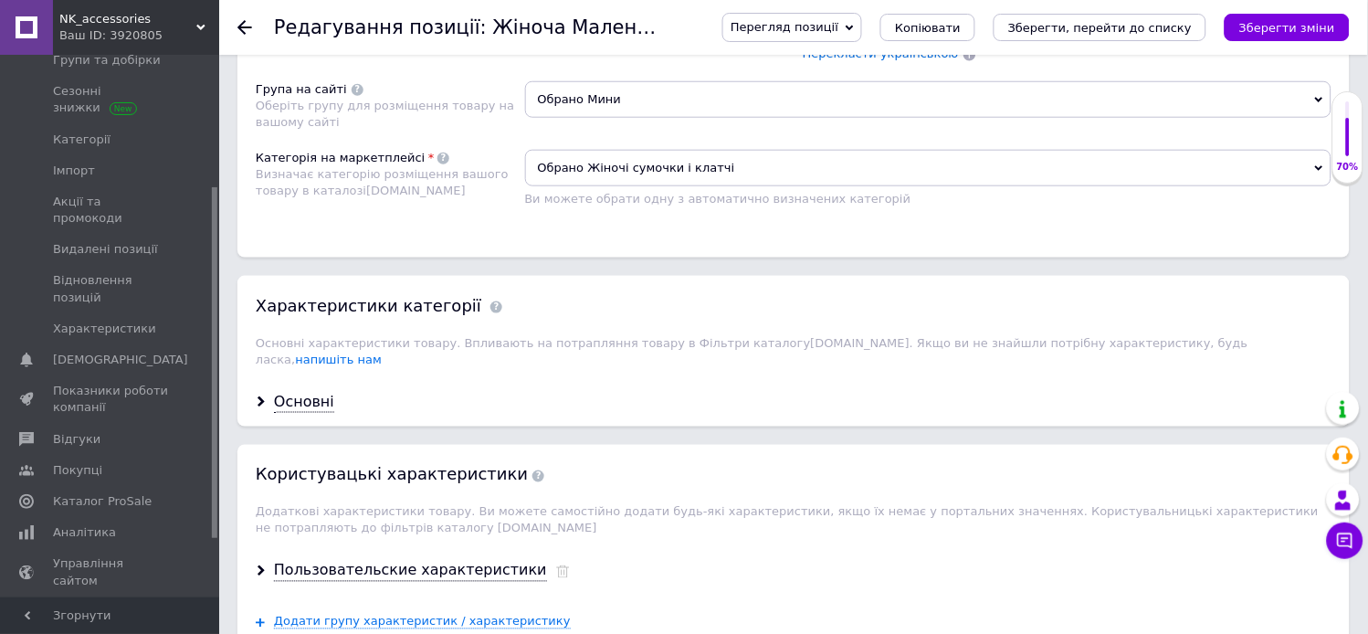
scroll to position [1907, 0]
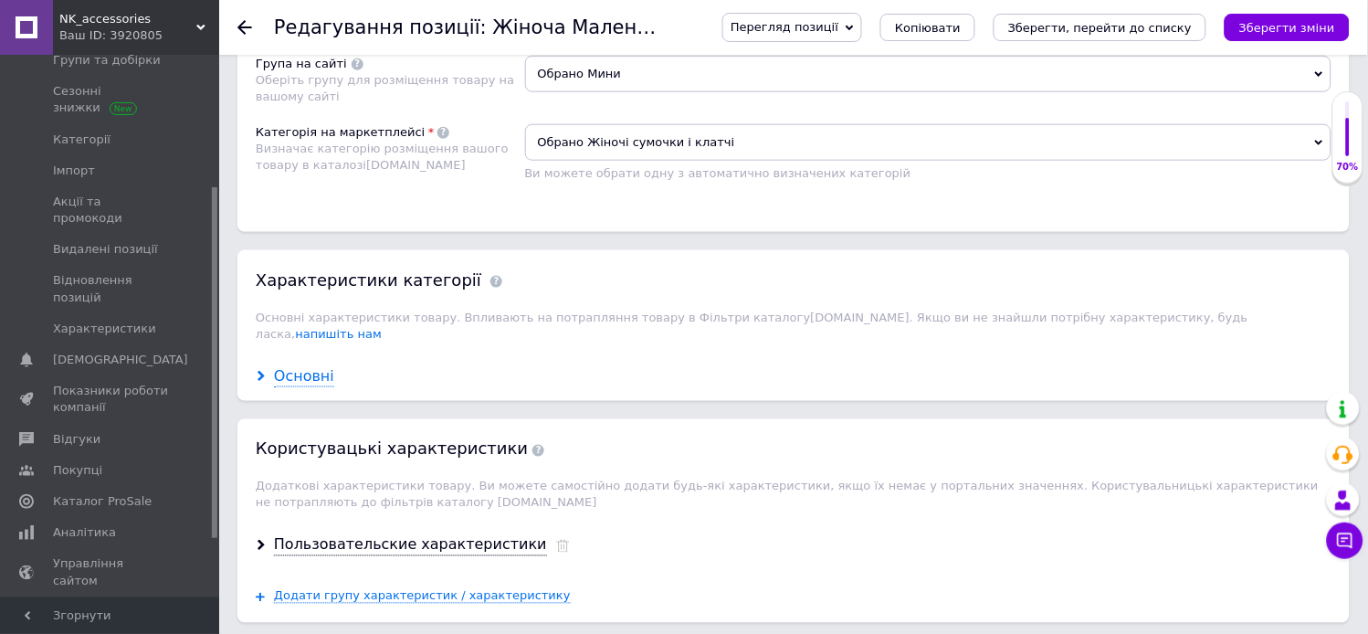
click at [317, 366] on div "Основні" at bounding box center [304, 376] width 60 height 21
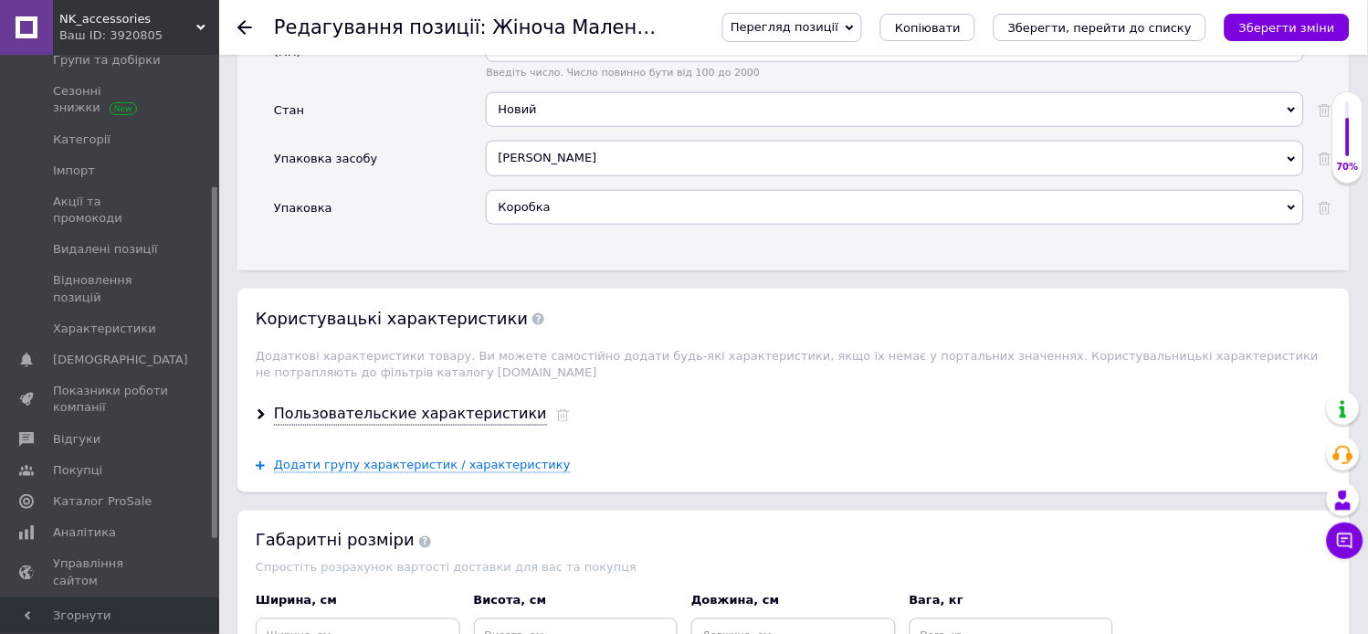
scroll to position [4155, 0]
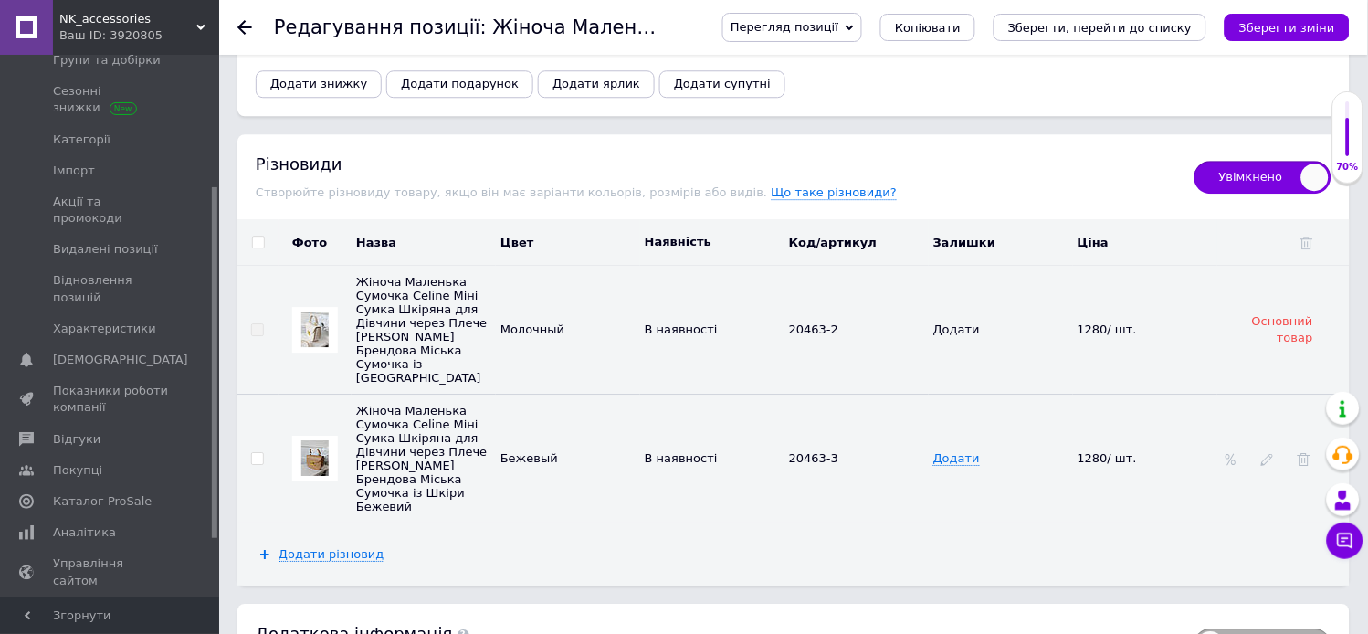
click at [407, 404] on span "Жіноча Маленька Сумочка Celine Міні Сумка Шкіряна для Дівчини через Плече [PERS…" at bounding box center [421, 459] width 131 height 110
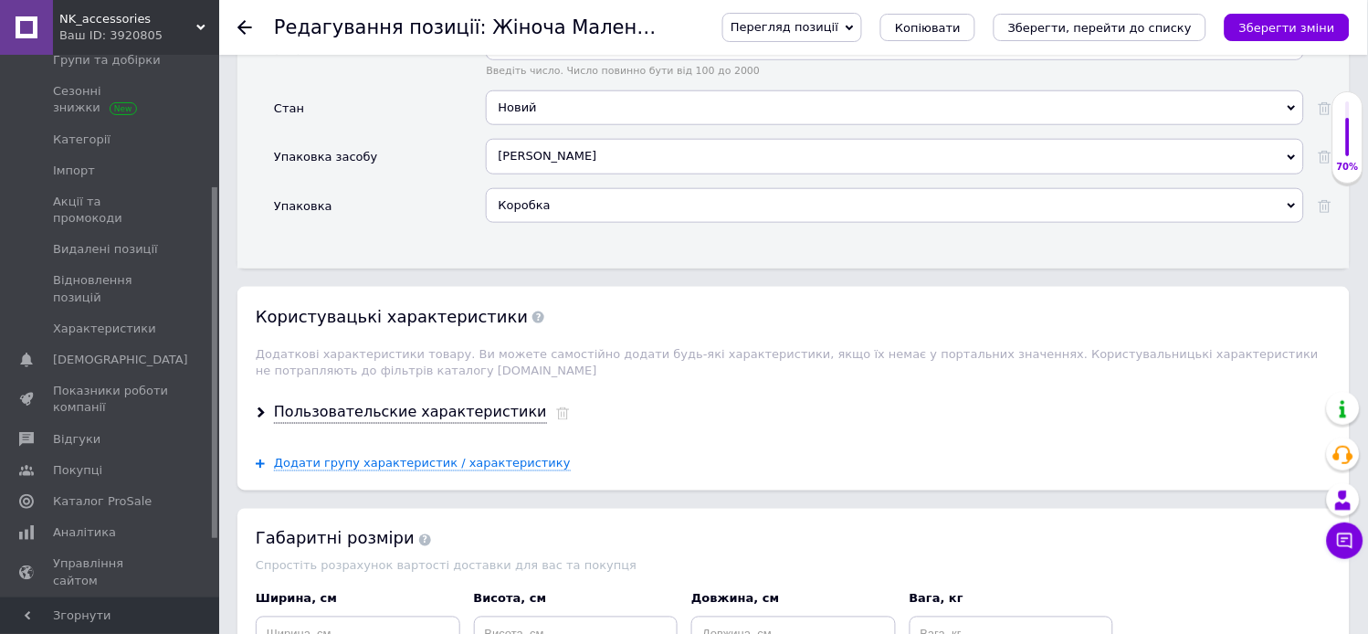
scroll to position [3343, 0]
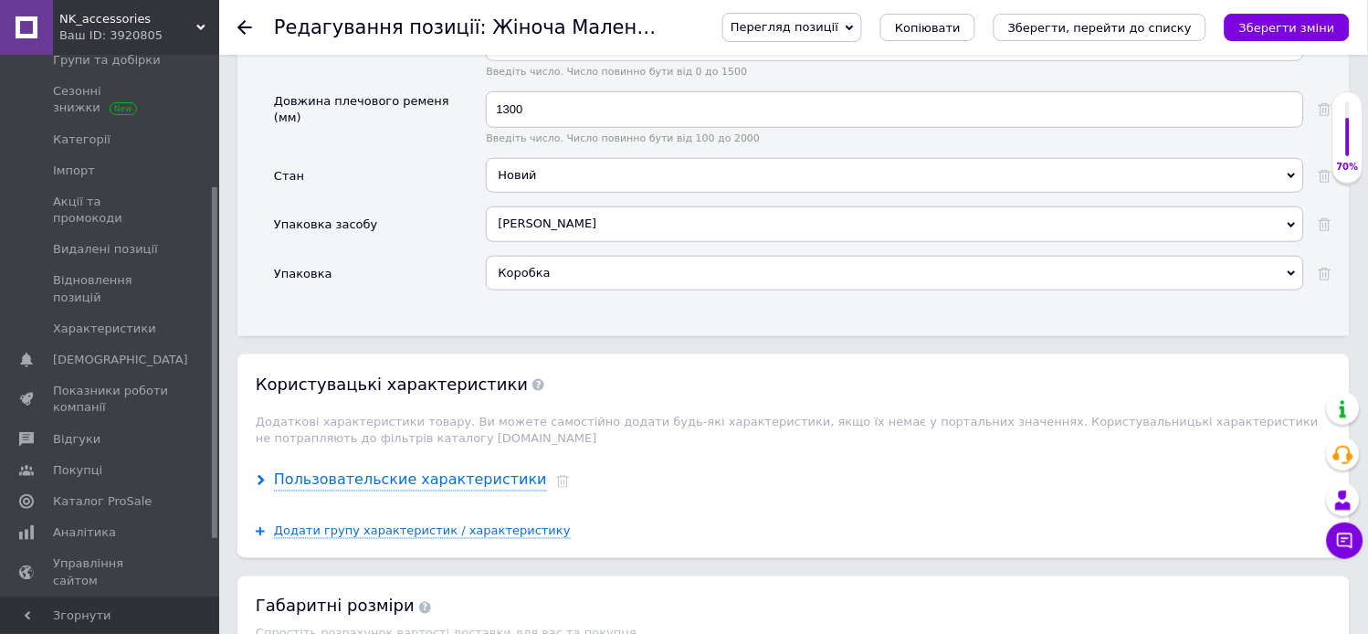
click at [417, 469] on div "Пользовательские характеристики" at bounding box center [410, 479] width 273 height 21
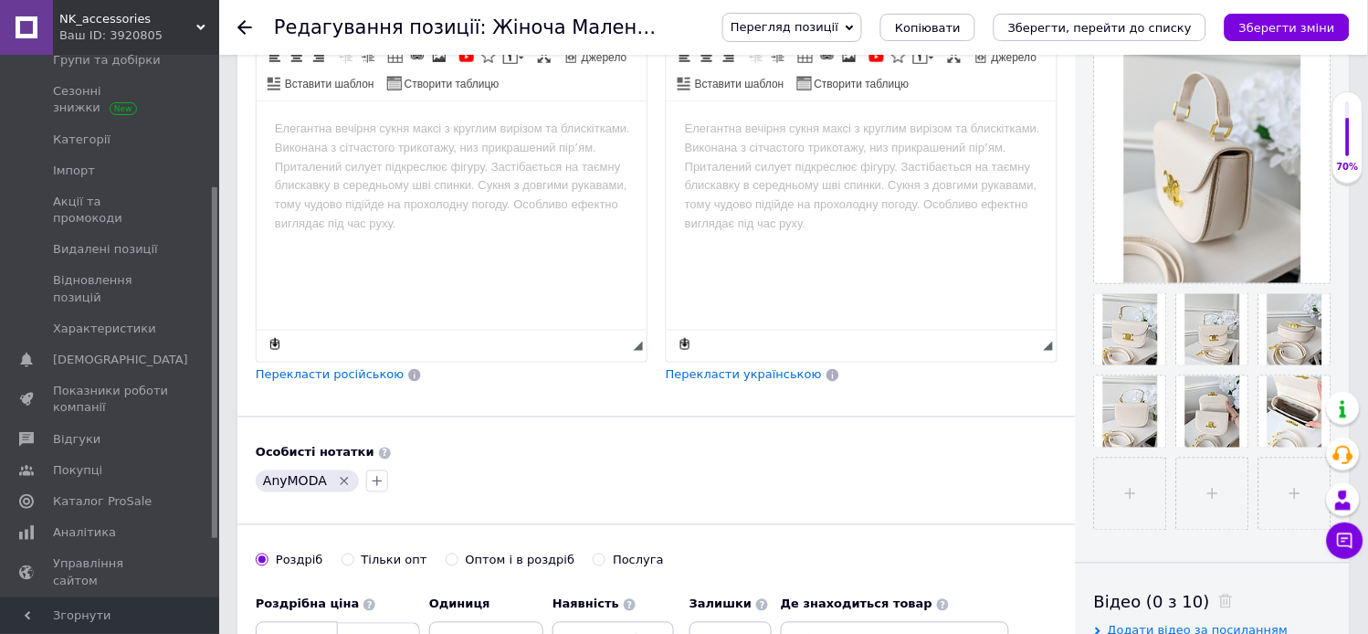
scroll to position [405, 0]
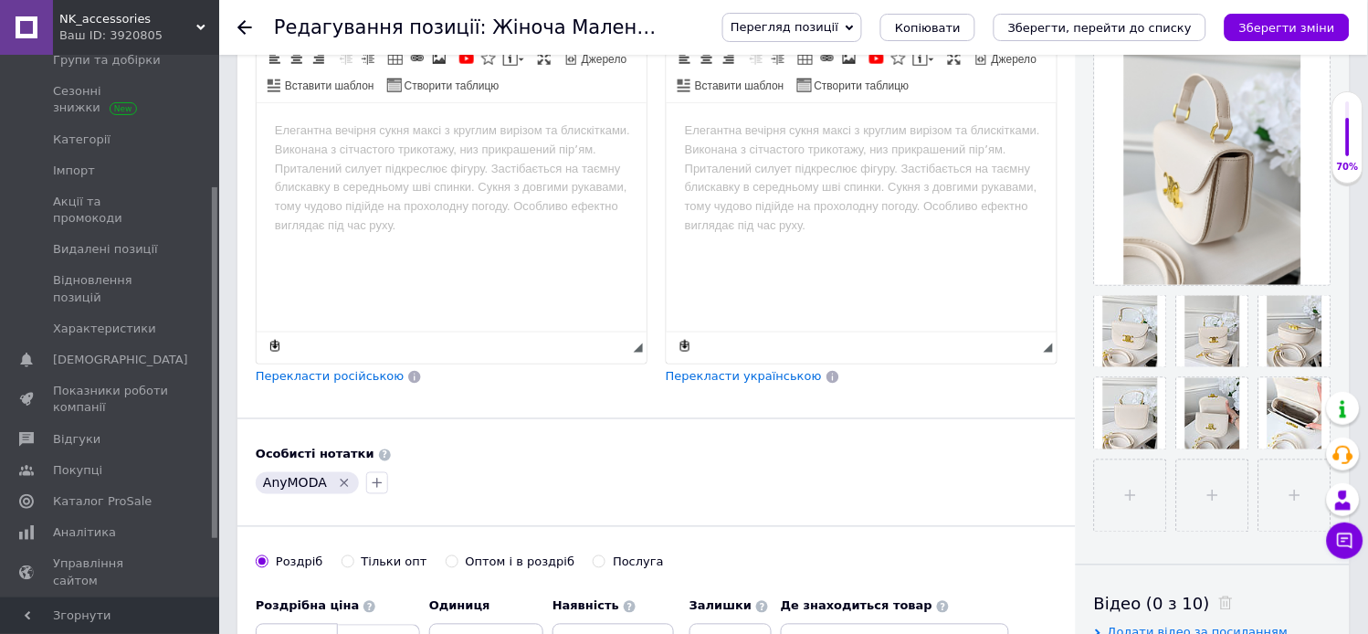
click at [141, 11] on span "NK_accessories" at bounding box center [127, 19] width 137 height 16
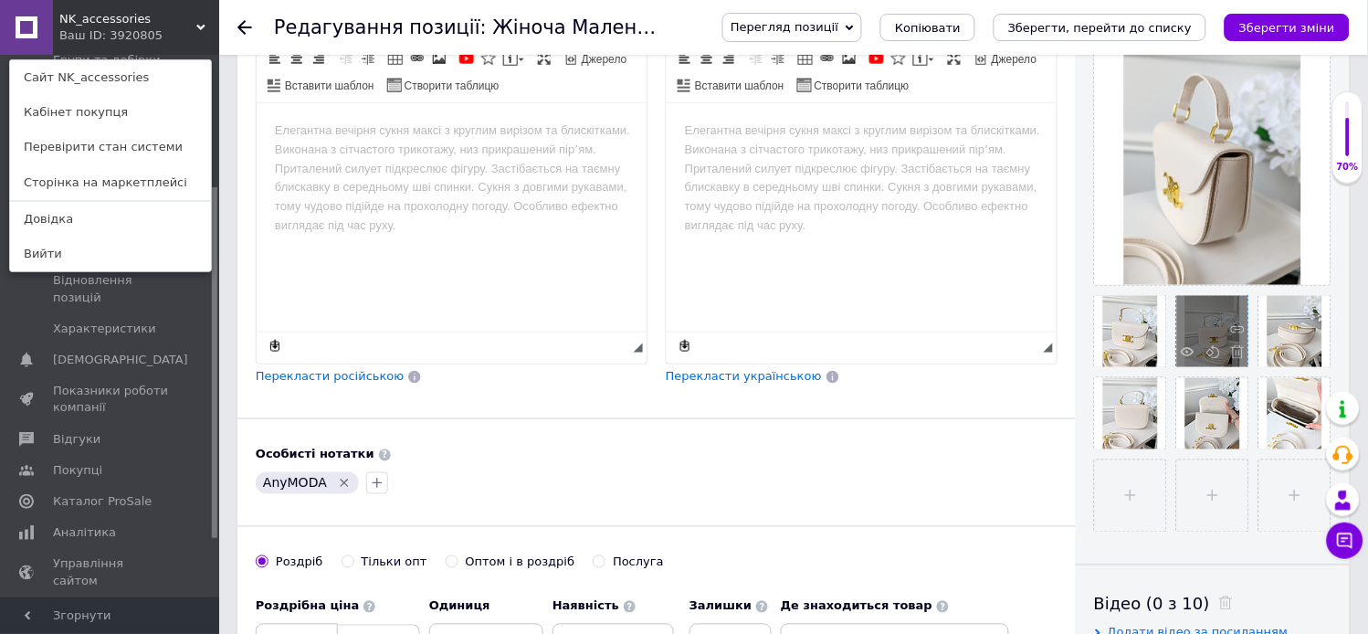
click at [1196, 314] on div at bounding box center [1212, 331] width 71 height 71
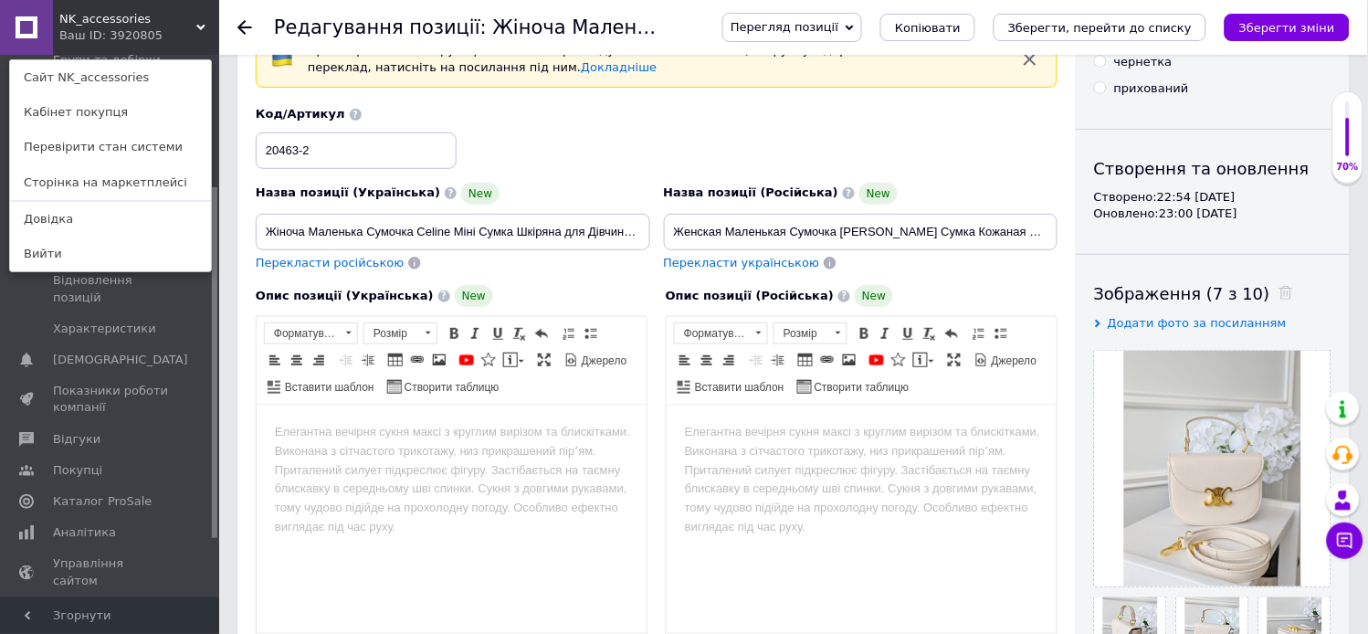
scroll to position [0, 0]
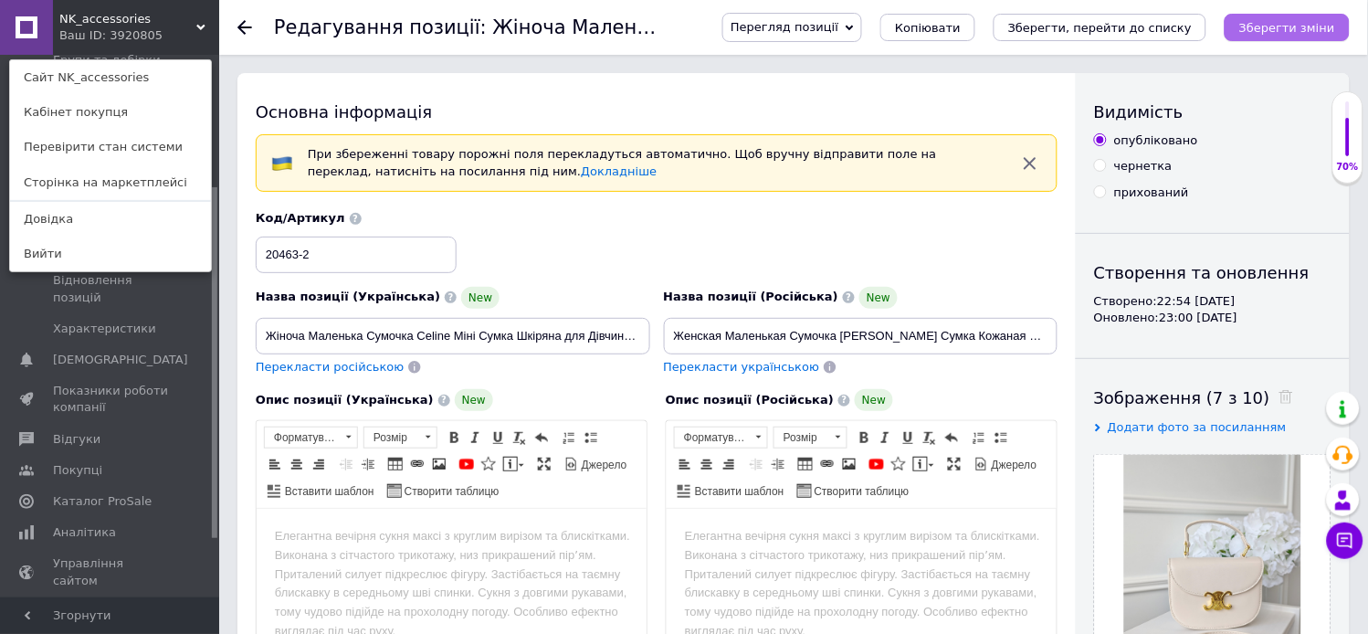
click at [1298, 33] on icon "Зберегти зміни" at bounding box center [1287, 28] width 96 height 14
click at [1285, 37] on button "Зберегти зміни" at bounding box center [1286, 27] width 125 height 27
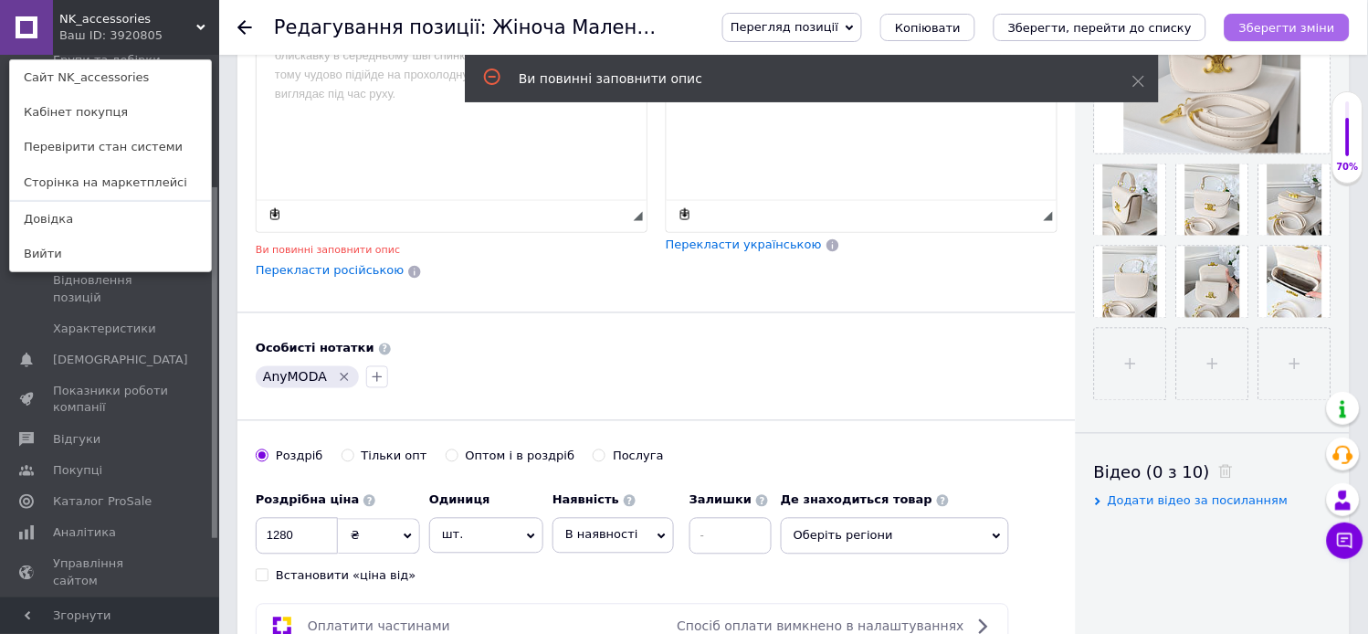
scroll to position [540, 0]
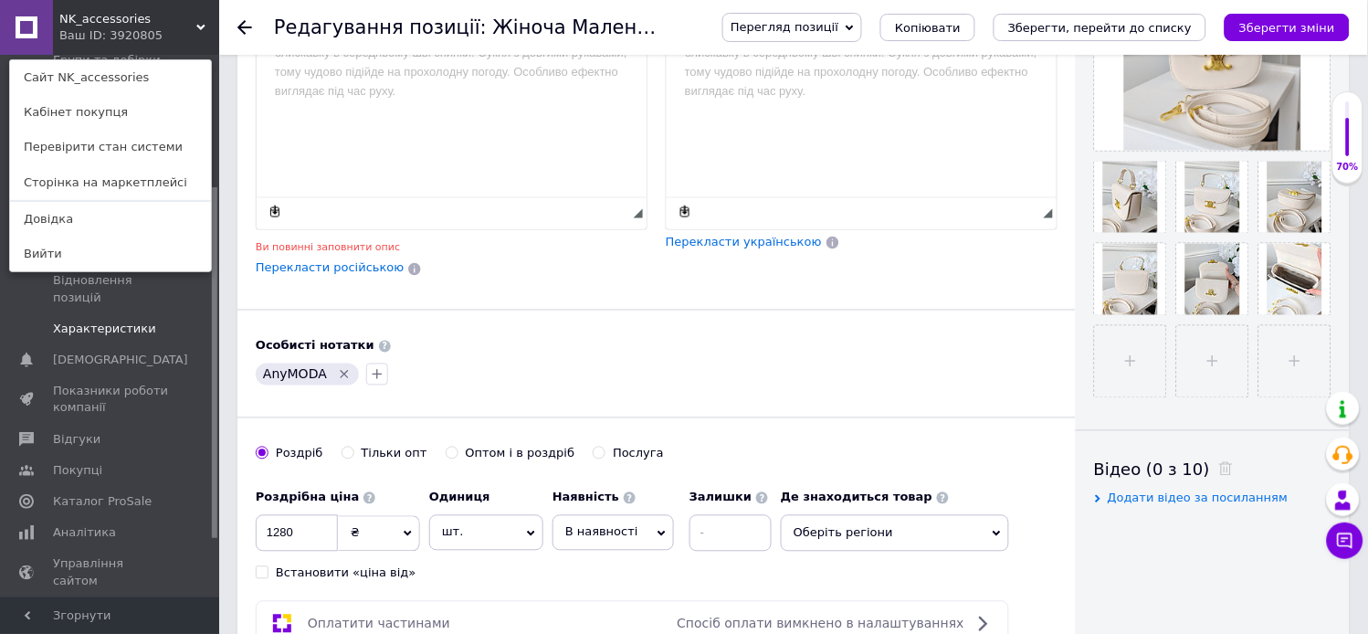
click at [190, 320] on span at bounding box center [194, 328] width 50 height 16
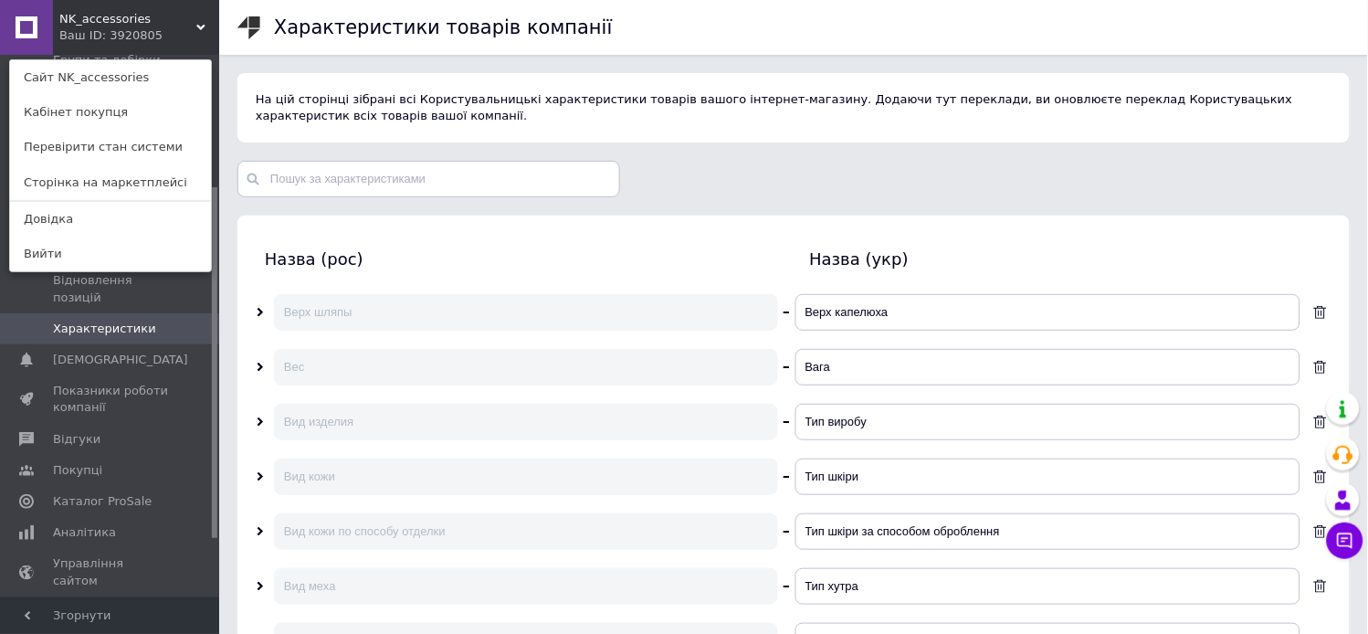
click at [175, 48] on div "NK_accessories Ваш ID: 3920805 Сайт NK_accessories Кабінет покупця Перевірити с…" at bounding box center [109, 27] width 219 height 55
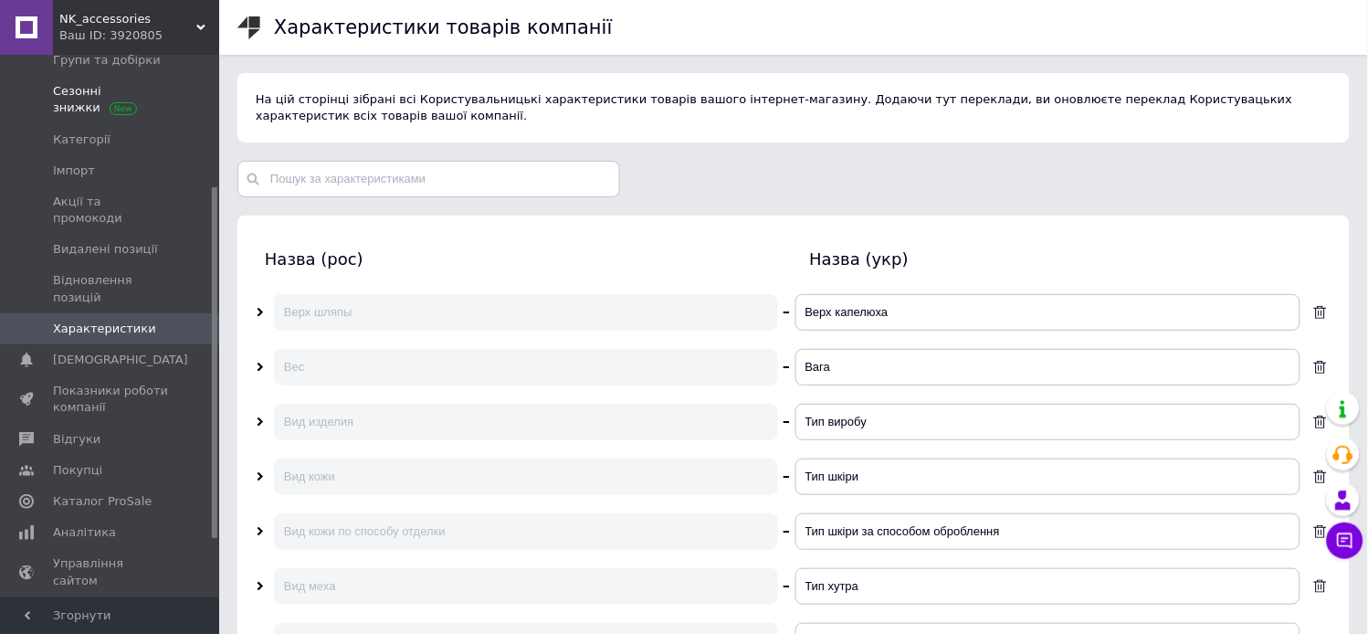
click at [217, 105] on span at bounding box center [194, 99] width 50 height 33
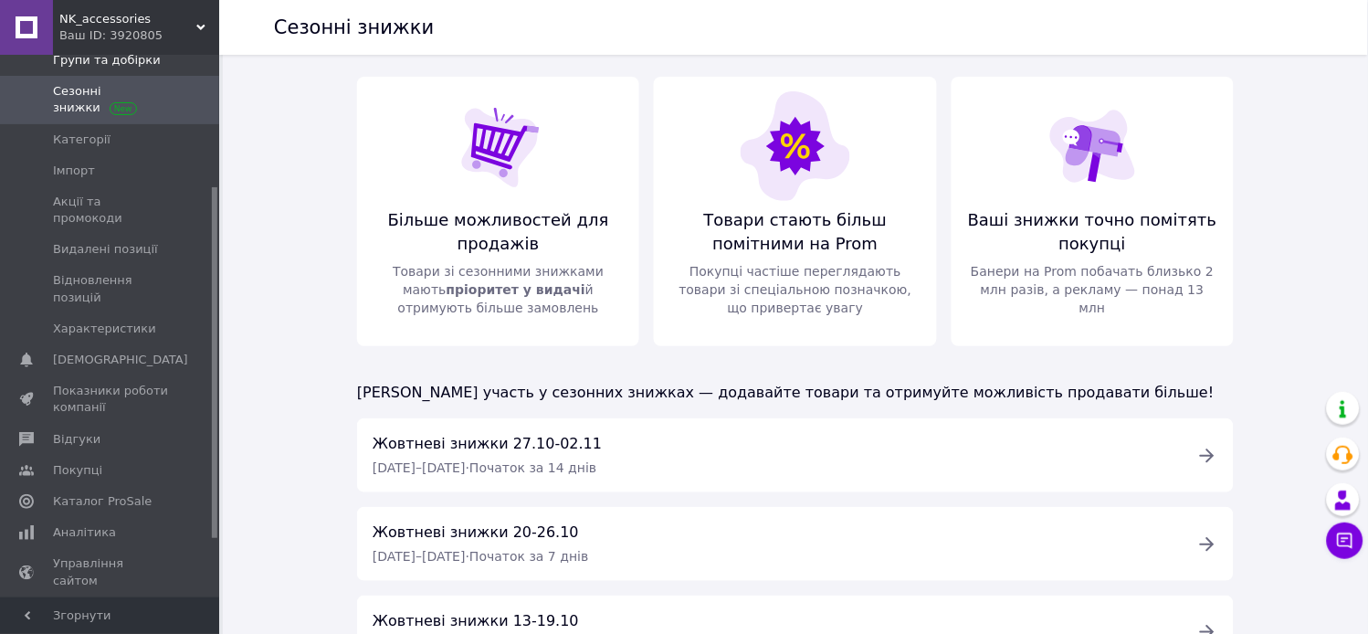
click at [140, 60] on span "Групи та добірки" at bounding box center [107, 60] width 108 height 16
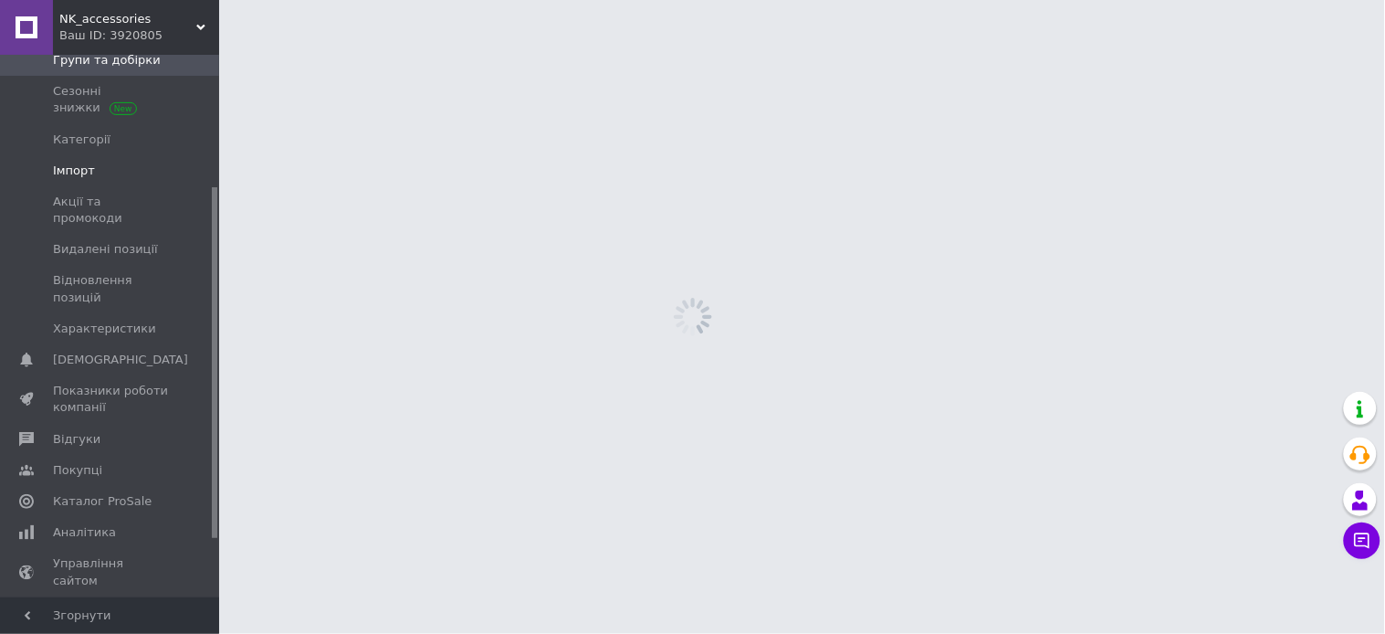
click at [74, 181] on link "Імпорт" at bounding box center [112, 170] width 225 height 31
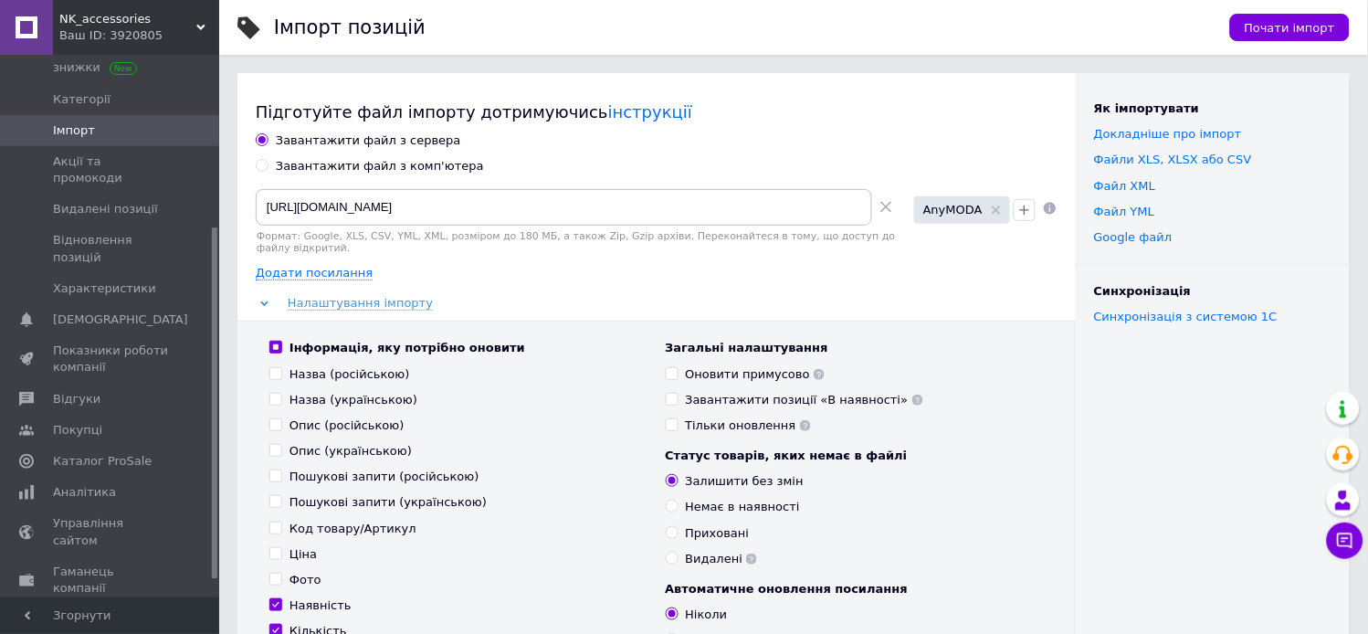
scroll to position [284, 0]
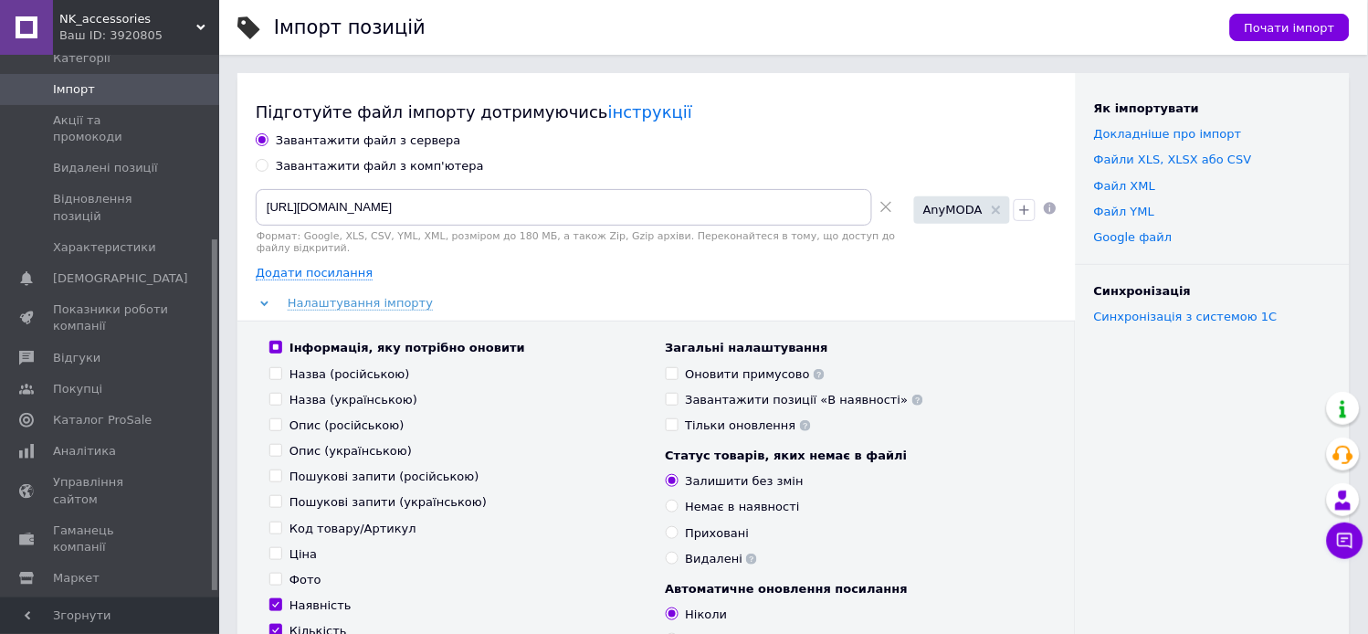
click at [884, 206] on icon at bounding box center [886, 207] width 12 height 12
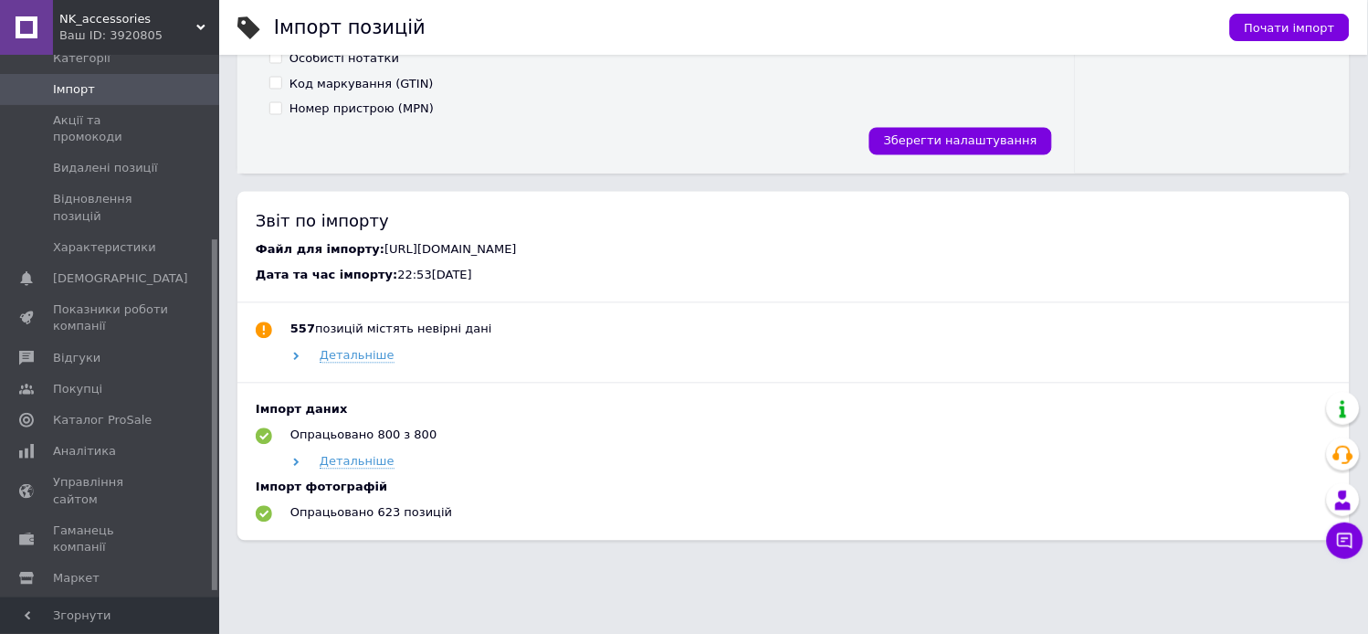
scroll to position [718, 0]
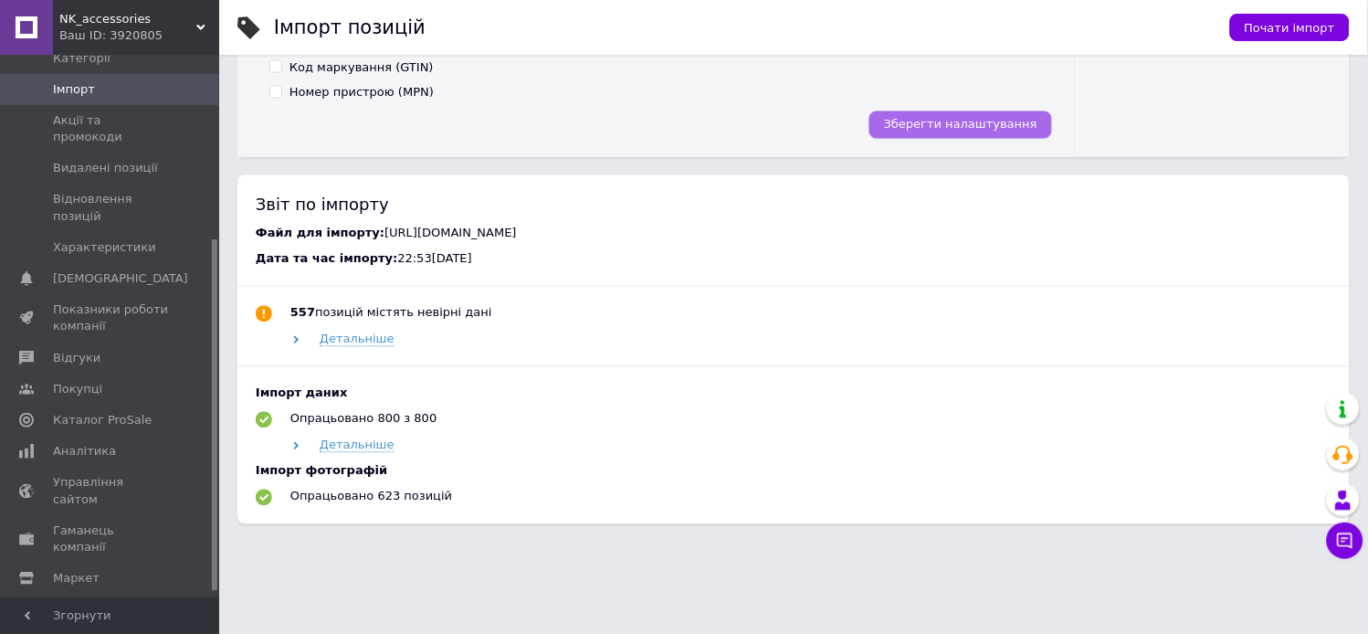
click at [1003, 118] on span "Зберегти налаштування" at bounding box center [960, 125] width 153 height 14
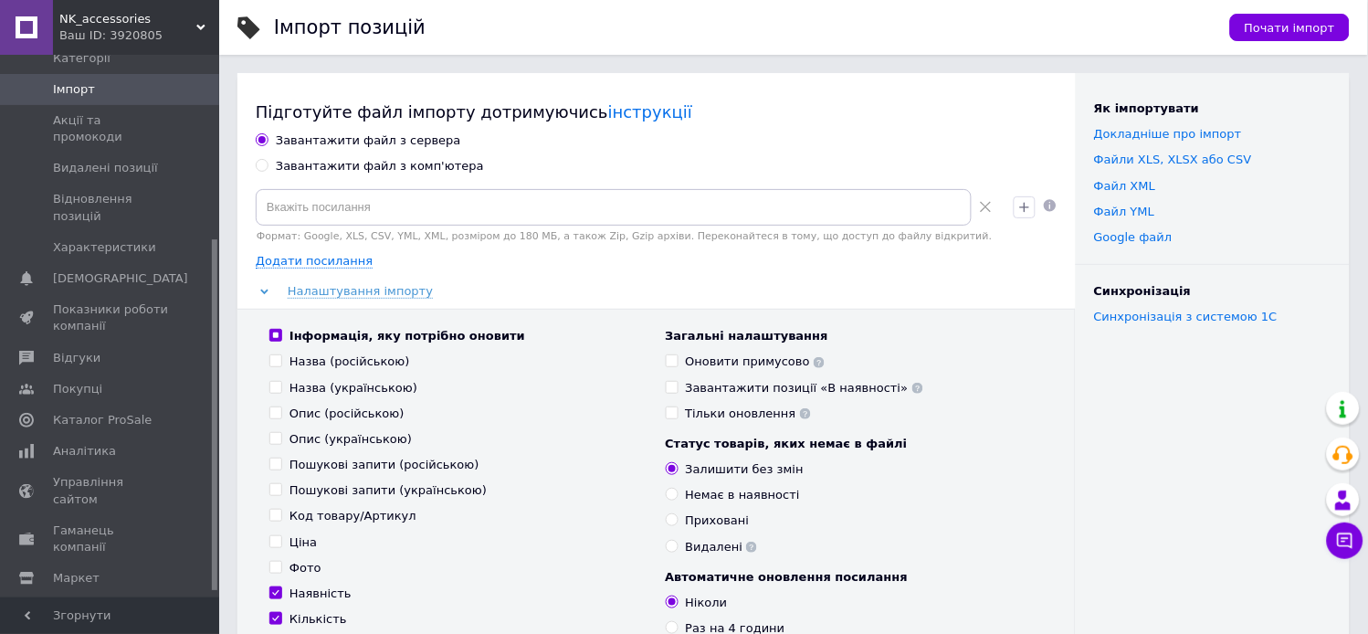
scroll to position [0, 0]
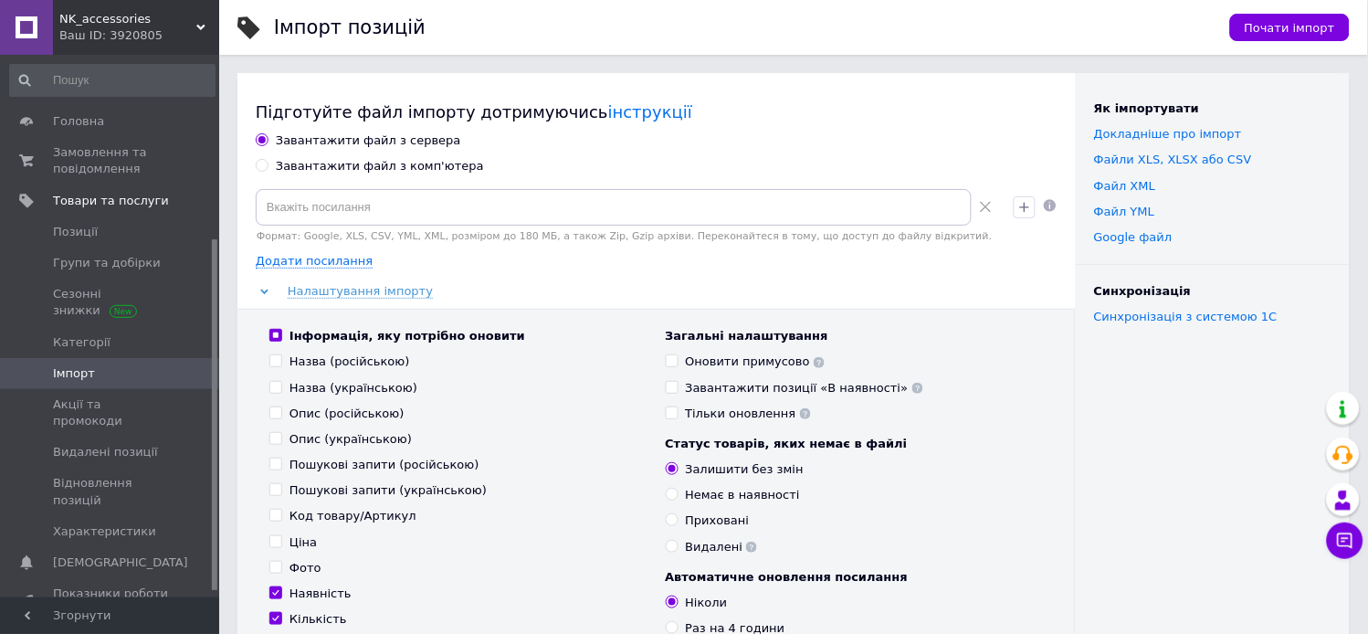
click at [215, 94] on div at bounding box center [214, 326] width 5 height 539
click at [110, 204] on span "Товари та послуги" at bounding box center [111, 201] width 116 height 16
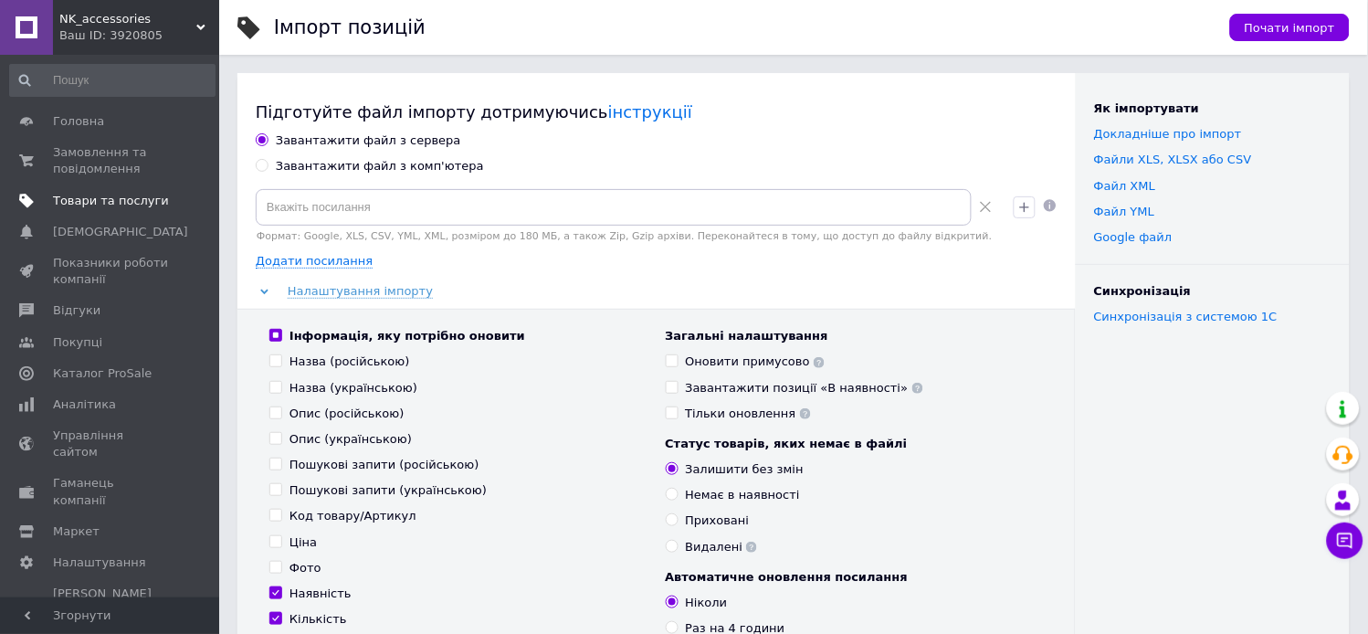
click at [115, 196] on span "Товари та послуги" at bounding box center [111, 201] width 116 height 16
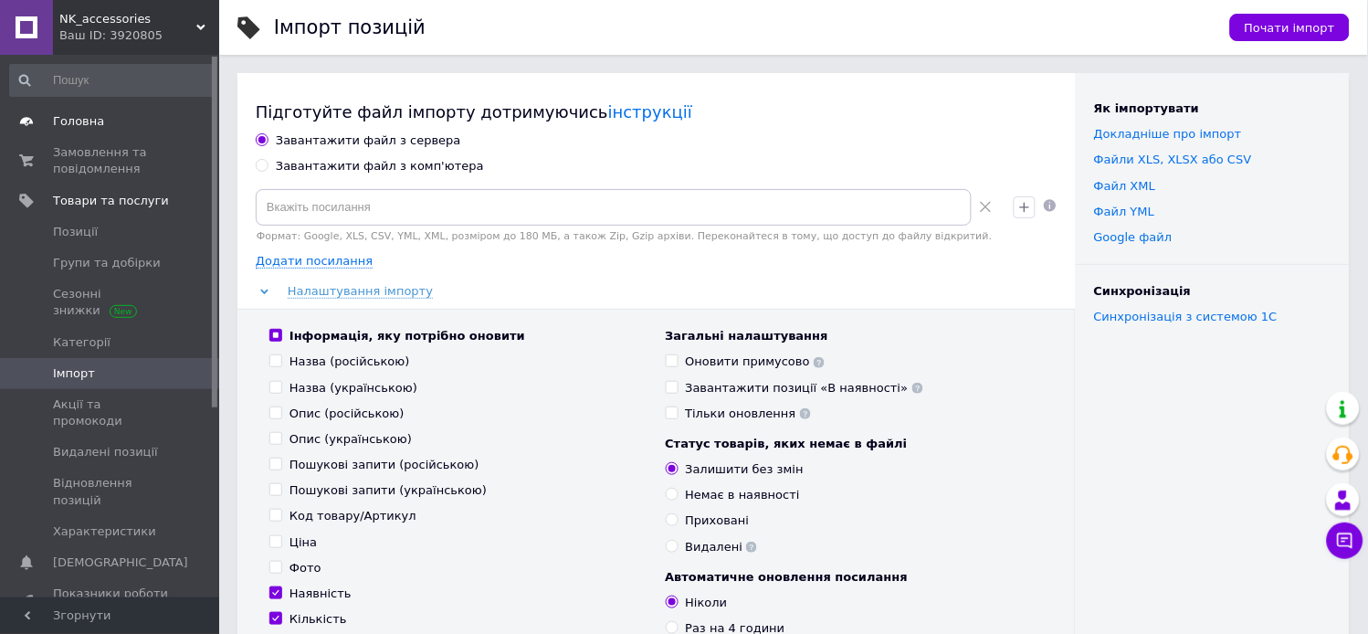
click at [87, 121] on span "Головна" at bounding box center [78, 121] width 51 height 16
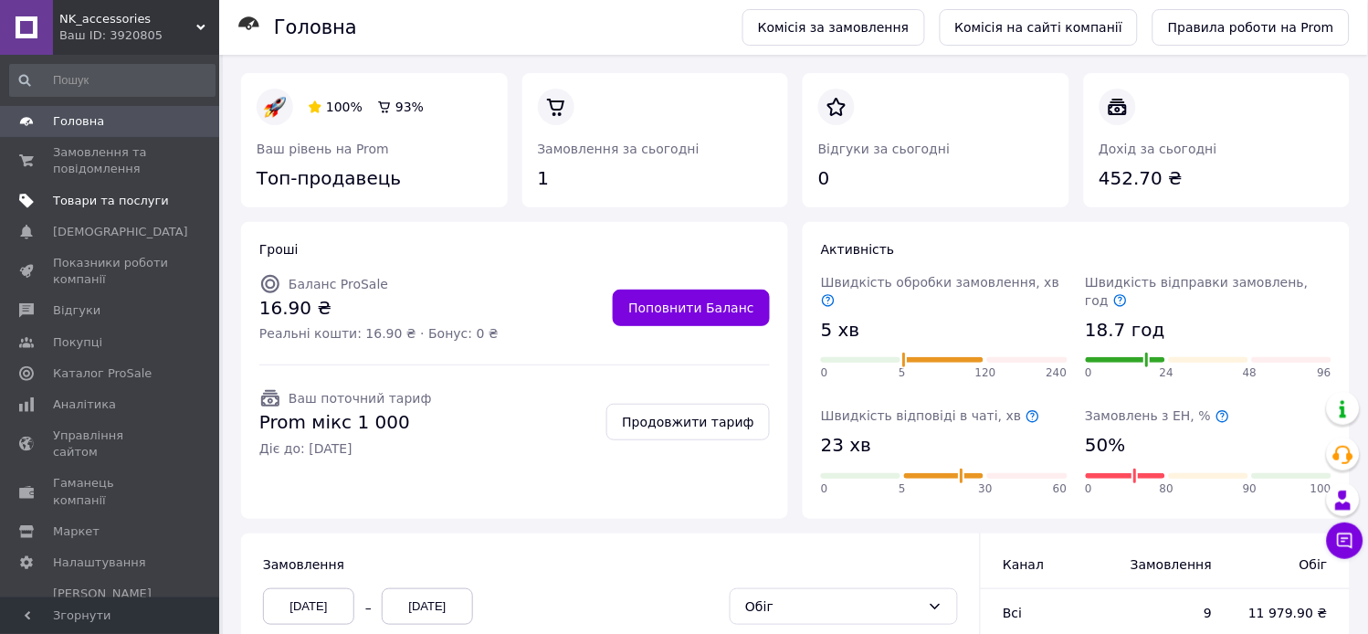
click at [110, 196] on span "Товари та послуги" at bounding box center [111, 201] width 116 height 16
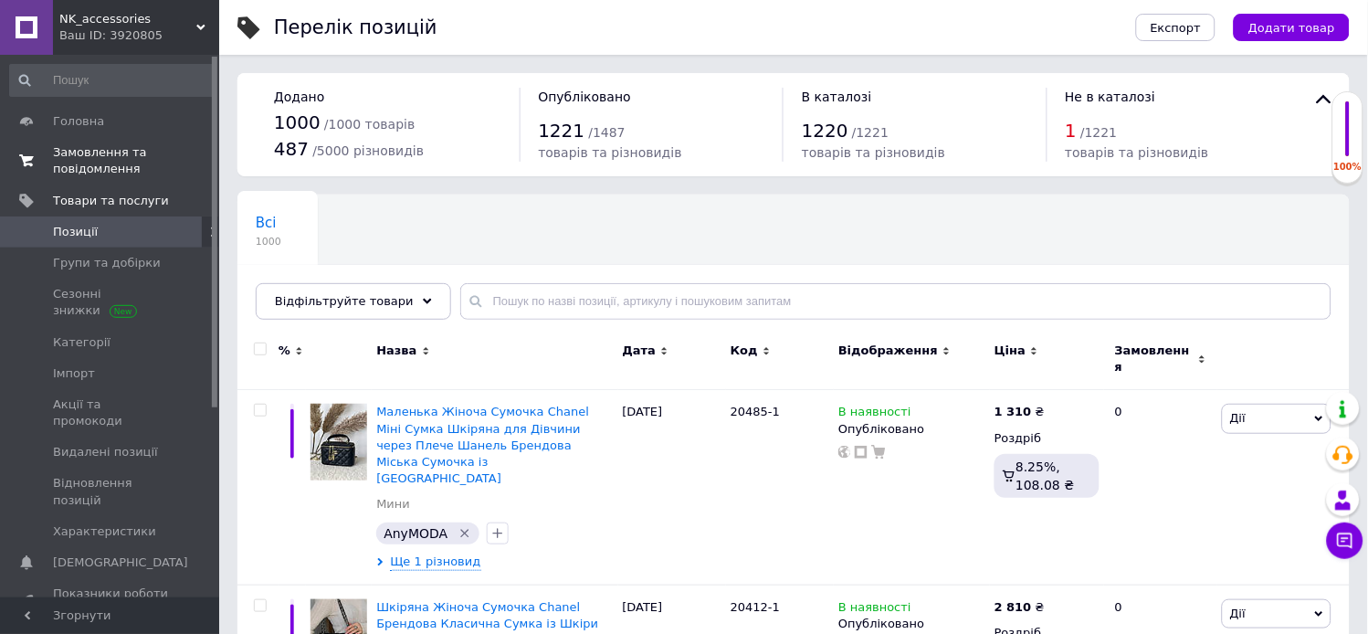
click at [75, 155] on span "Замовлення та повідомлення" at bounding box center [111, 160] width 116 height 33
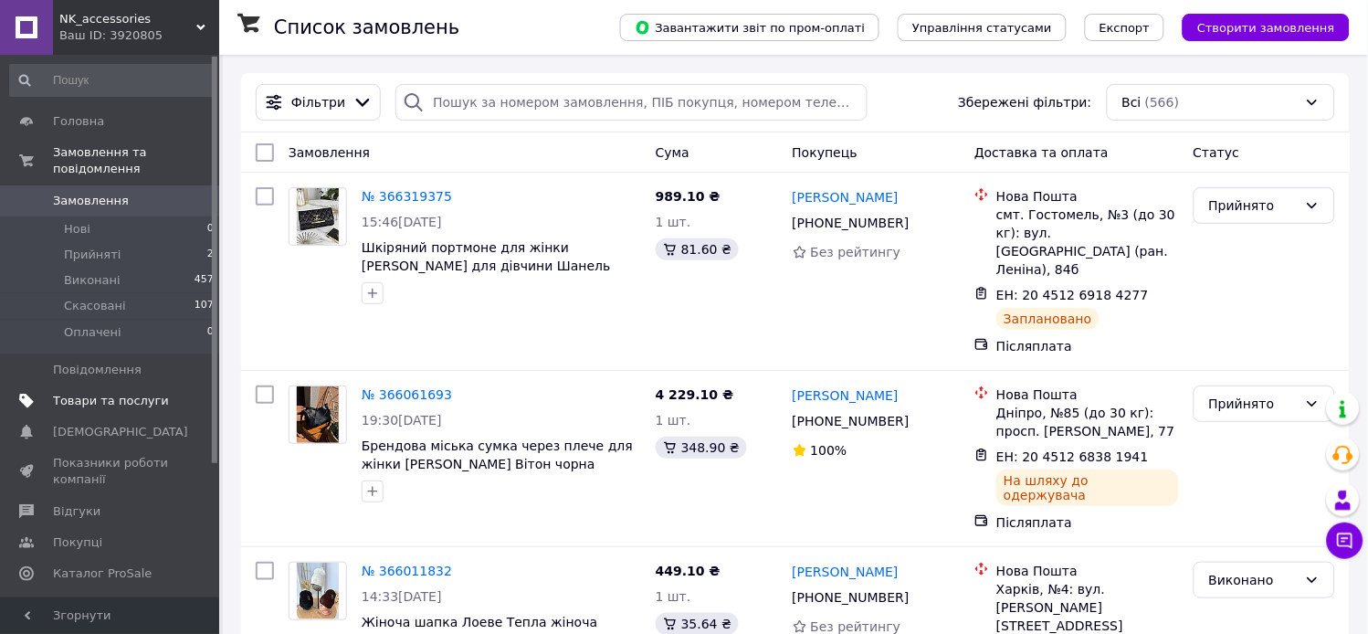
click at [155, 393] on span "Товари та послуги" at bounding box center [111, 401] width 116 height 16
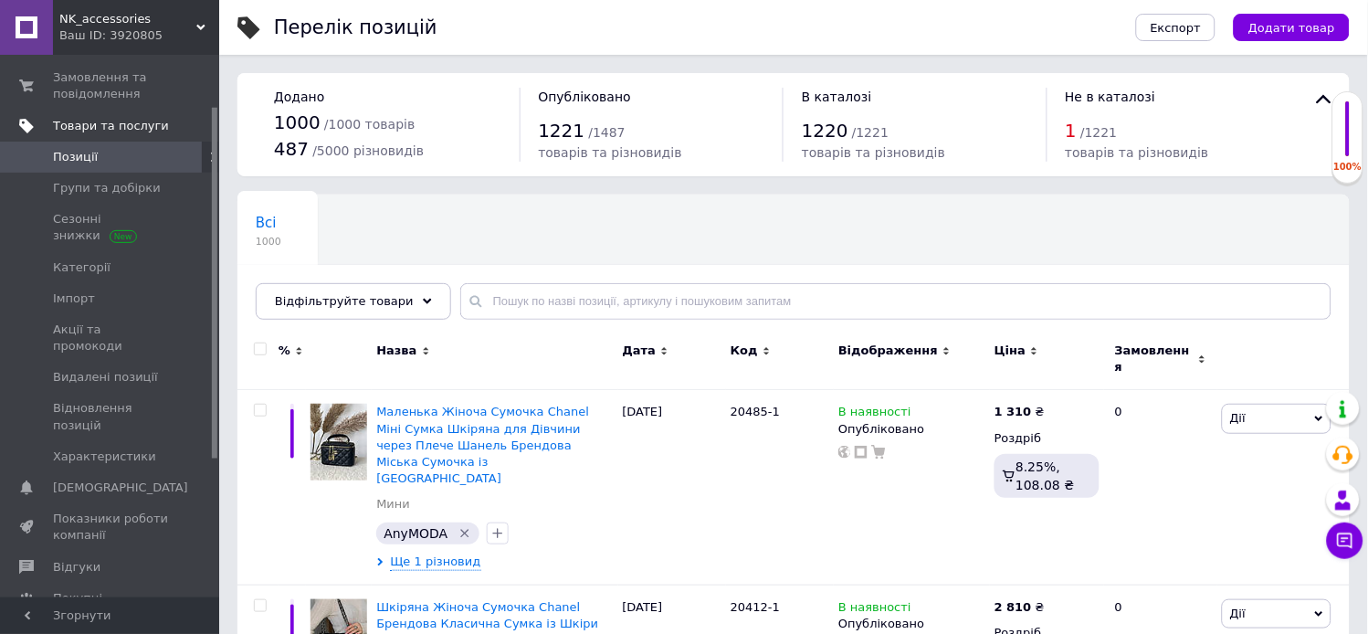
scroll to position [80, 0]
click at [499, 357] on div "Назва" at bounding box center [494, 350] width 236 height 16
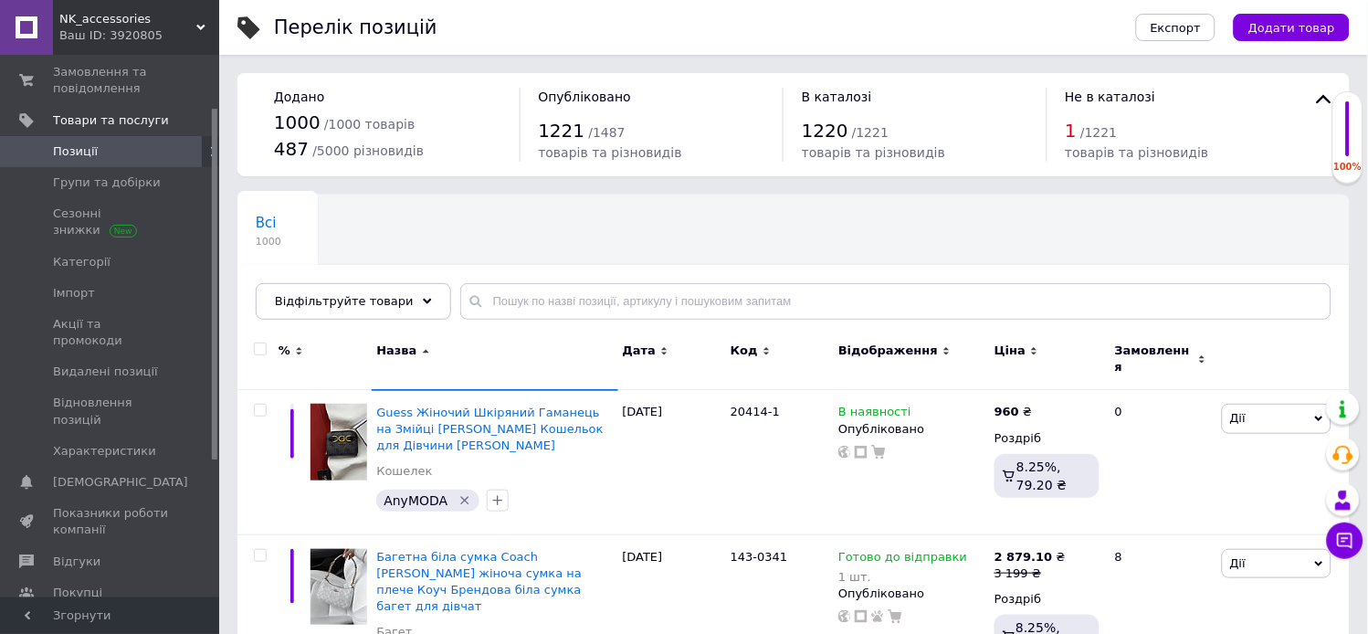
click at [499, 357] on div "Назва" at bounding box center [494, 350] width 236 height 16
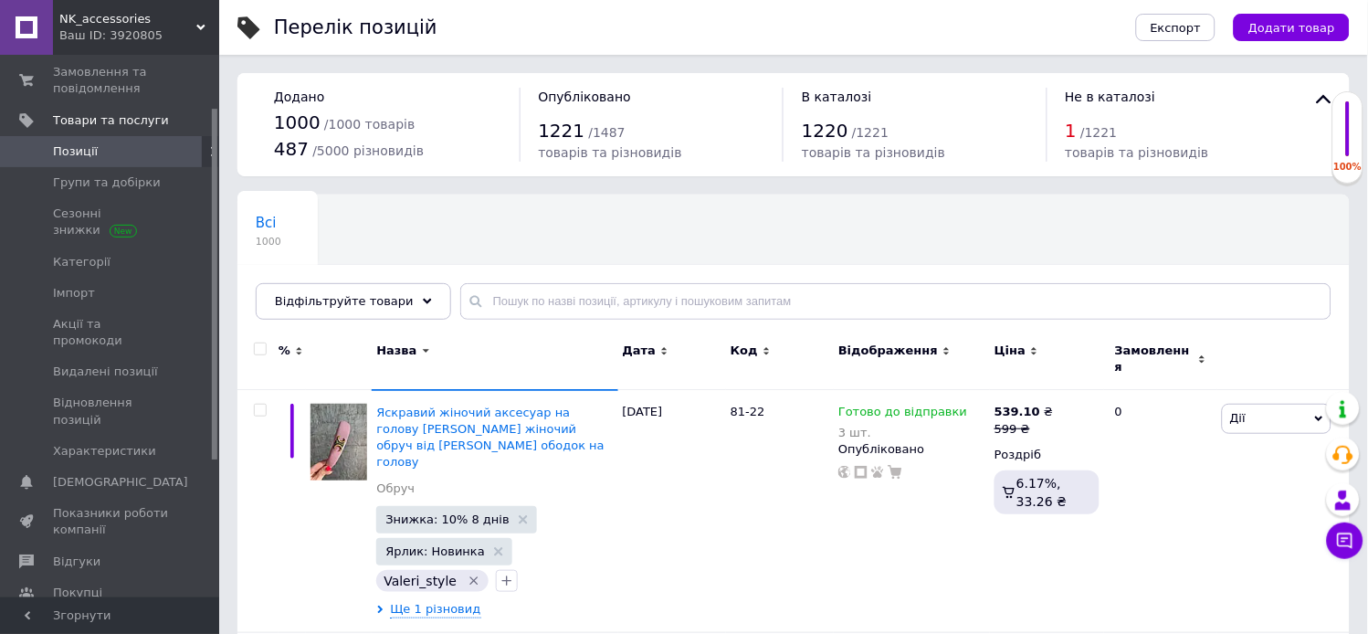
click at [515, 342] on div "Назва" at bounding box center [494, 350] width 236 height 16
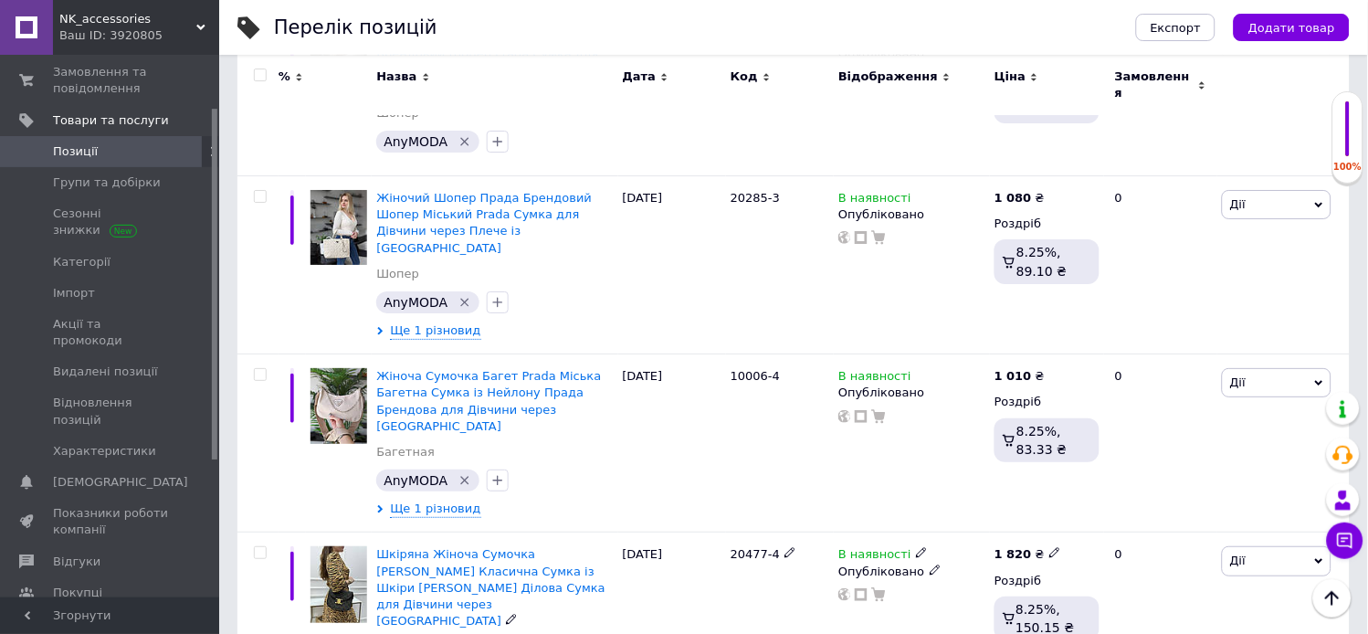
scroll to position [2965, 0]
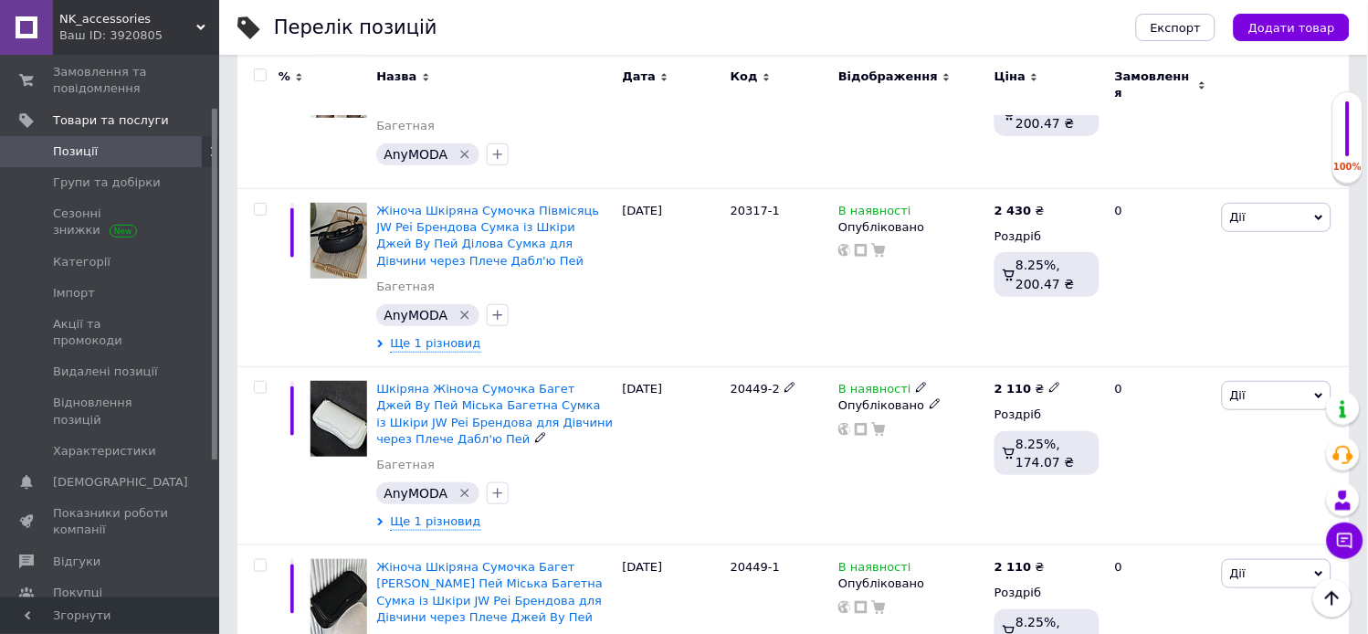
scroll to position [1585, 0]
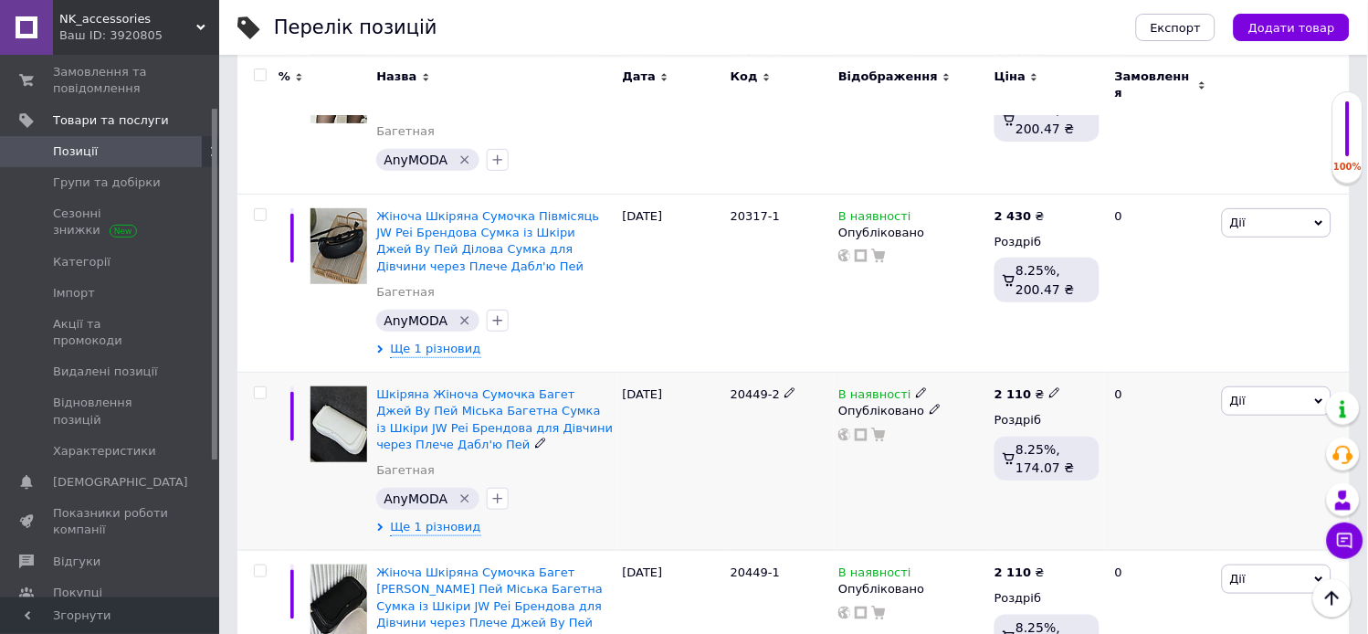
click at [1264, 386] on span "Дії" at bounding box center [1277, 400] width 110 height 29
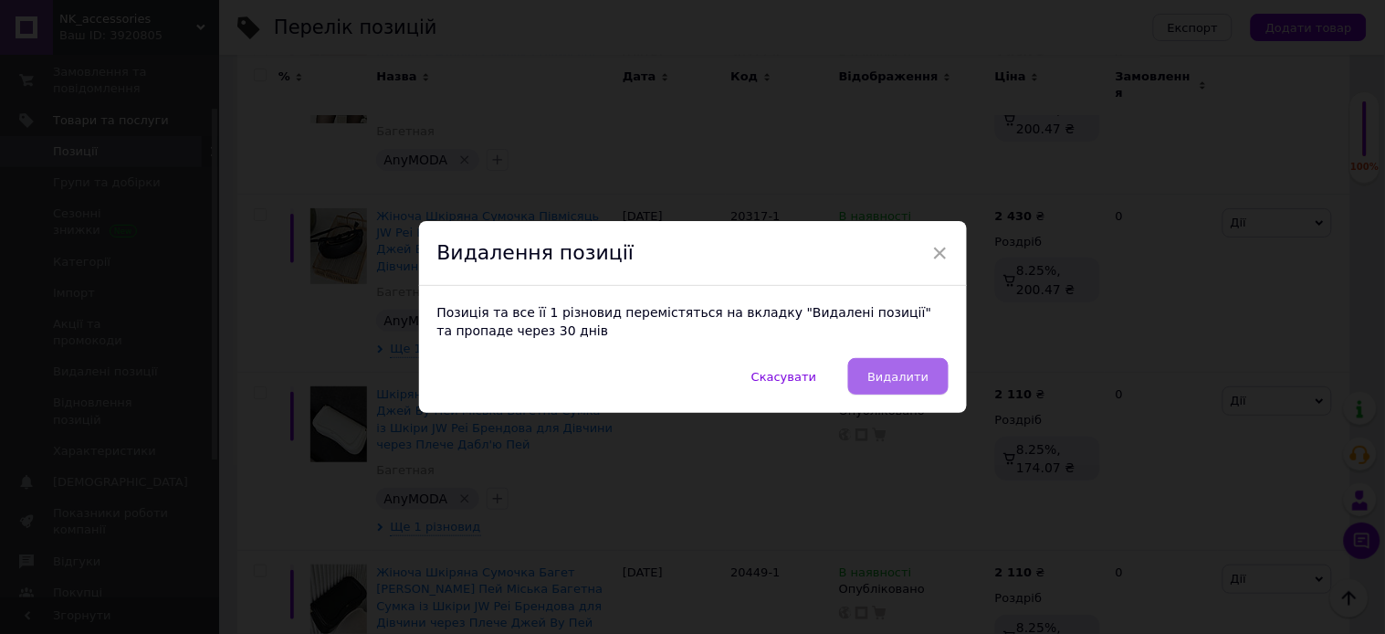
click at [873, 374] on button "Видалити" at bounding box center [898, 376] width 100 height 37
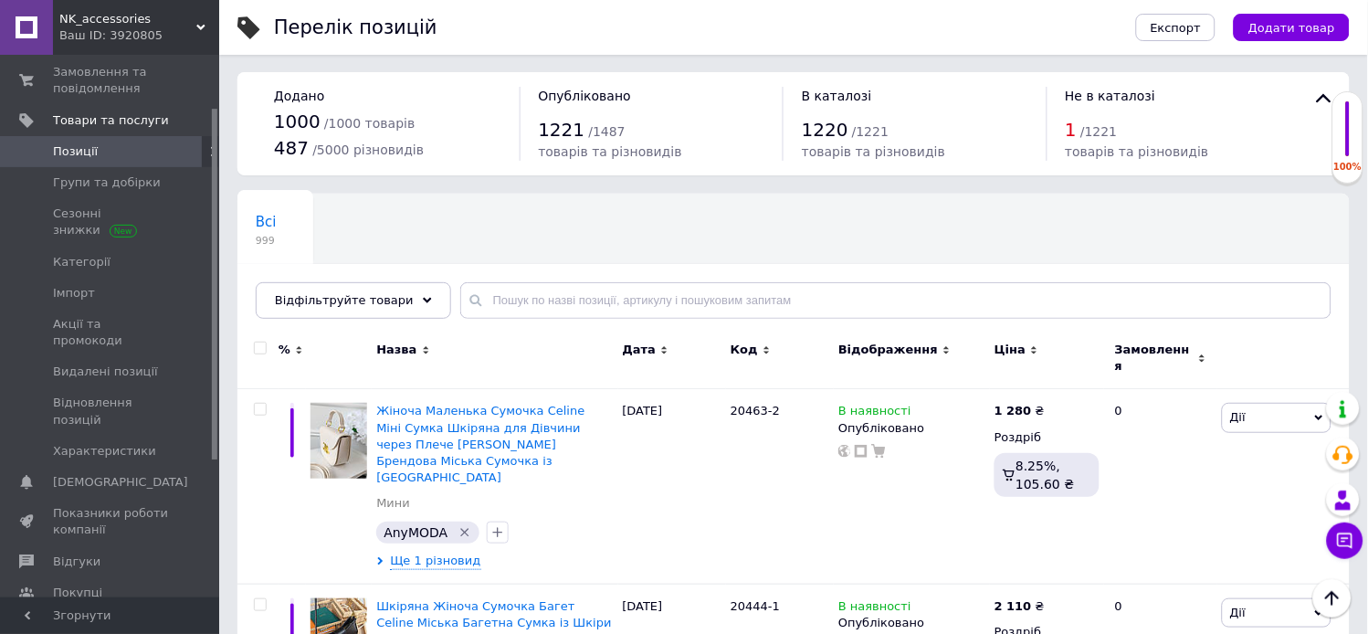
scroll to position [0, 0]
